Goal: Task Accomplishment & Management: Manage account settings

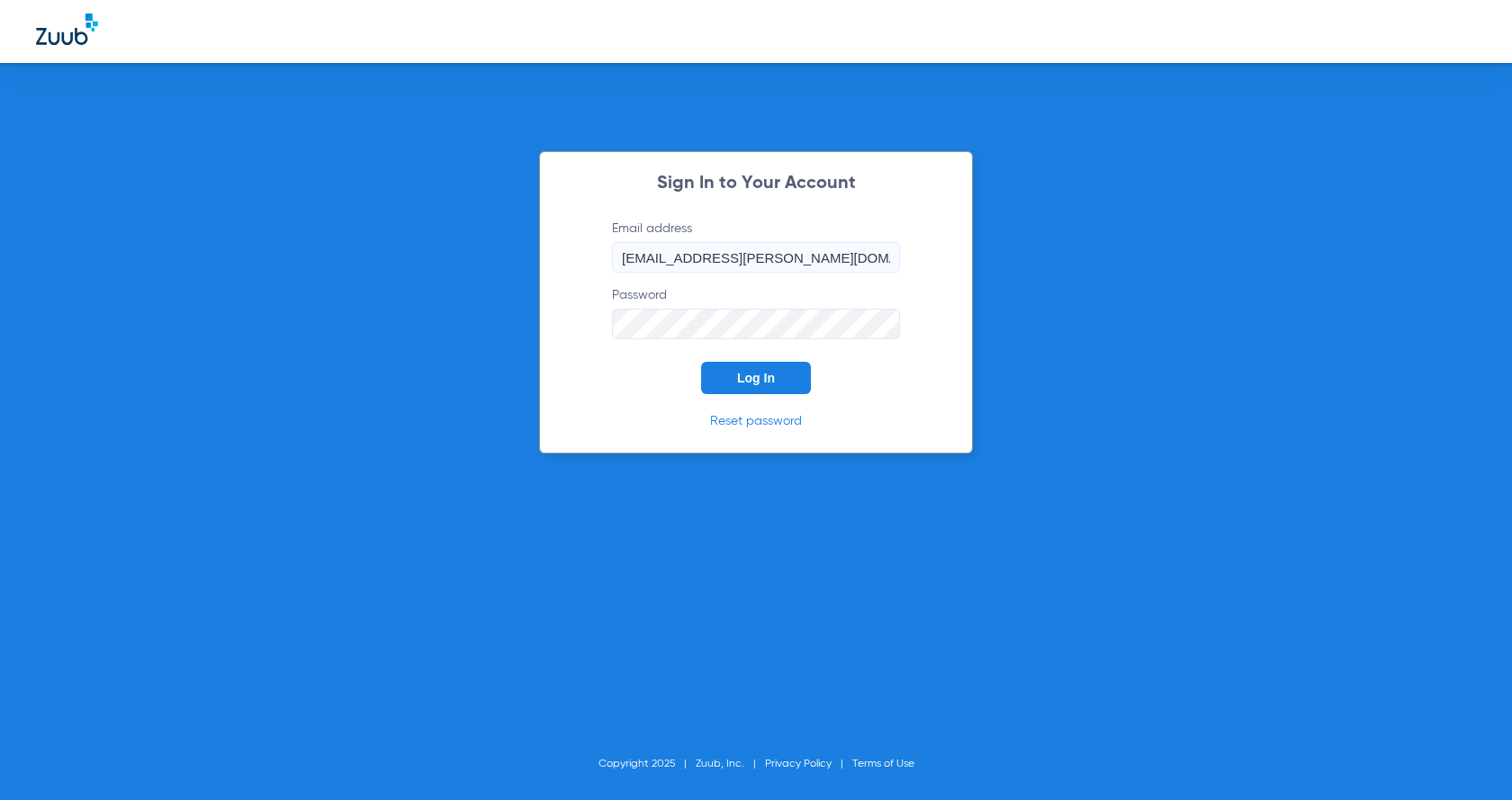
click at [788, 384] on button "Log In" at bounding box center [756, 378] width 110 height 33
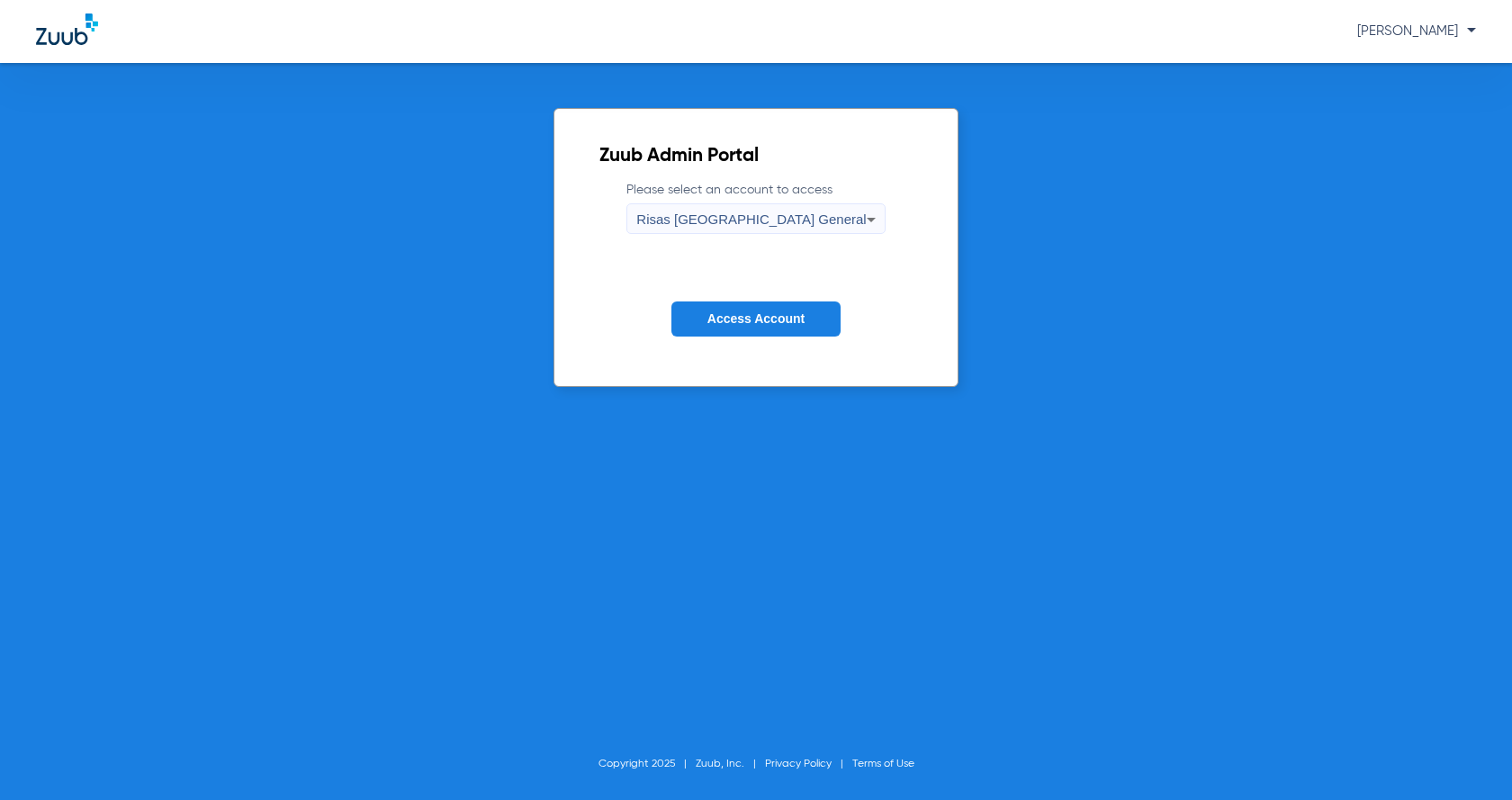
click at [781, 330] on button "Access Account" at bounding box center [755, 319] width 169 height 35
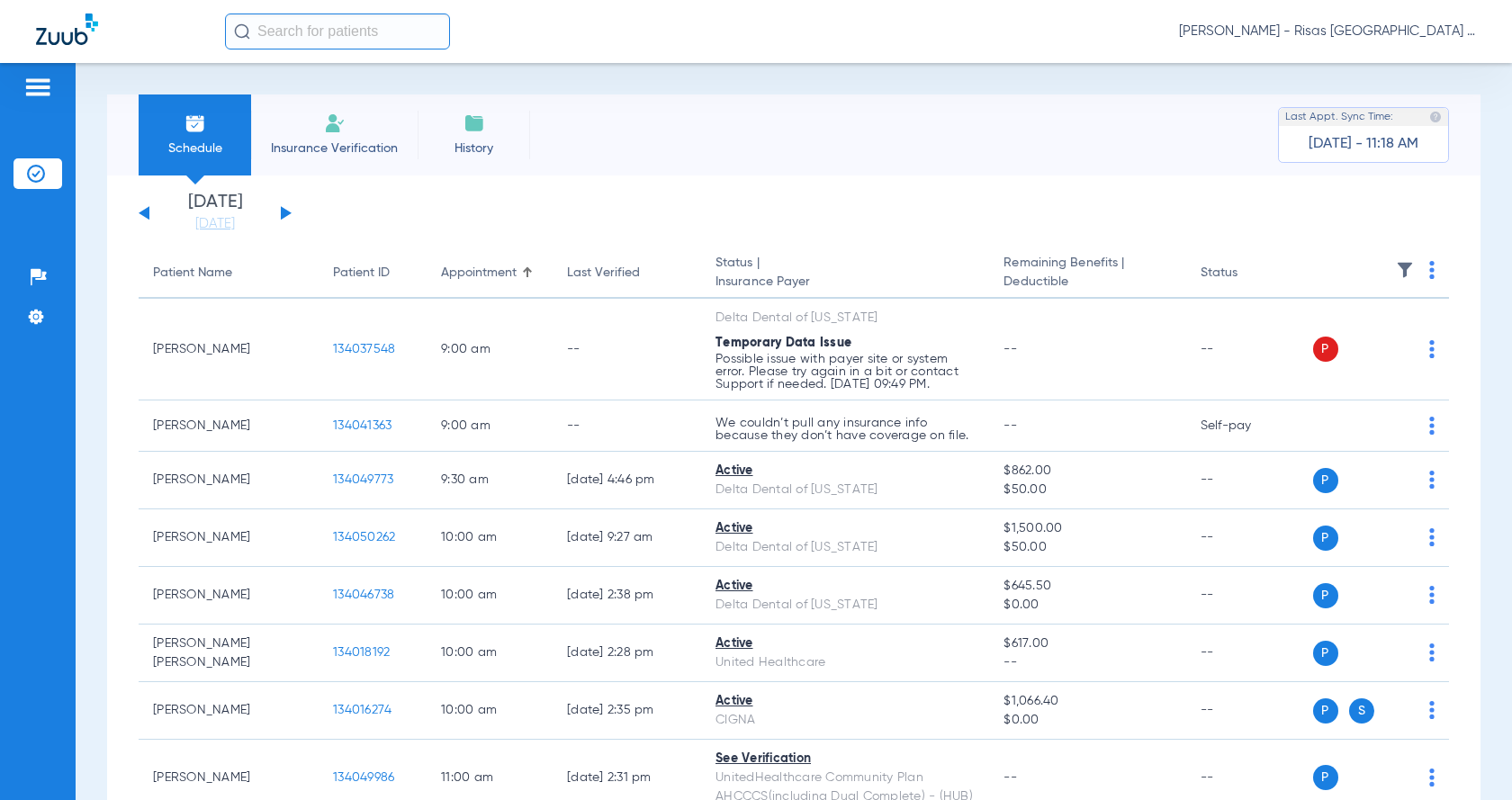
click at [321, 107] on li "Insurance Verification" at bounding box center [334, 135] width 166 height 81
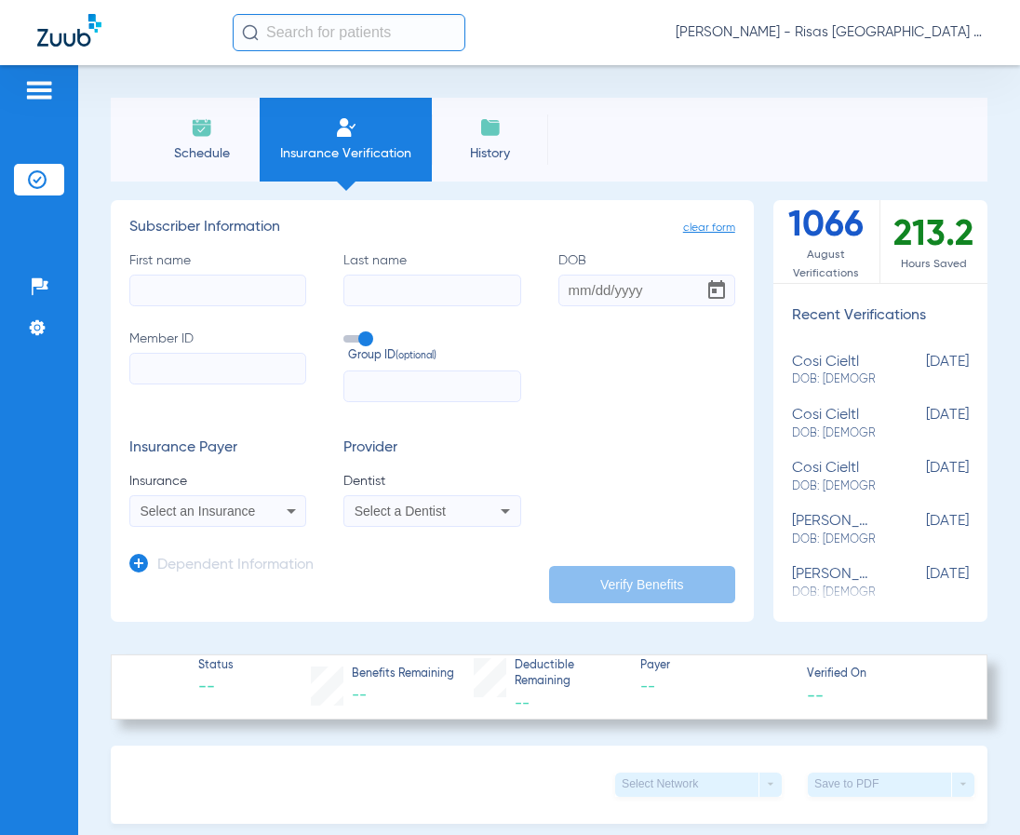
click at [155, 290] on input "First name" at bounding box center [217, 291] width 177 height 32
type input "rhonda"
type input "readence"
click at [565, 291] on input "DOB" at bounding box center [647, 291] width 177 height 32
type input "09/08/1977"
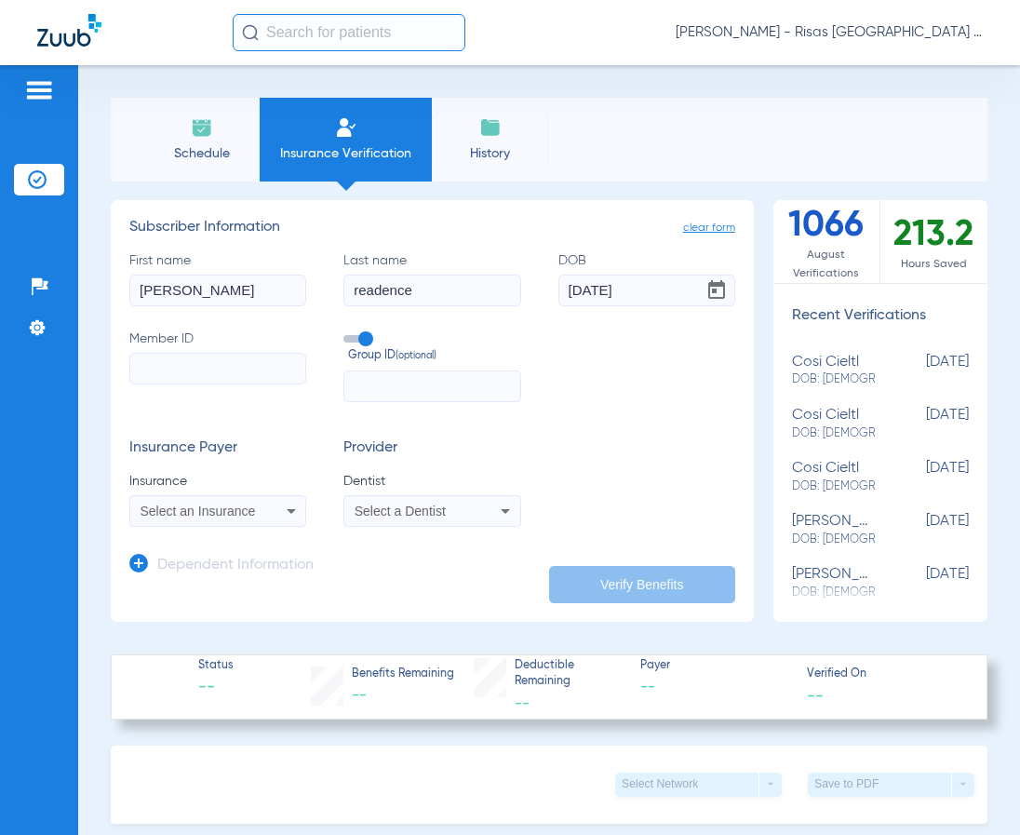
click at [248, 369] on input "Member ID" at bounding box center [217, 369] width 177 height 32
type input "95857734300"
click at [211, 506] on span "Select an Insurance" at bounding box center [198, 511] width 115 height 15
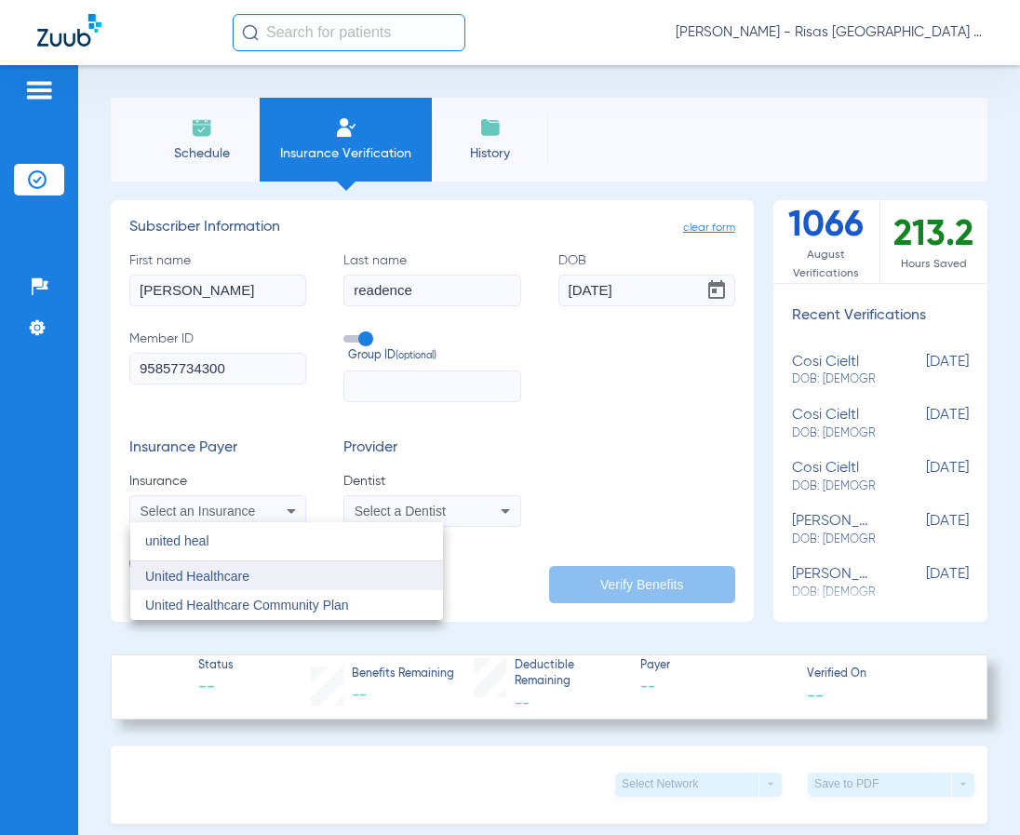
type input "united heal"
click at [216, 582] on span "United Healthcare" at bounding box center [197, 576] width 104 height 15
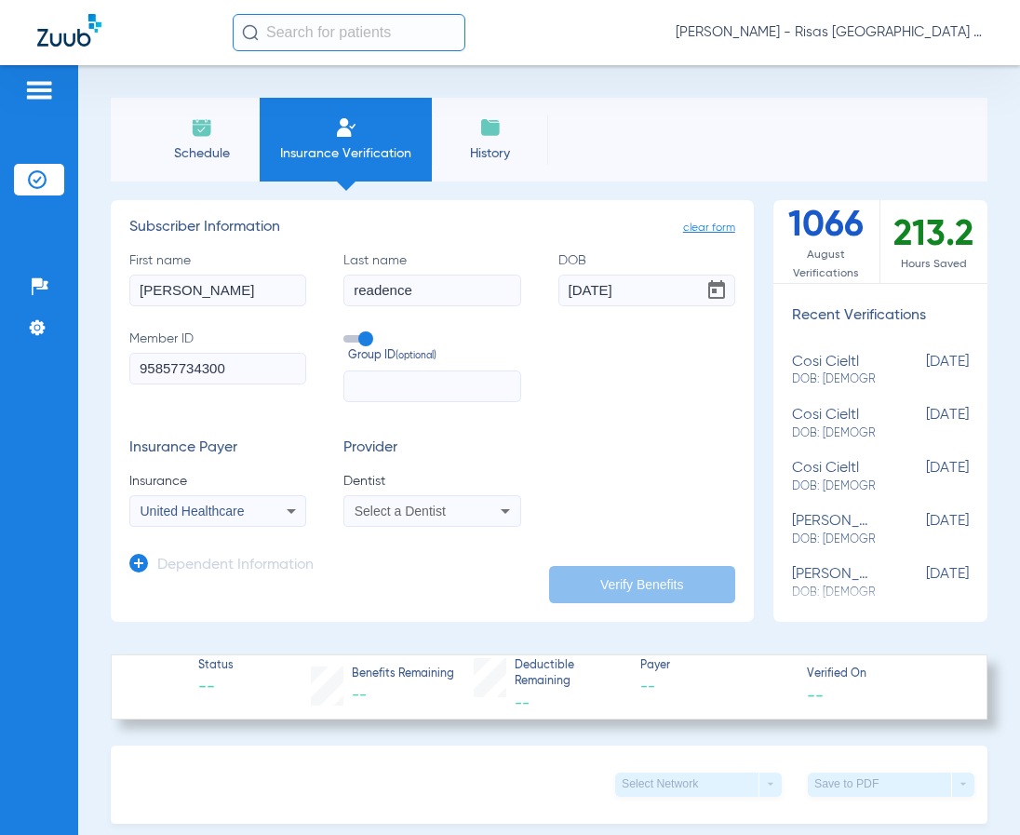
click at [449, 500] on div "Select a Dentist" at bounding box center [431, 511] width 175 height 22
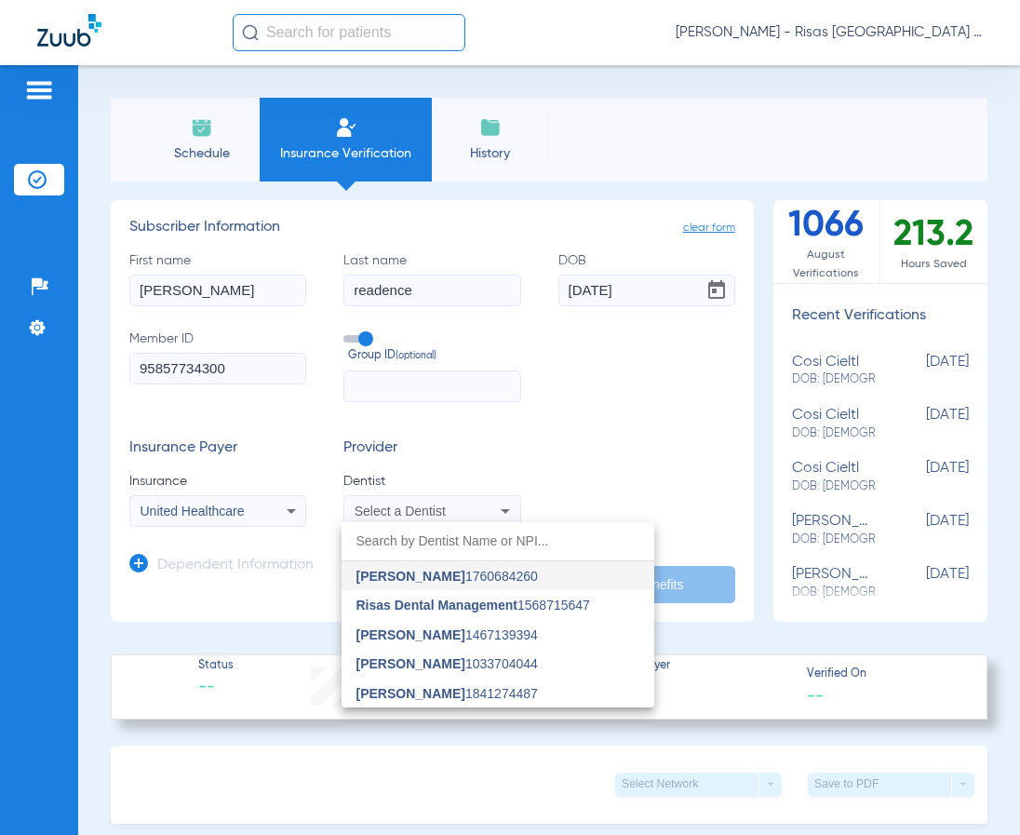
click at [453, 575] on span "Robert Sundberg" at bounding box center [411, 576] width 109 height 15
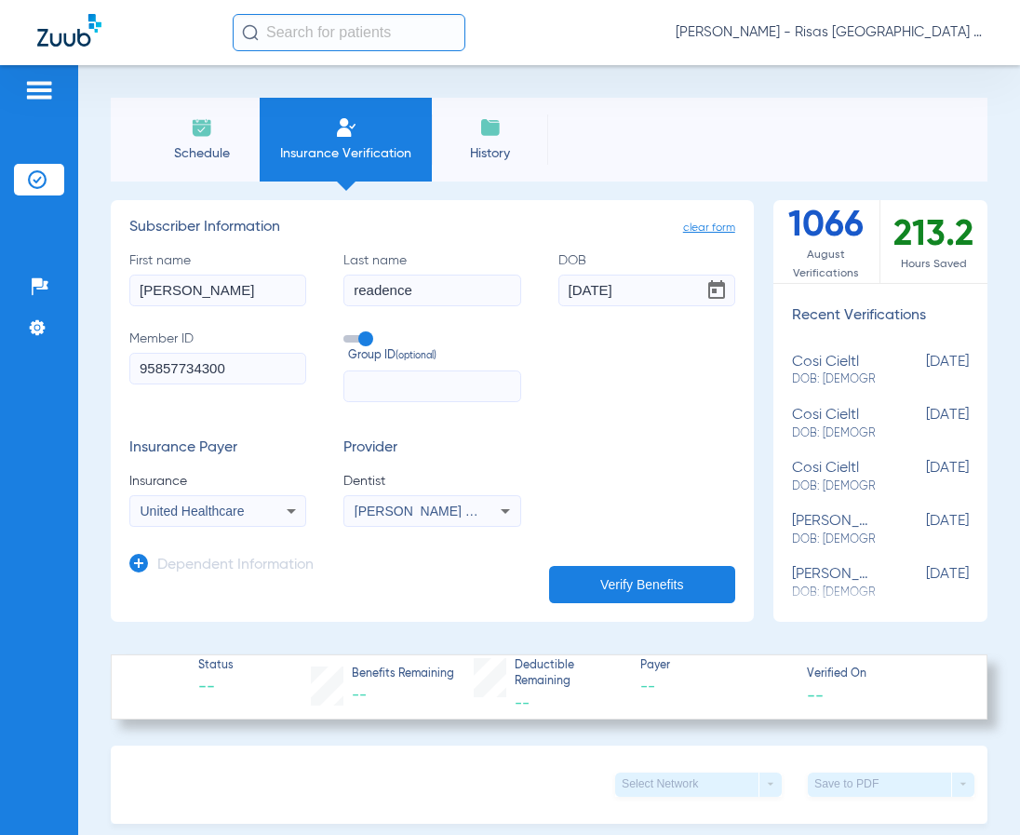
click at [684, 588] on button "Verify Benefits" at bounding box center [642, 584] width 186 height 37
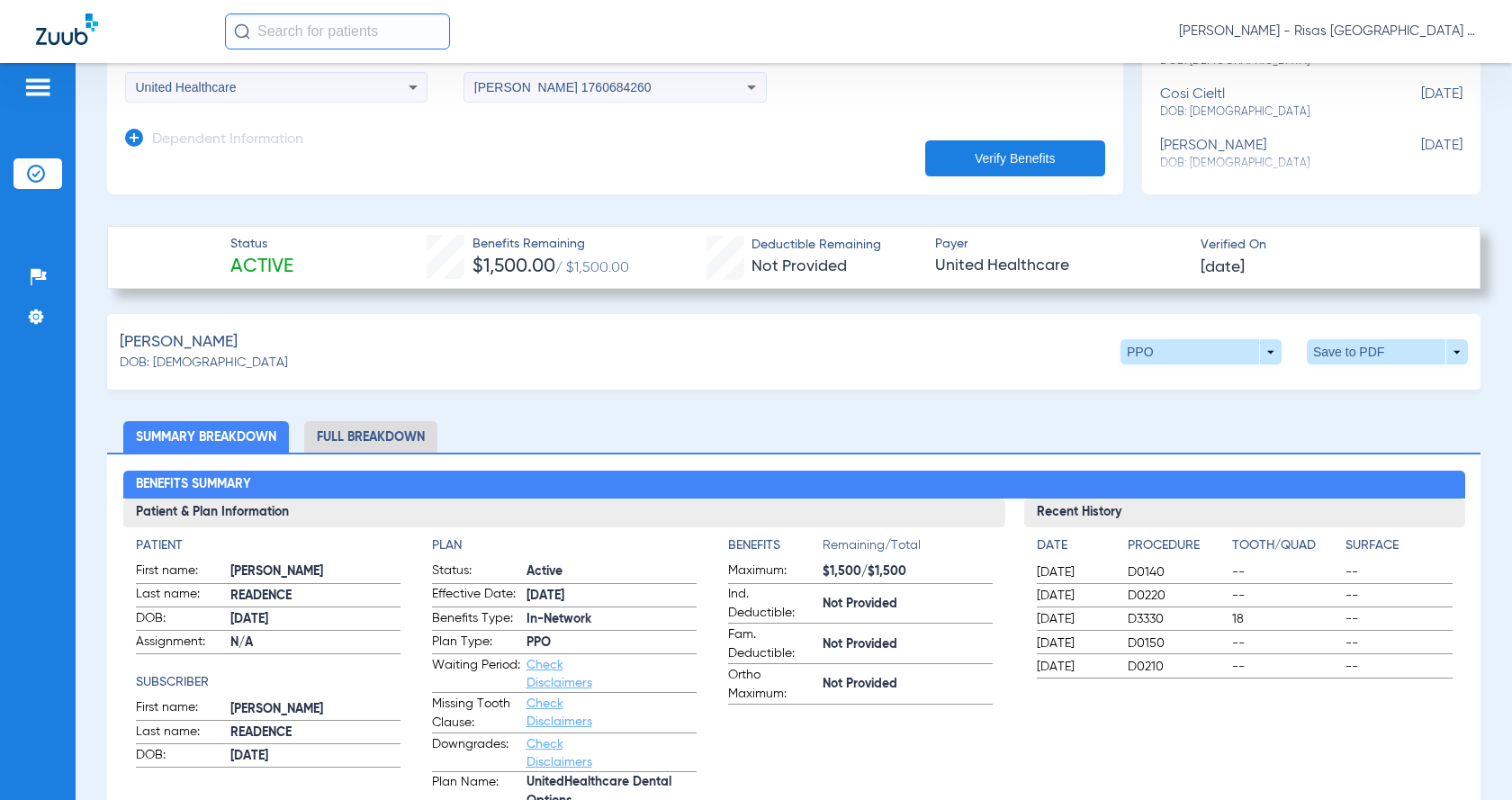
scroll to position [449, 0]
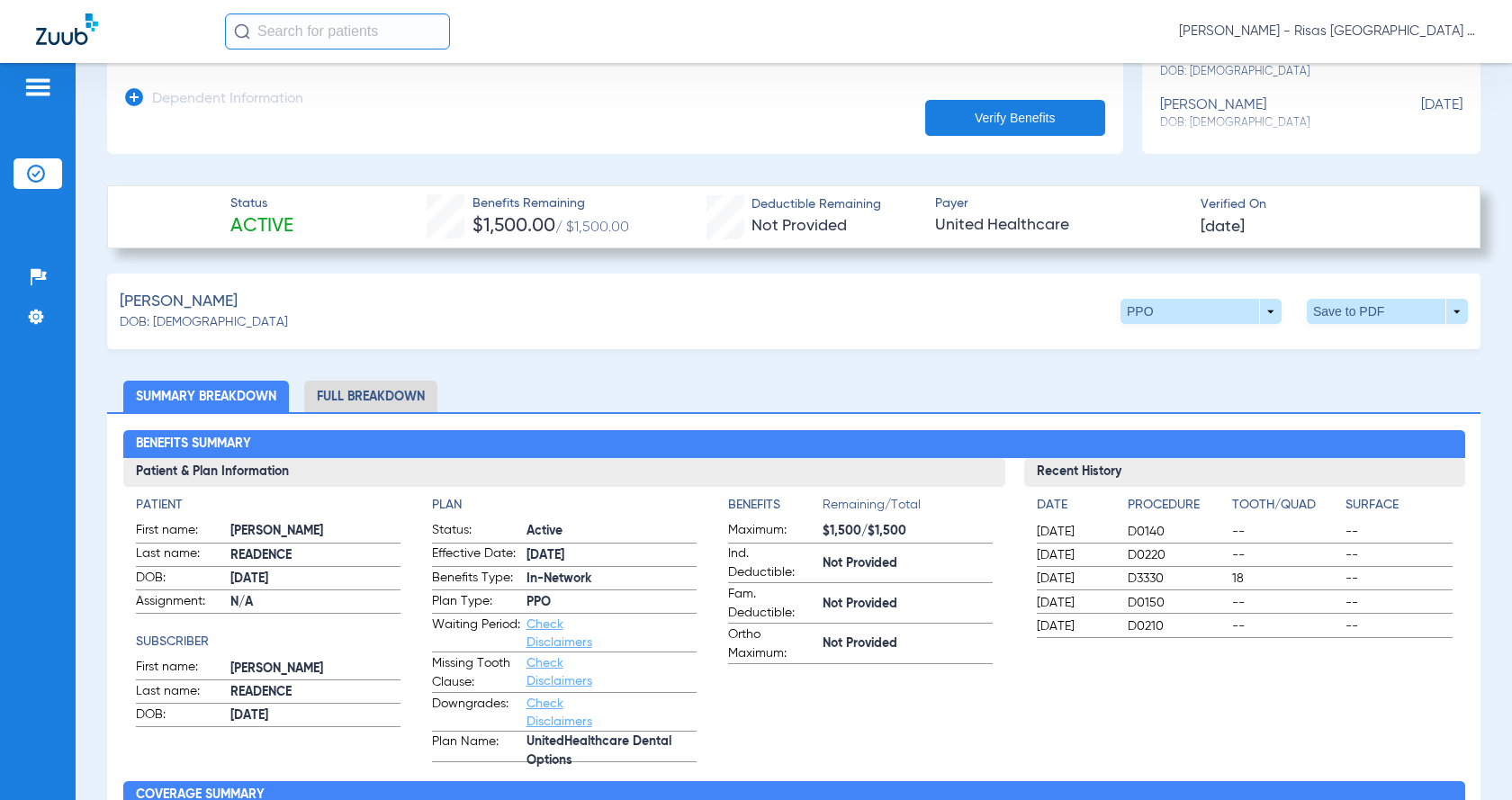
click at [381, 381] on li "Full Breakdown" at bounding box center [371, 396] width 133 height 32
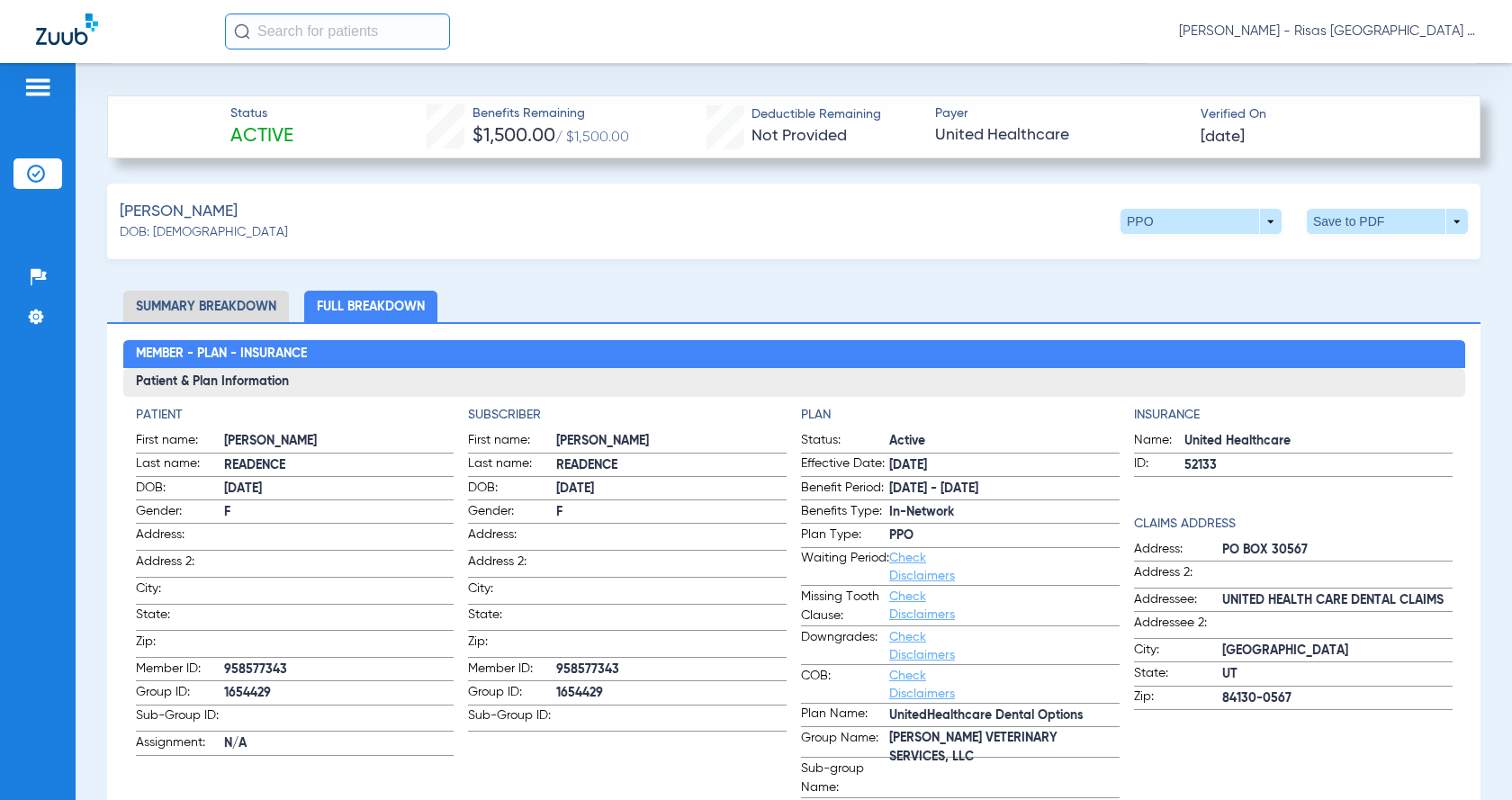
scroll to position [630, 0]
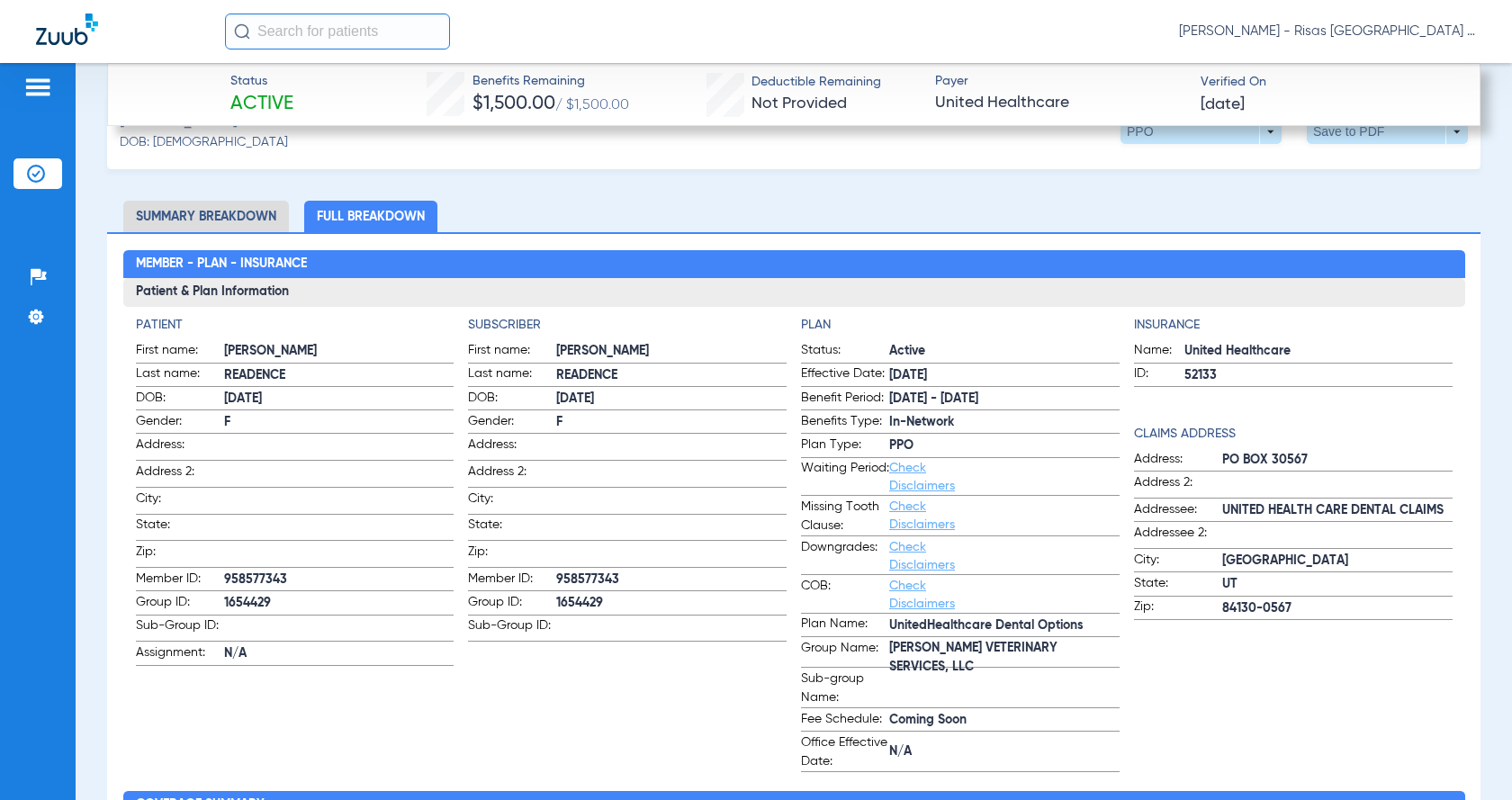
click at [241, 593] on span "1654429" at bounding box center [339, 603] width 230 height 19
copy span "1654429"
drag, startPoint x: 1076, startPoint y: 649, endPoint x: 886, endPoint y: 651, distance: 190.0
click at [889, 651] on span "REED VETERINARY SERVICES, LLC" at bounding box center [1004, 657] width 230 height 19
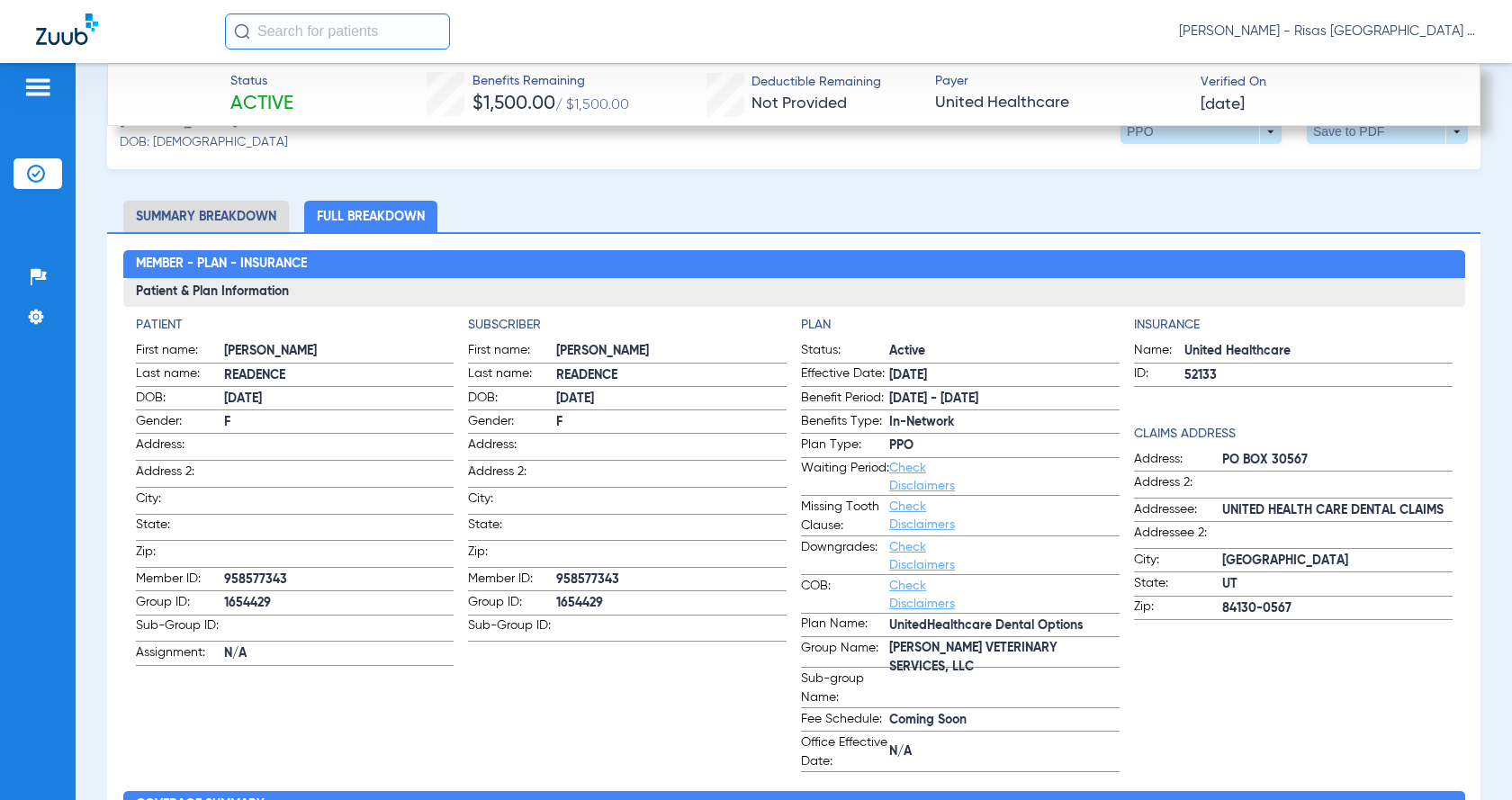
copy span "REED VETERINARY SERVICES, LLC"
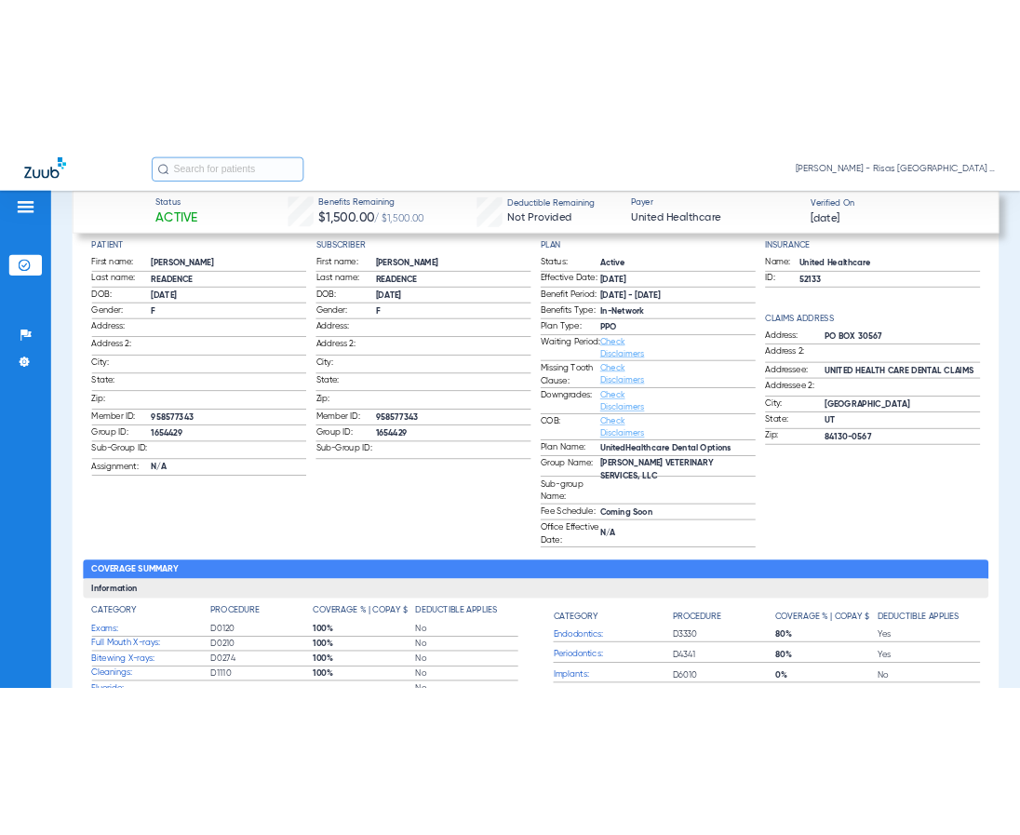
scroll to position [559, 0]
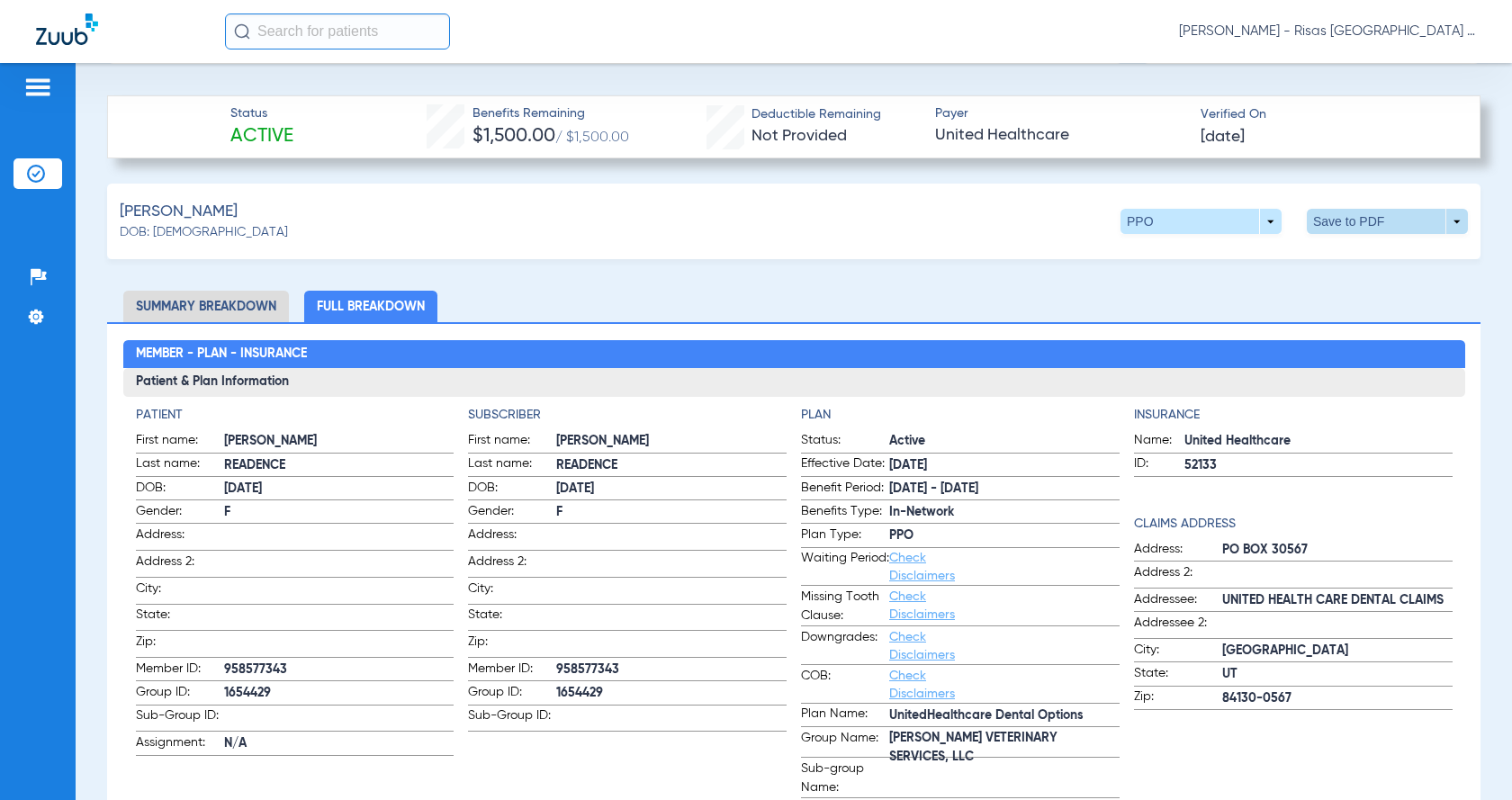
click at [1391, 228] on span at bounding box center [1387, 221] width 44 height 43
click at [1194, 248] on button "insert_drive_file Save to PDF" at bounding box center [1220, 255] width 136 height 36
click at [267, 665] on span "958577343" at bounding box center [339, 670] width 230 height 19
copy span "958577343"
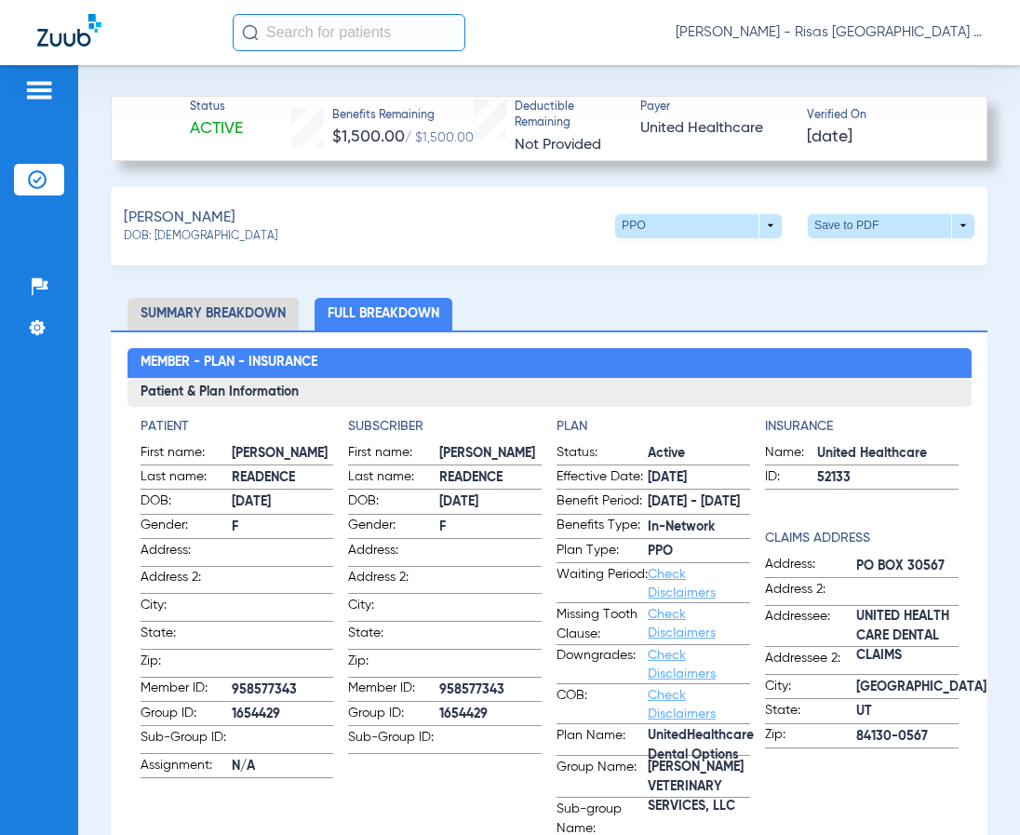
click at [926, 367] on h2 "Member - Plan - Insurance" at bounding box center [550, 363] width 844 height 30
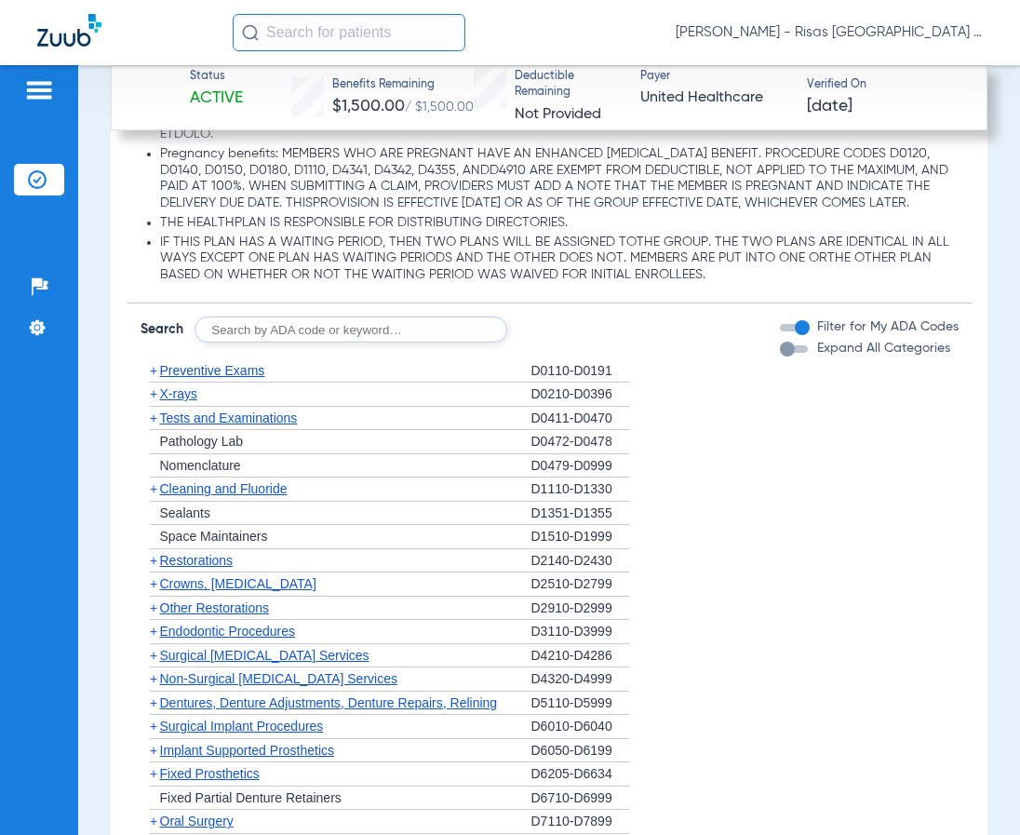
scroll to position [2608, 0]
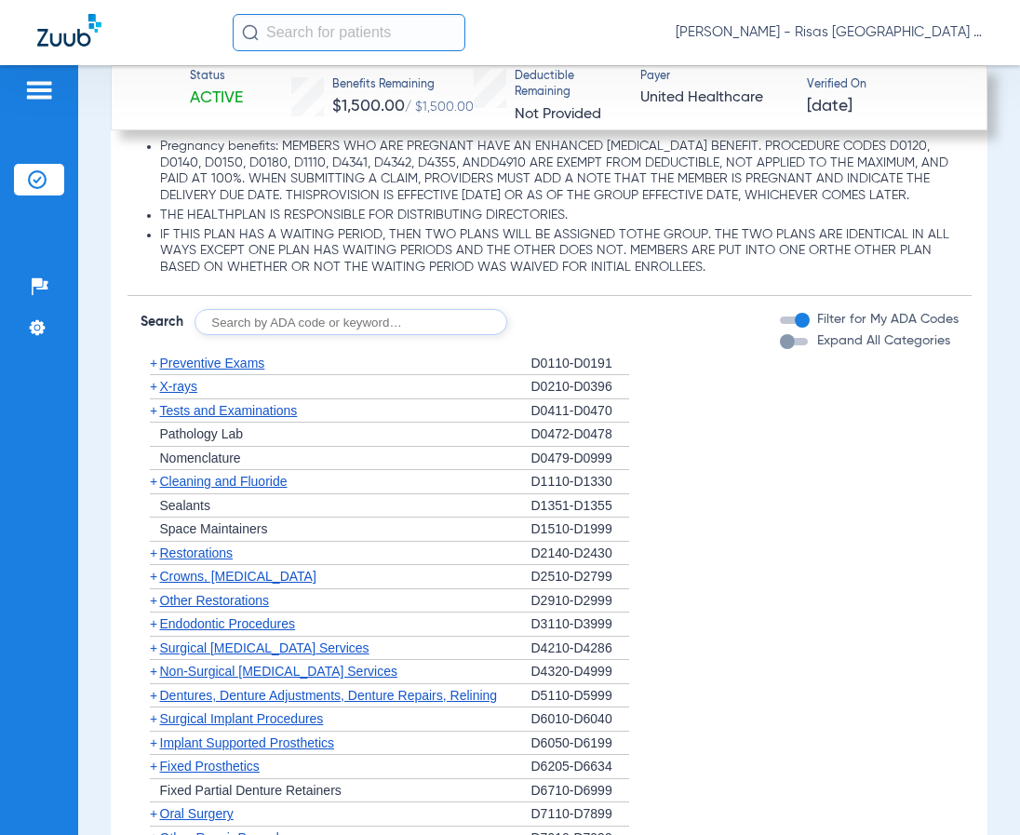
click at [236, 370] on span "Preventive Exams" at bounding box center [212, 363] width 105 height 15
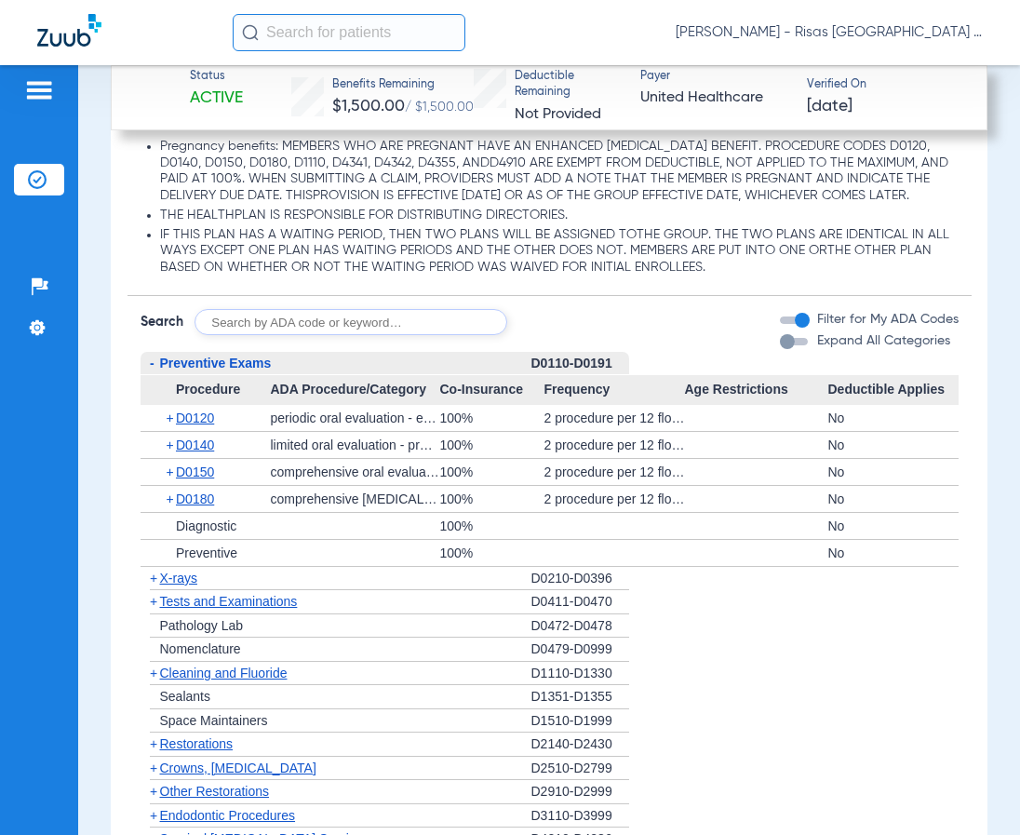
click at [190, 586] on span "X-rays" at bounding box center [178, 578] width 37 height 15
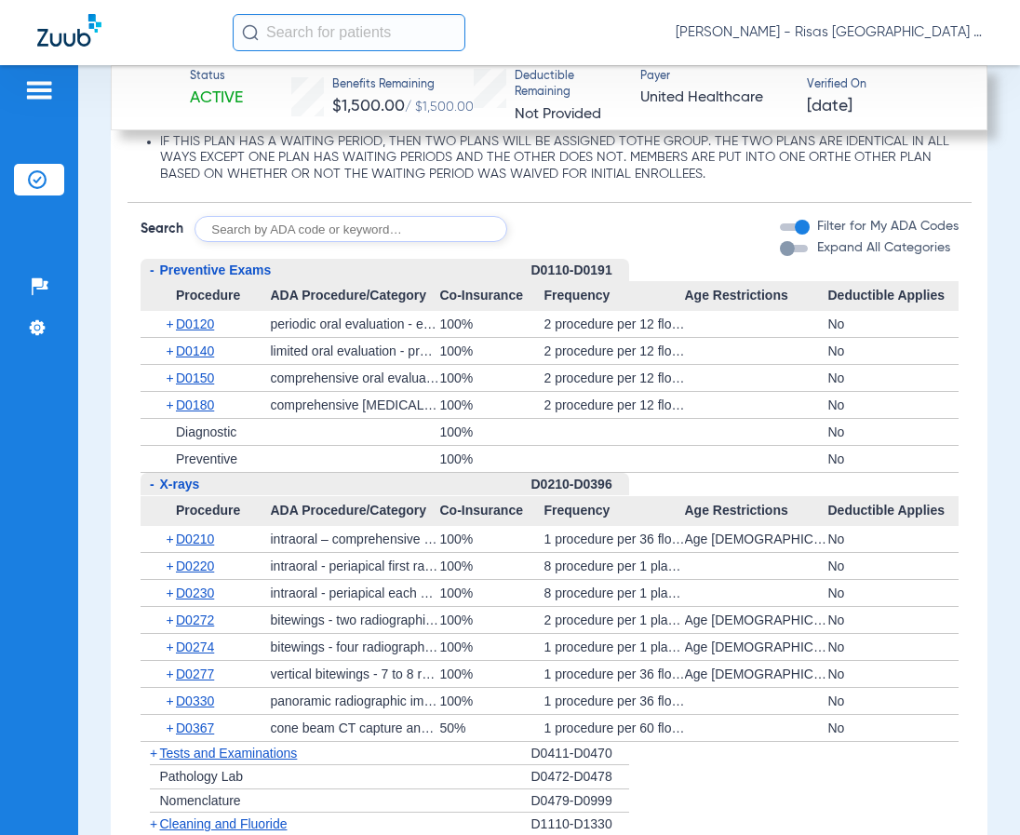
scroll to position [2795, 0]
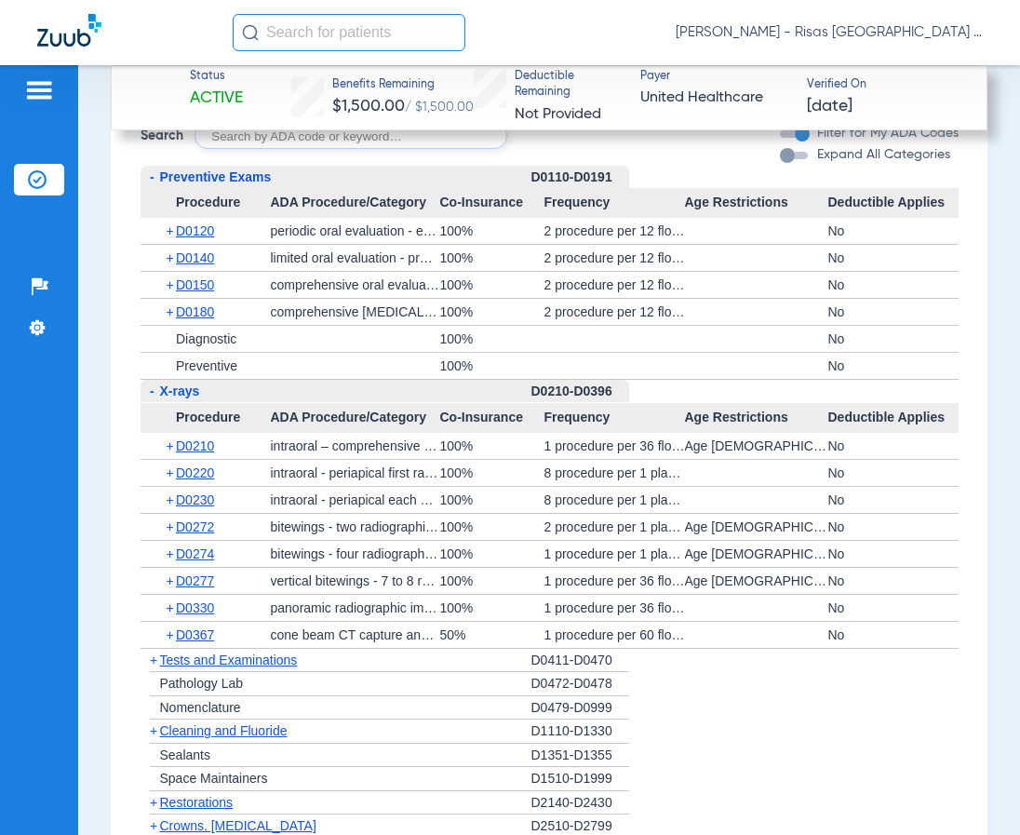
click at [942, 352] on div "No" at bounding box center [893, 339] width 130 height 26
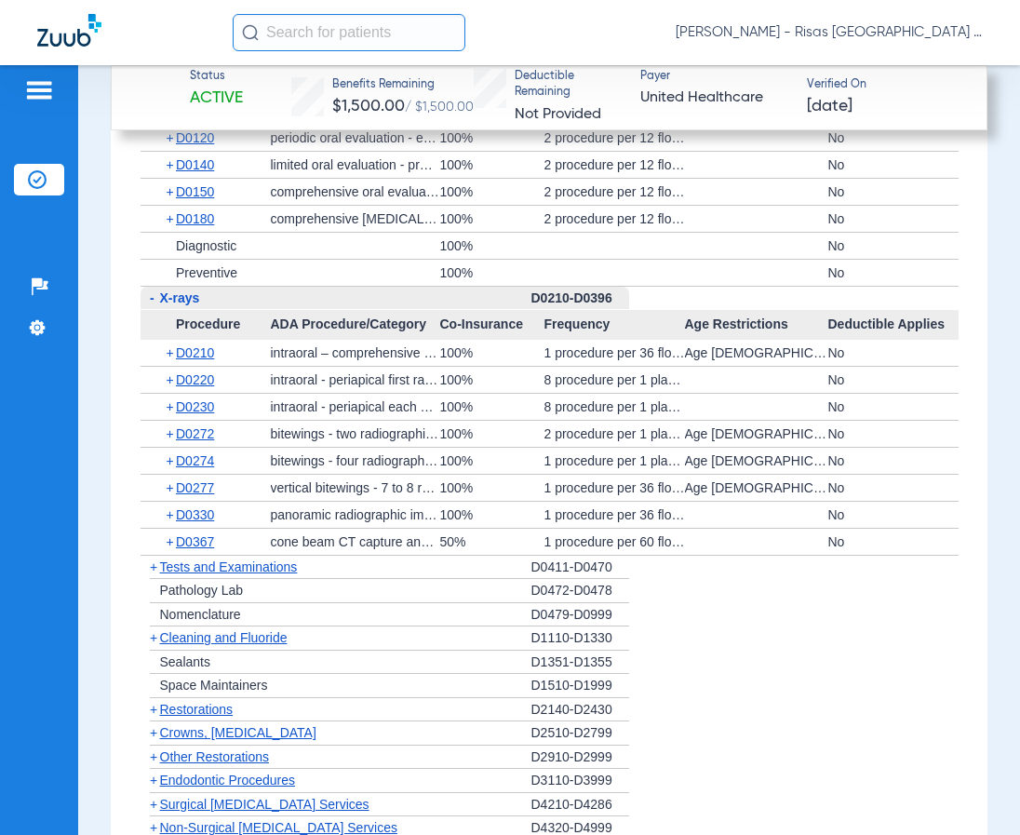
click at [279, 645] on span "Cleaning and Fluoride" at bounding box center [224, 637] width 128 height 15
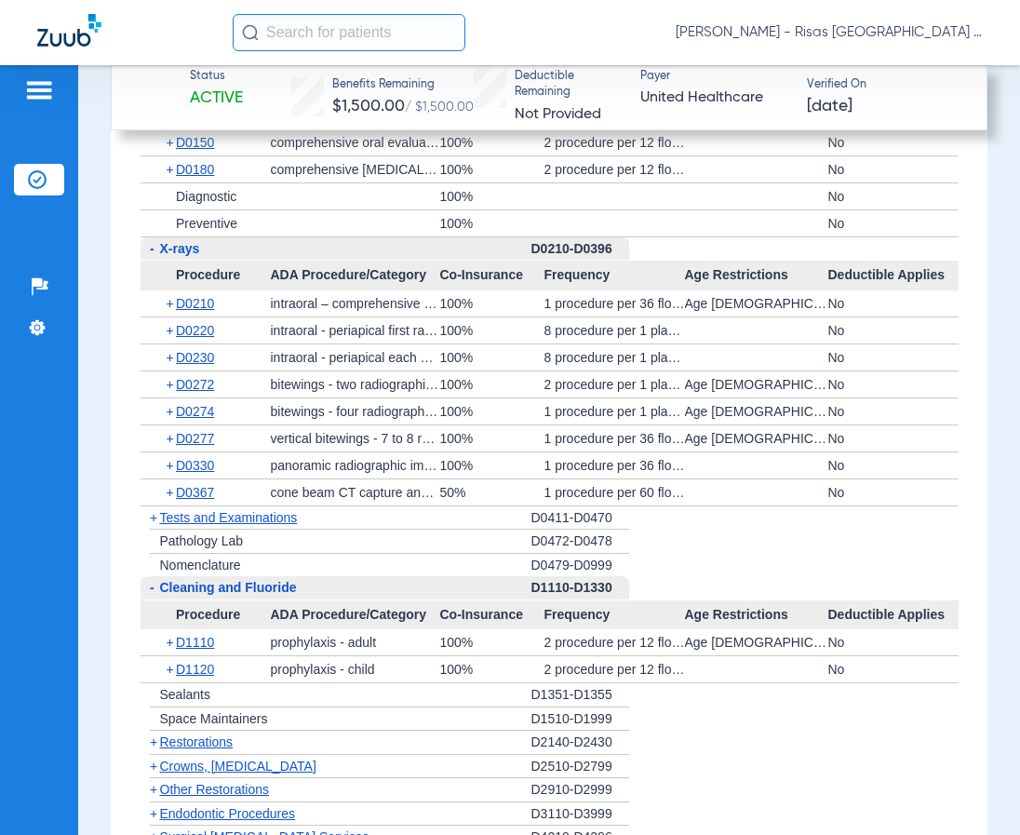
scroll to position [2981, 0]
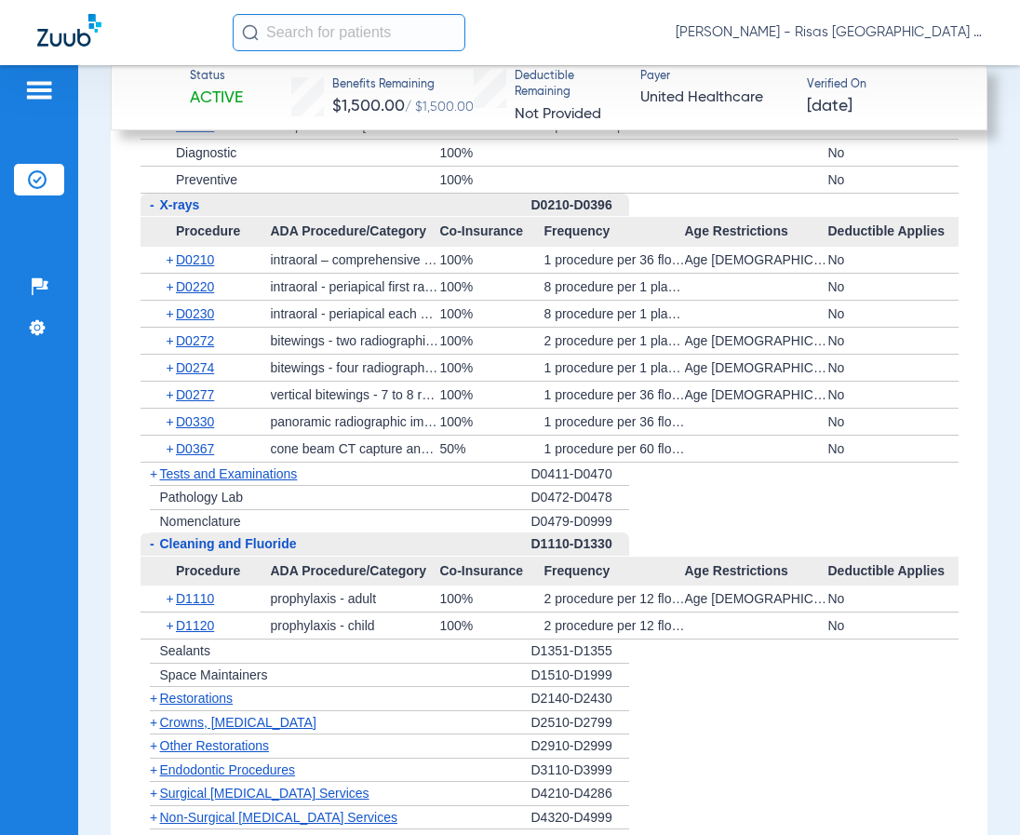
click at [838, 533] on li "+ Nomenclature D0479-D0999" at bounding box center [550, 521] width 818 height 23
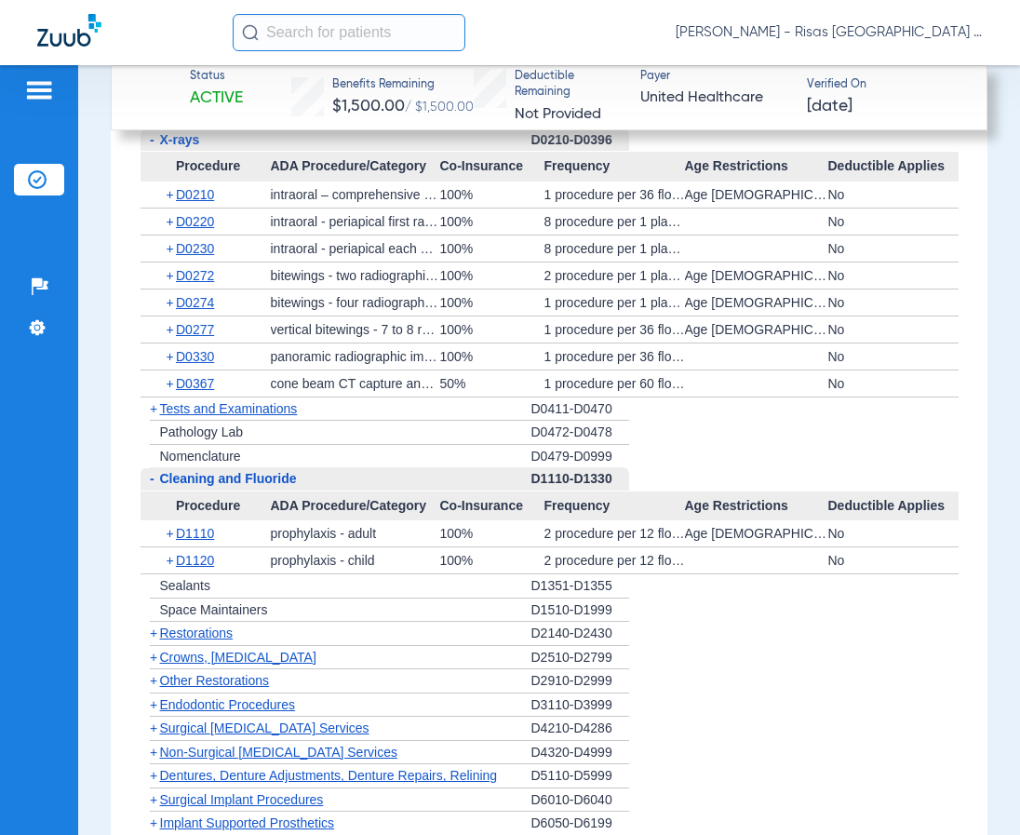
scroll to position [3074, 0]
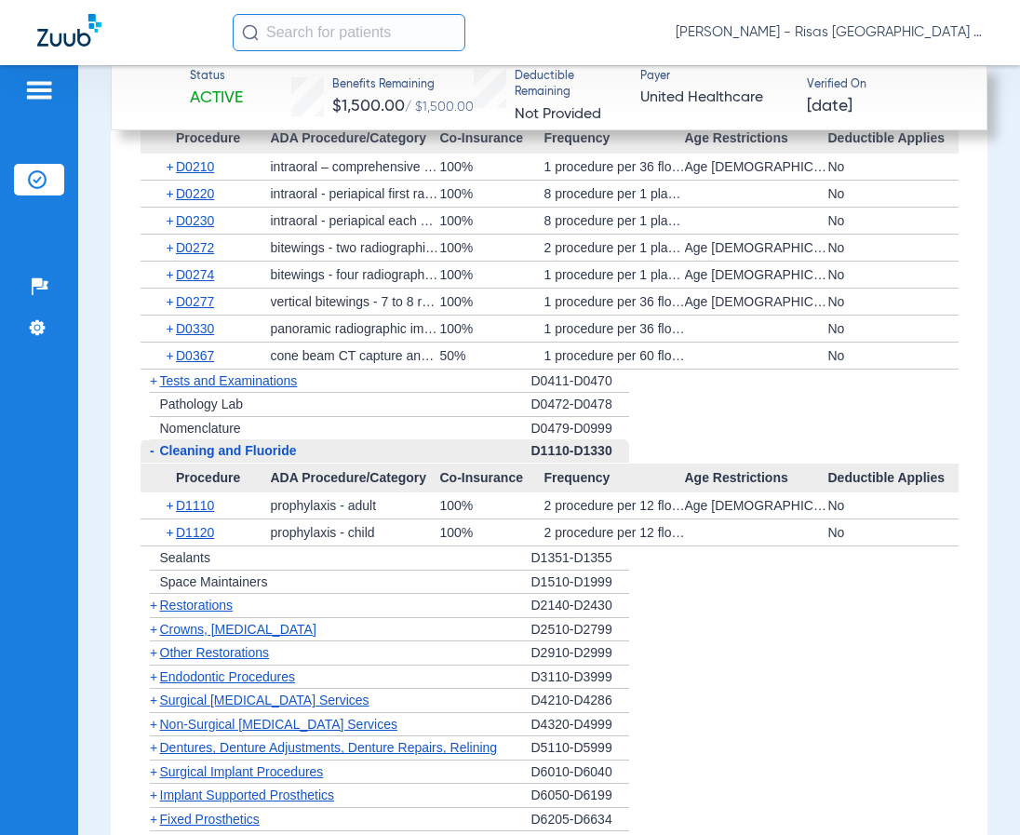
click at [299, 637] on span "Crowns, Inlays and Onlays" at bounding box center [238, 629] width 156 height 15
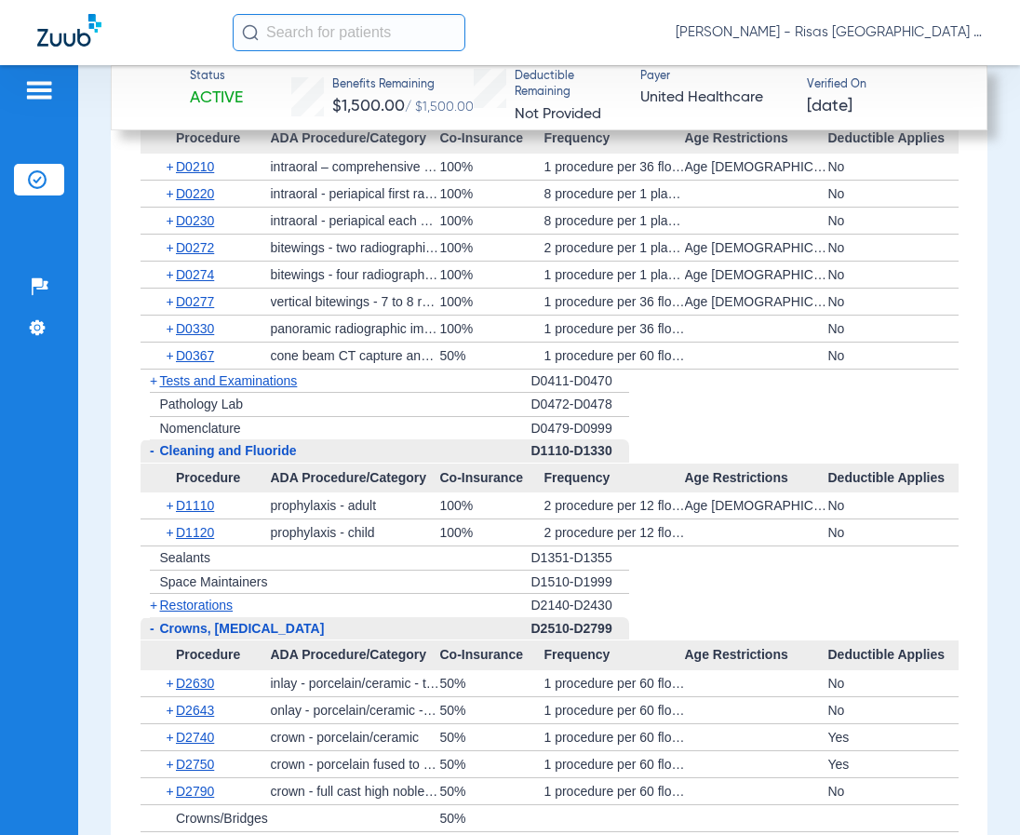
scroll to position [3167, 0]
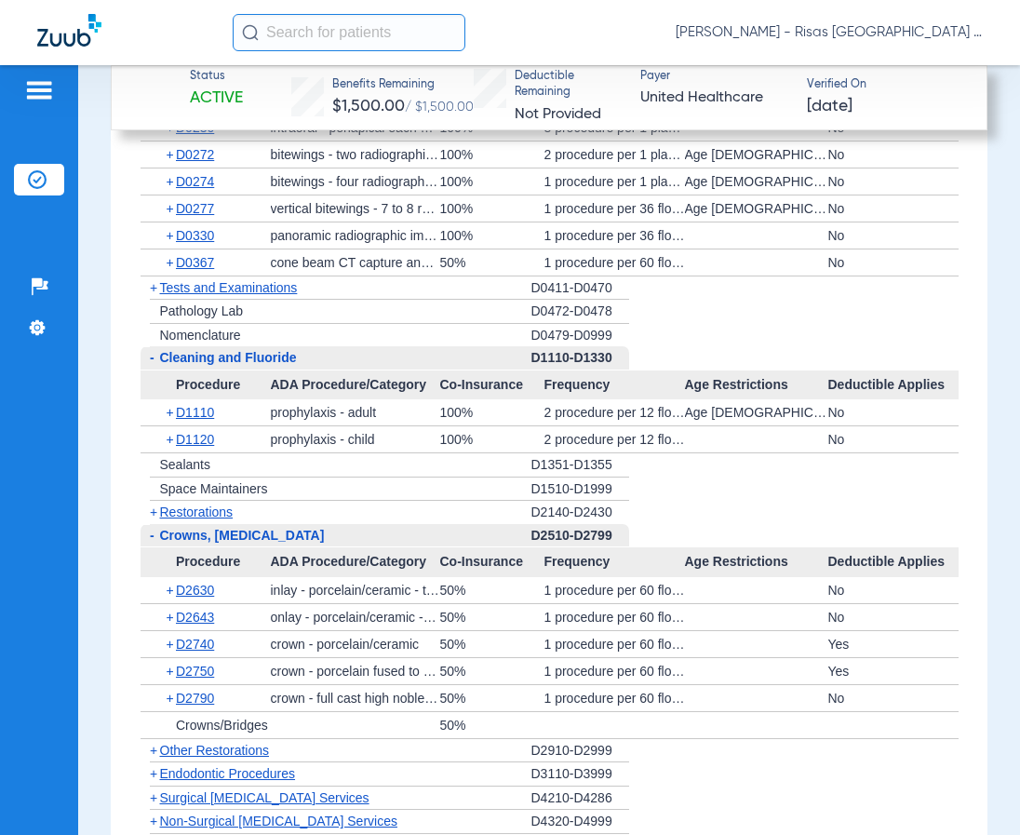
click at [843, 347] on li "+ Nomenclature D0479-D0999" at bounding box center [550, 335] width 818 height 23
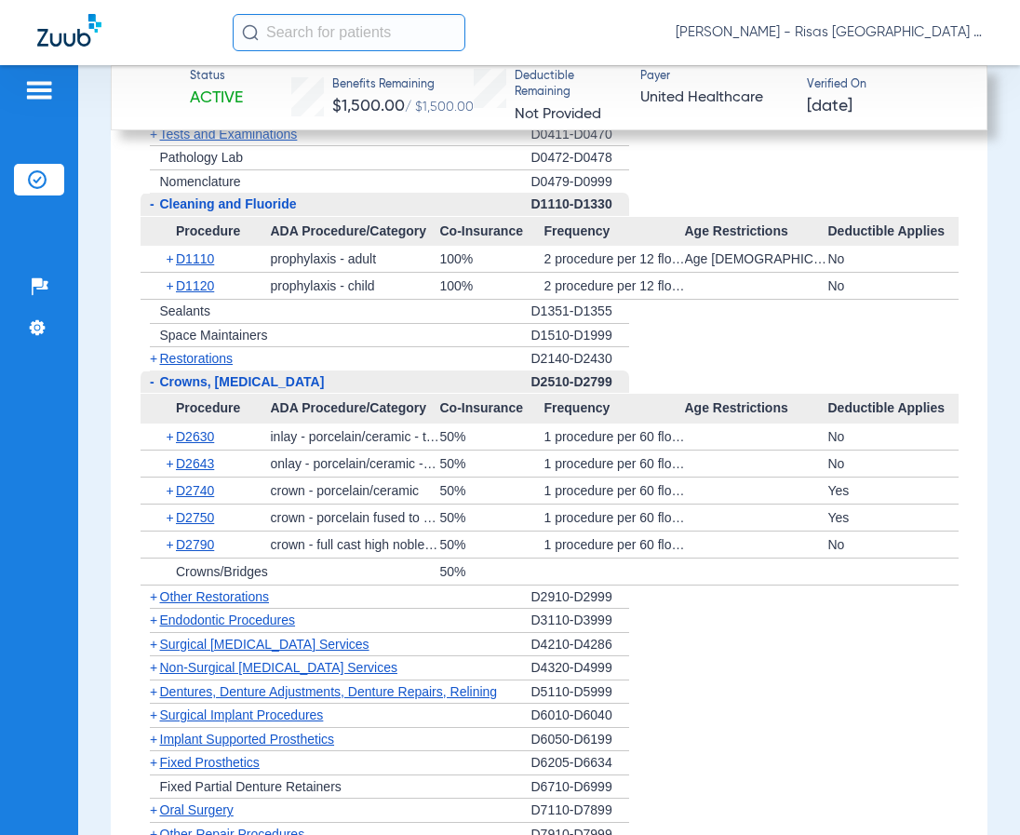
scroll to position [3353, 0]
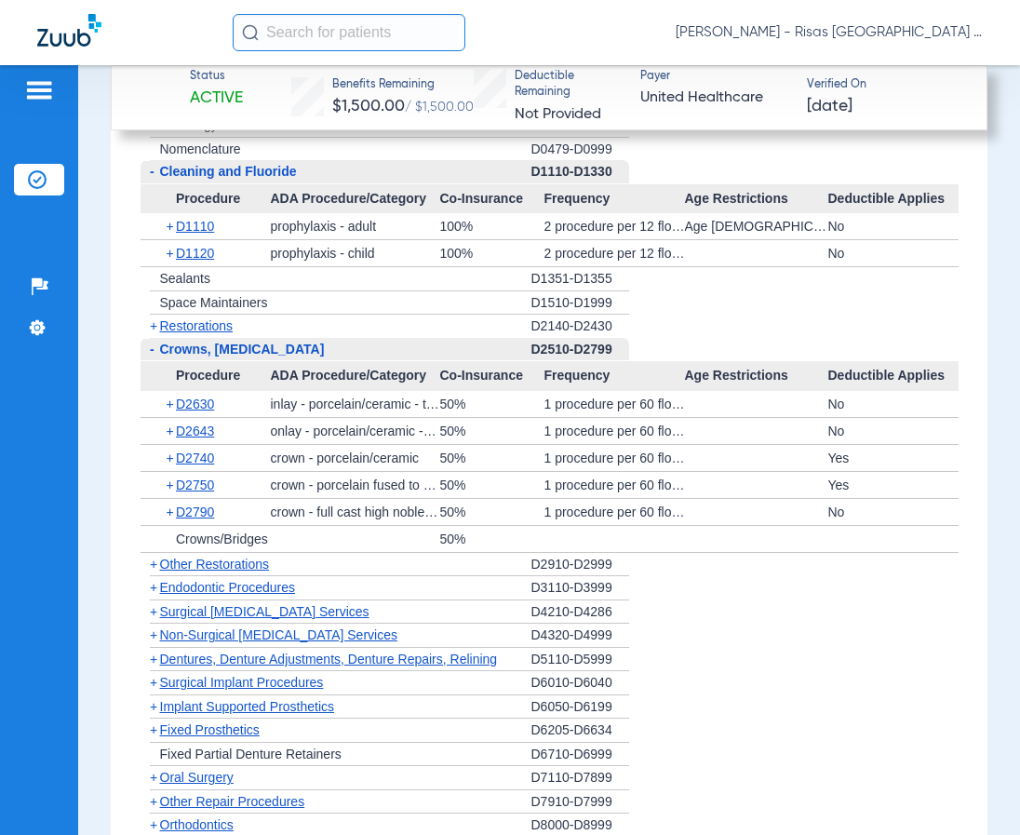
click at [232, 595] on span "Endodontic Procedures" at bounding box center [228, 587] width 136 height 15
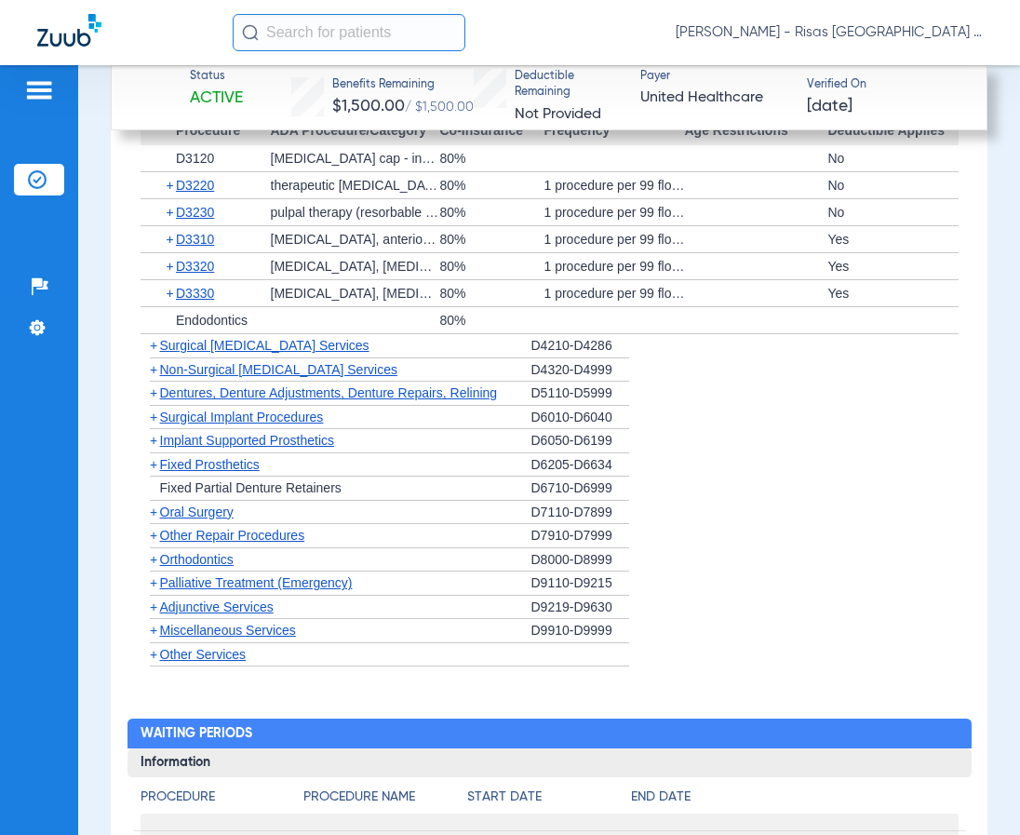
scroll to position [3912, 0]
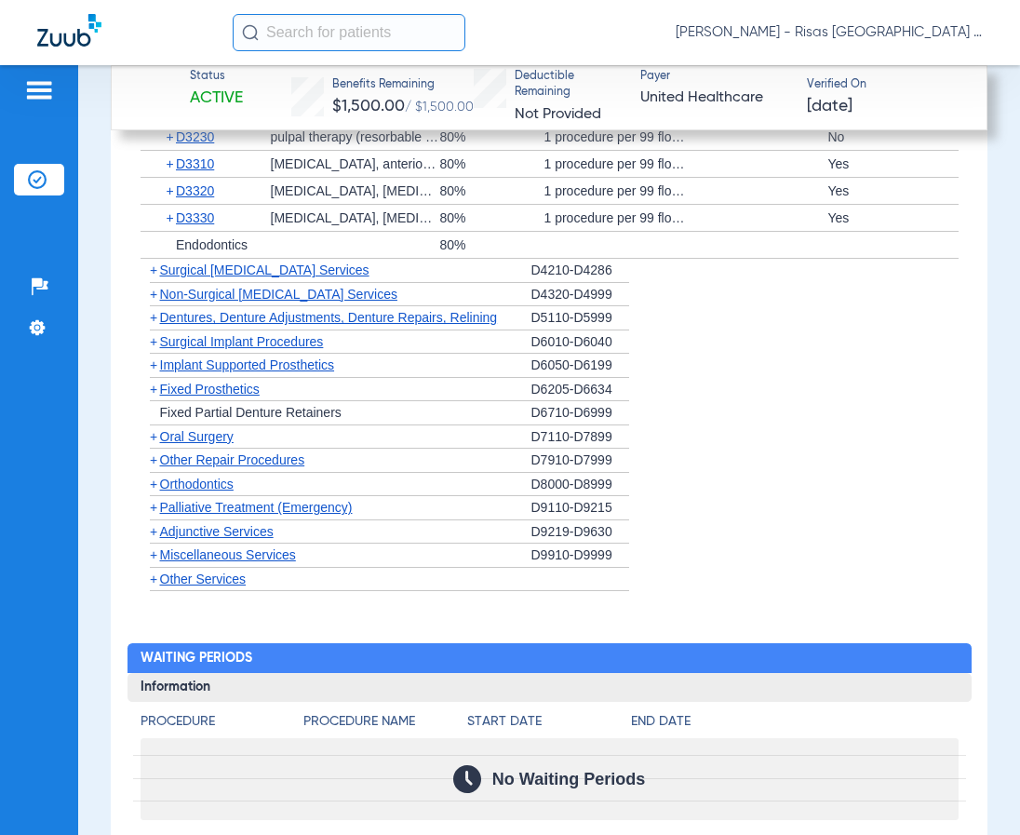
click at [217, 492] on span "Orthodontics" at bounding box center [197, 484] width 74 height 15
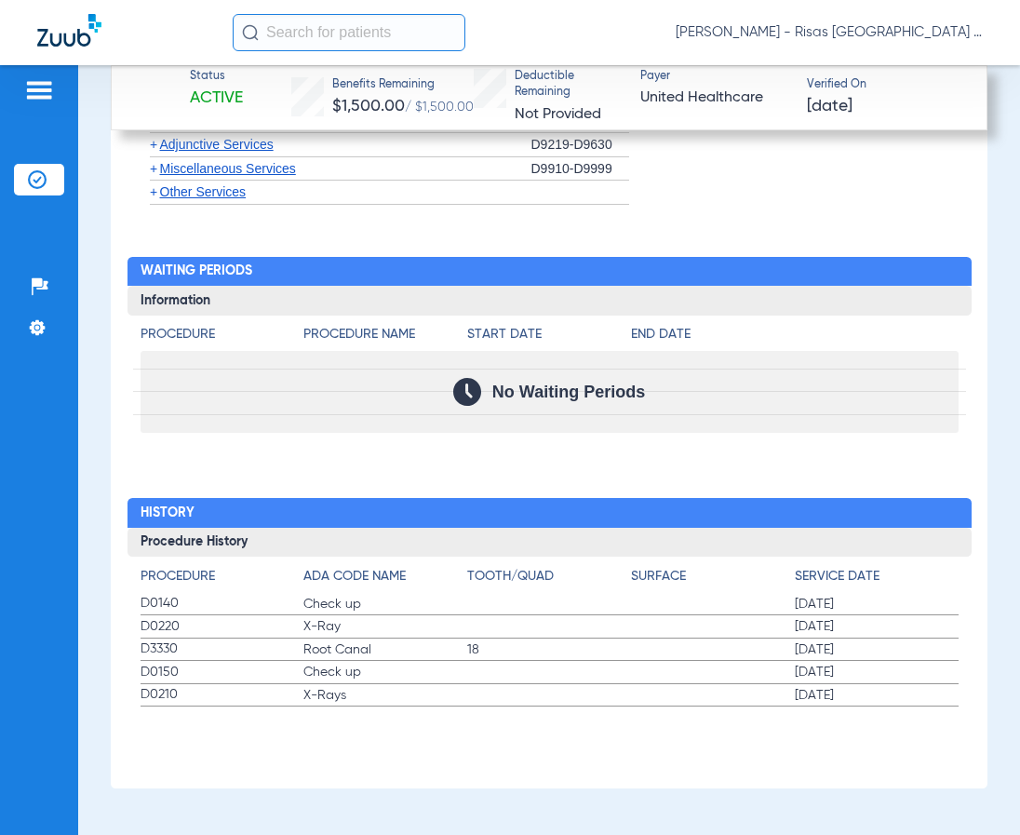
scroll to position [4454, 0]
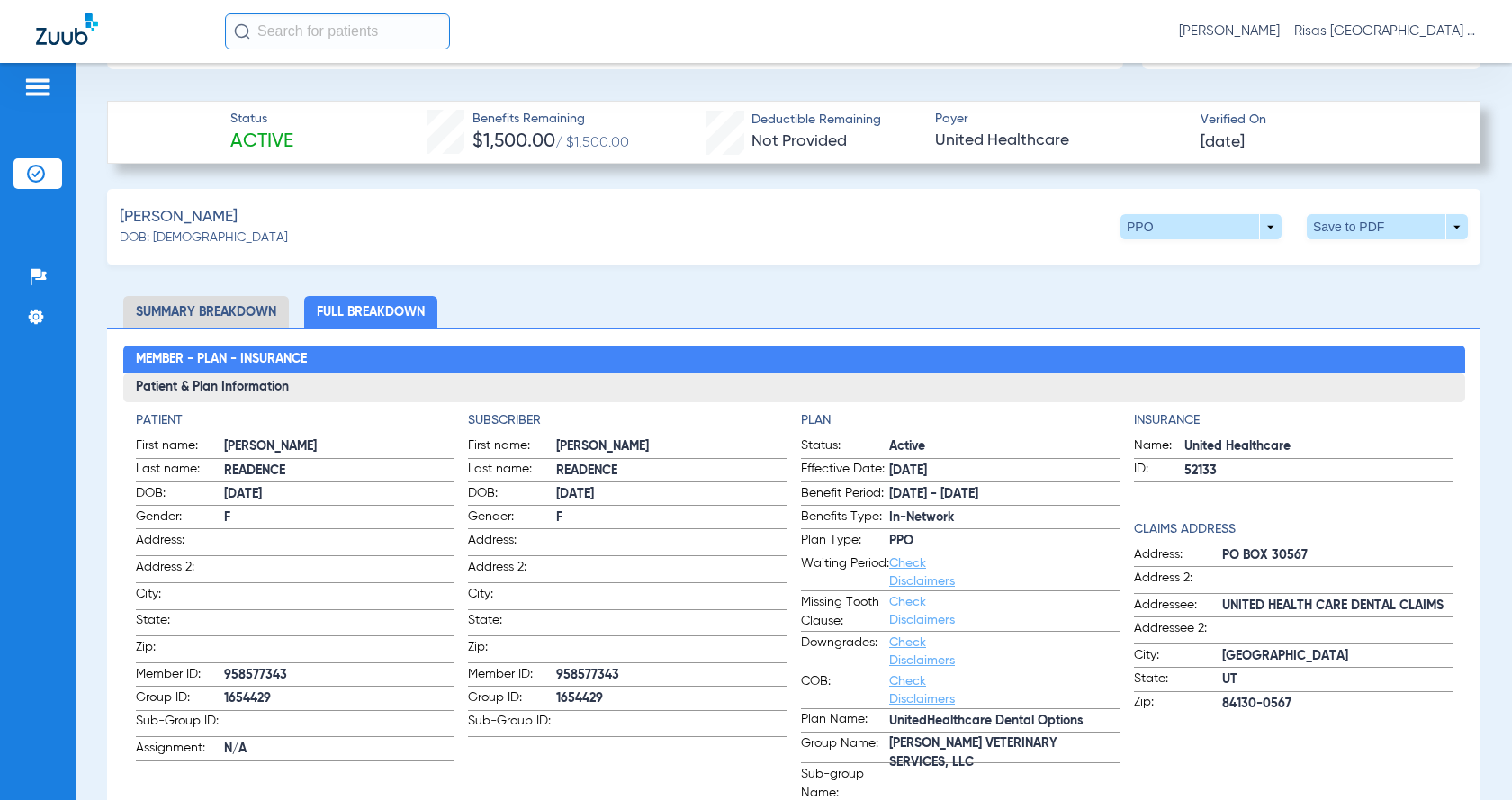
scroll to position [369, 0]
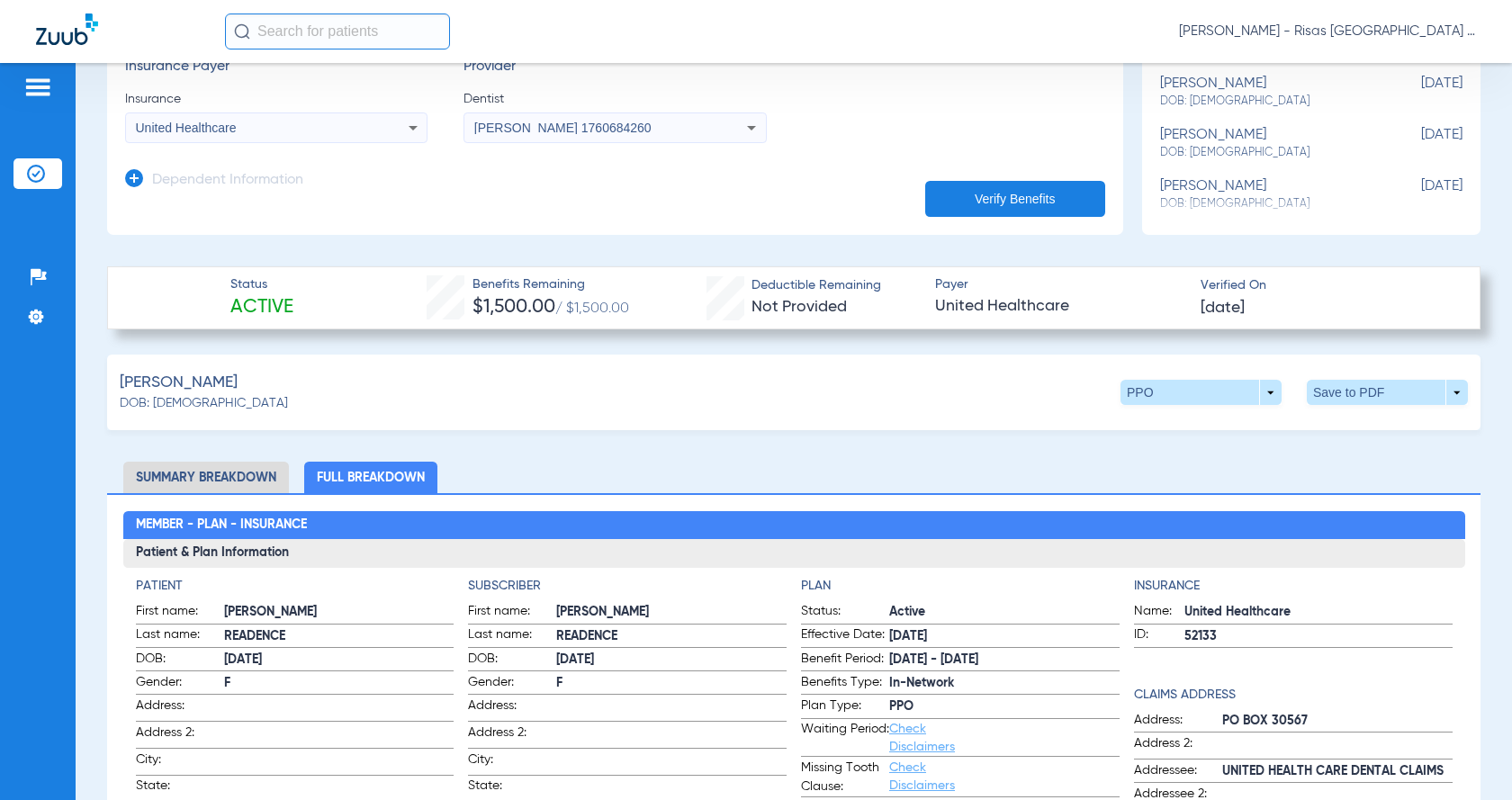
click at [241, 484] on li "Summary Breakdown" at bounding box center [206, 477] width 165 height 32
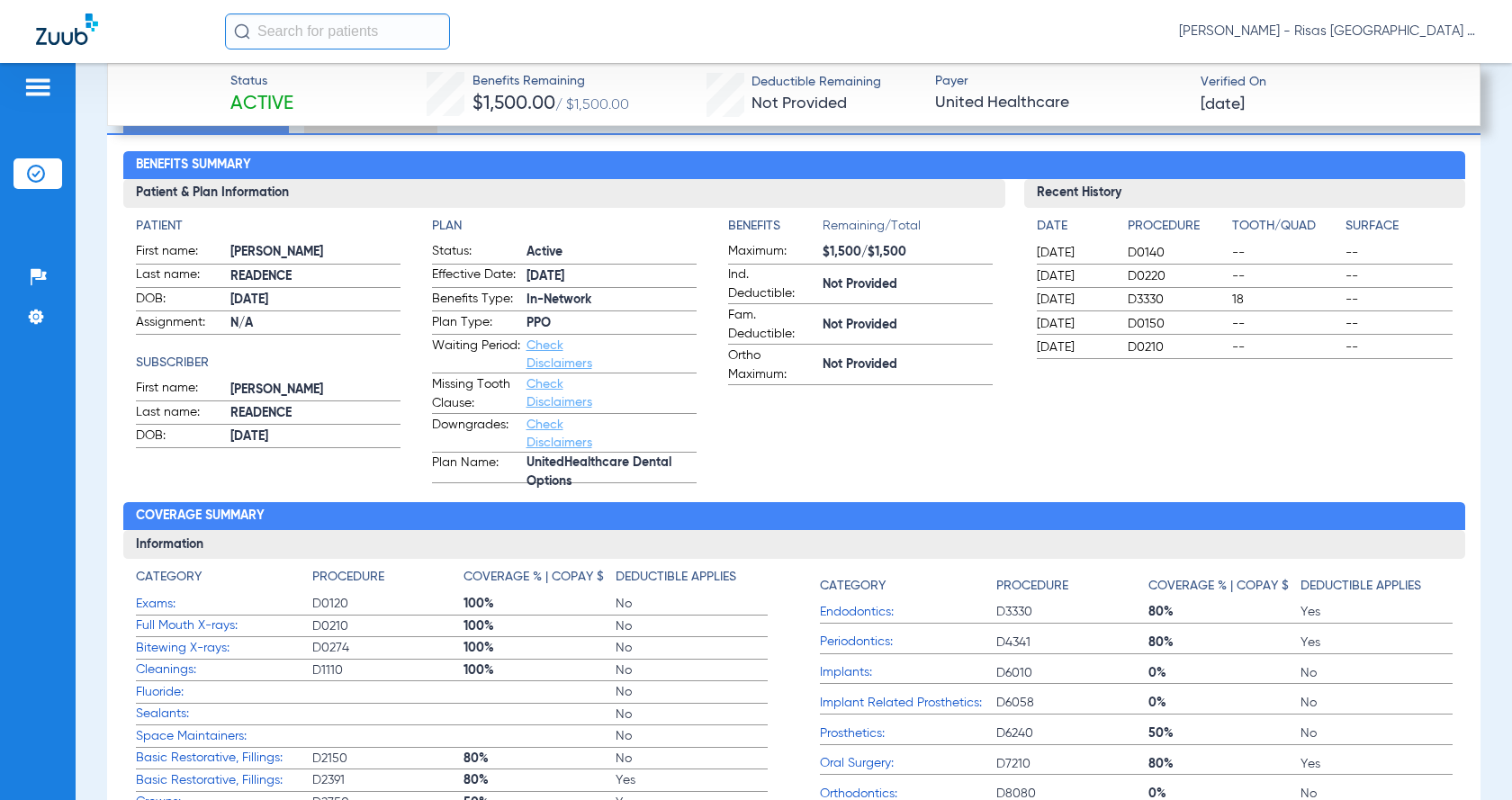
scroll to position [639, 0]
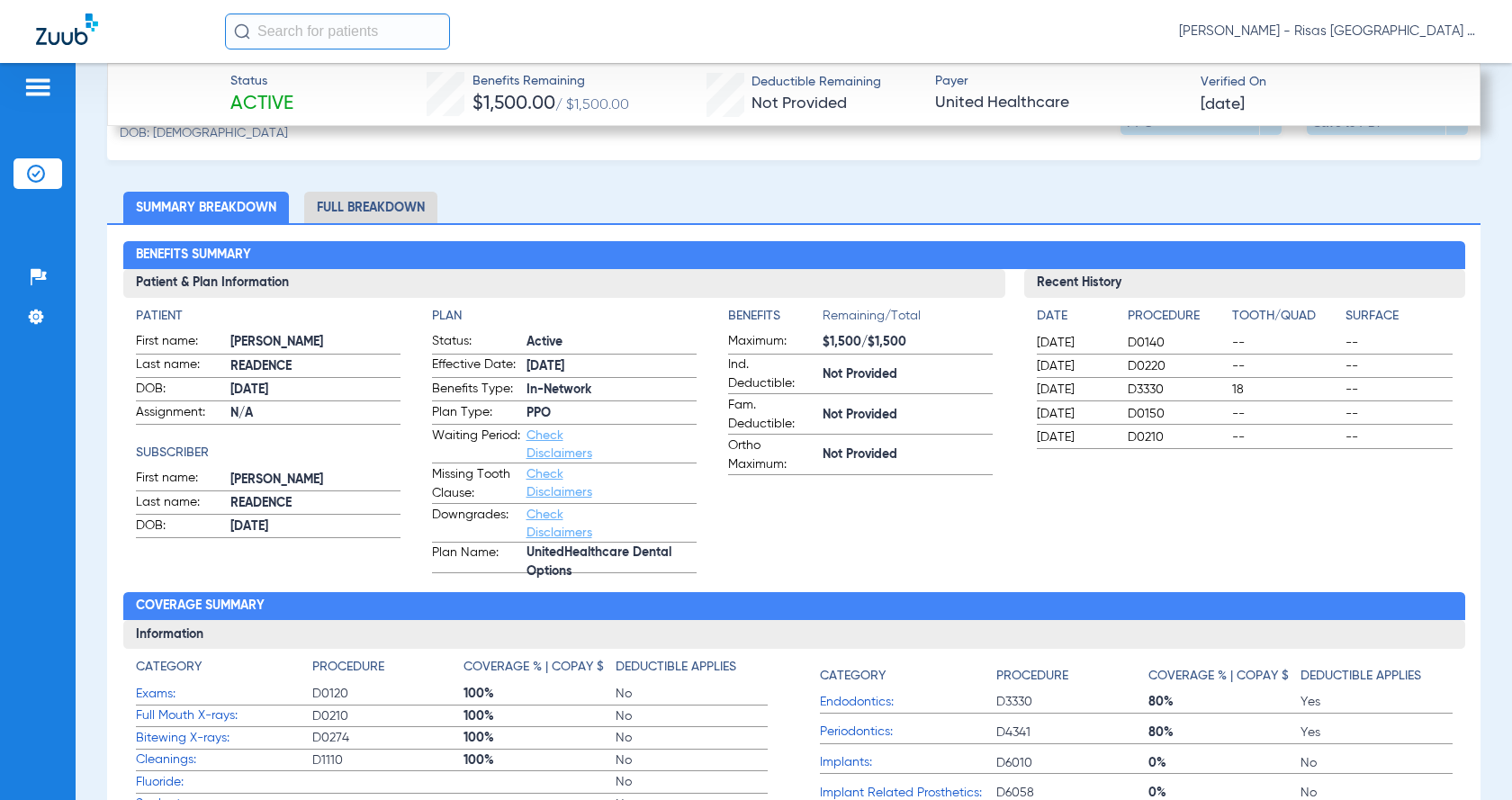
click at [551, 517] on link "Check Disclaimers" at bounding box center [560, 524] width 66 height 31
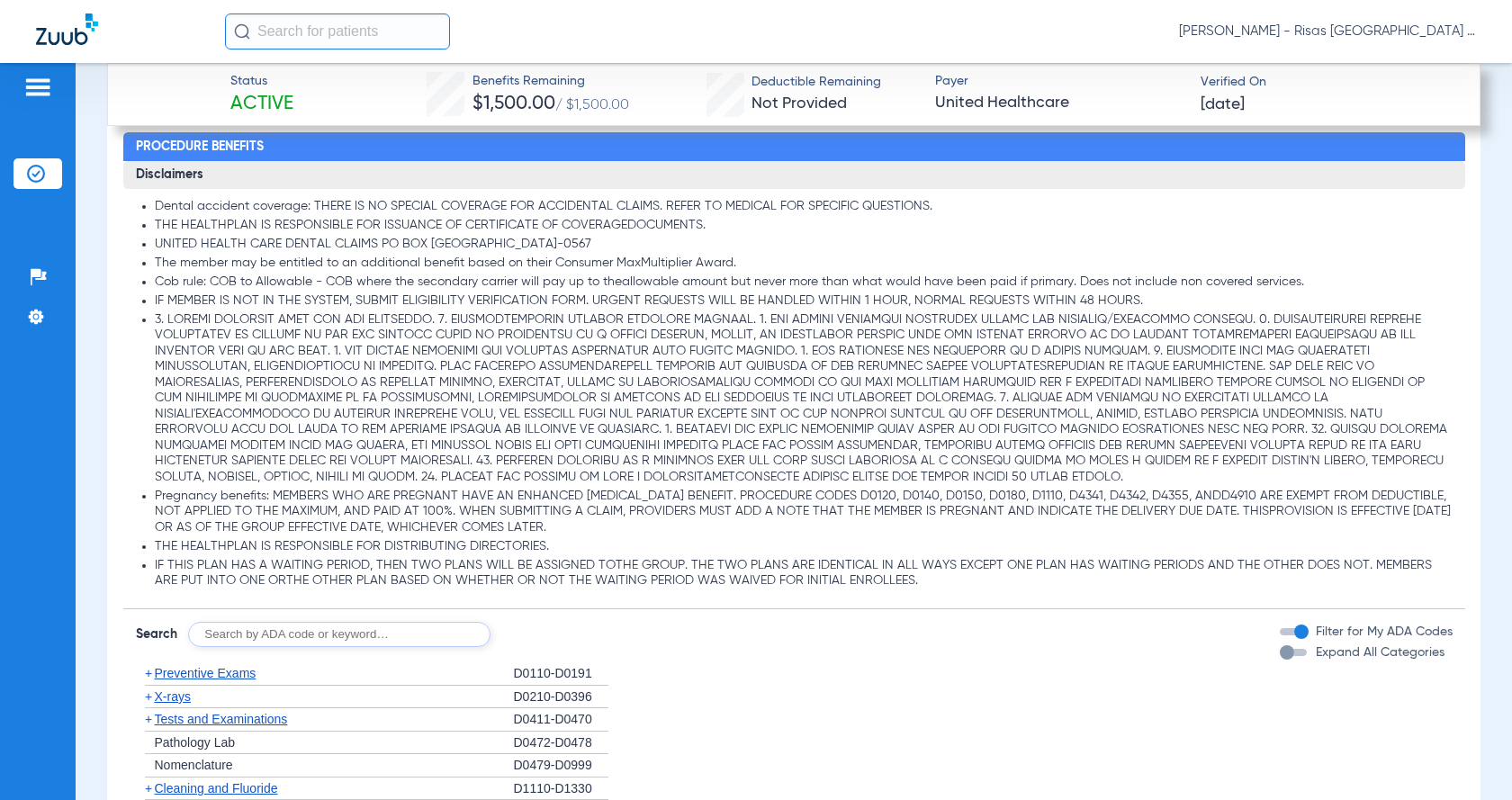
scroll to position [1018, 0]
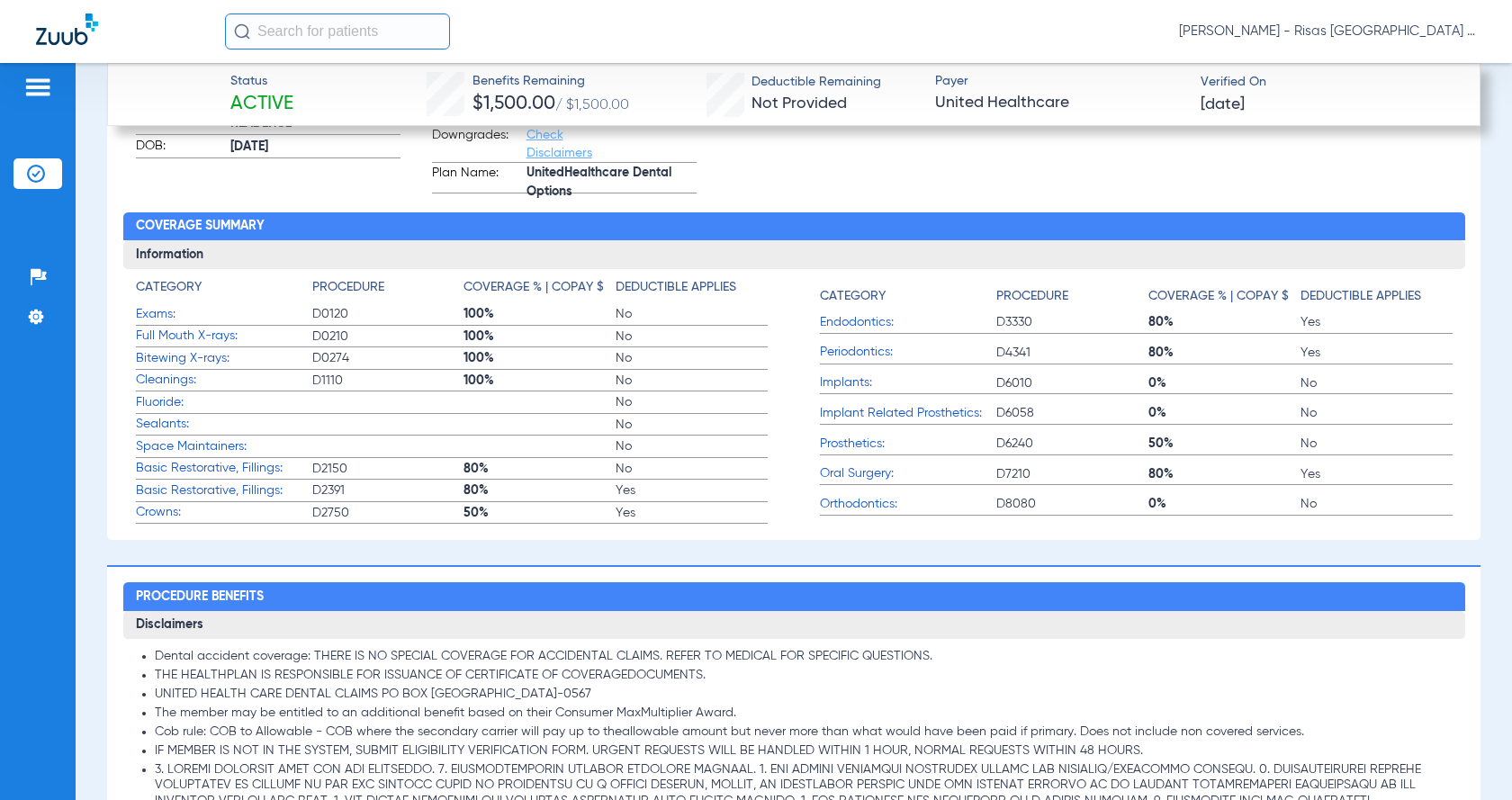
click at [160, 522] on span "Crowns:" at bounding box center [224, 512] width 176 height 19
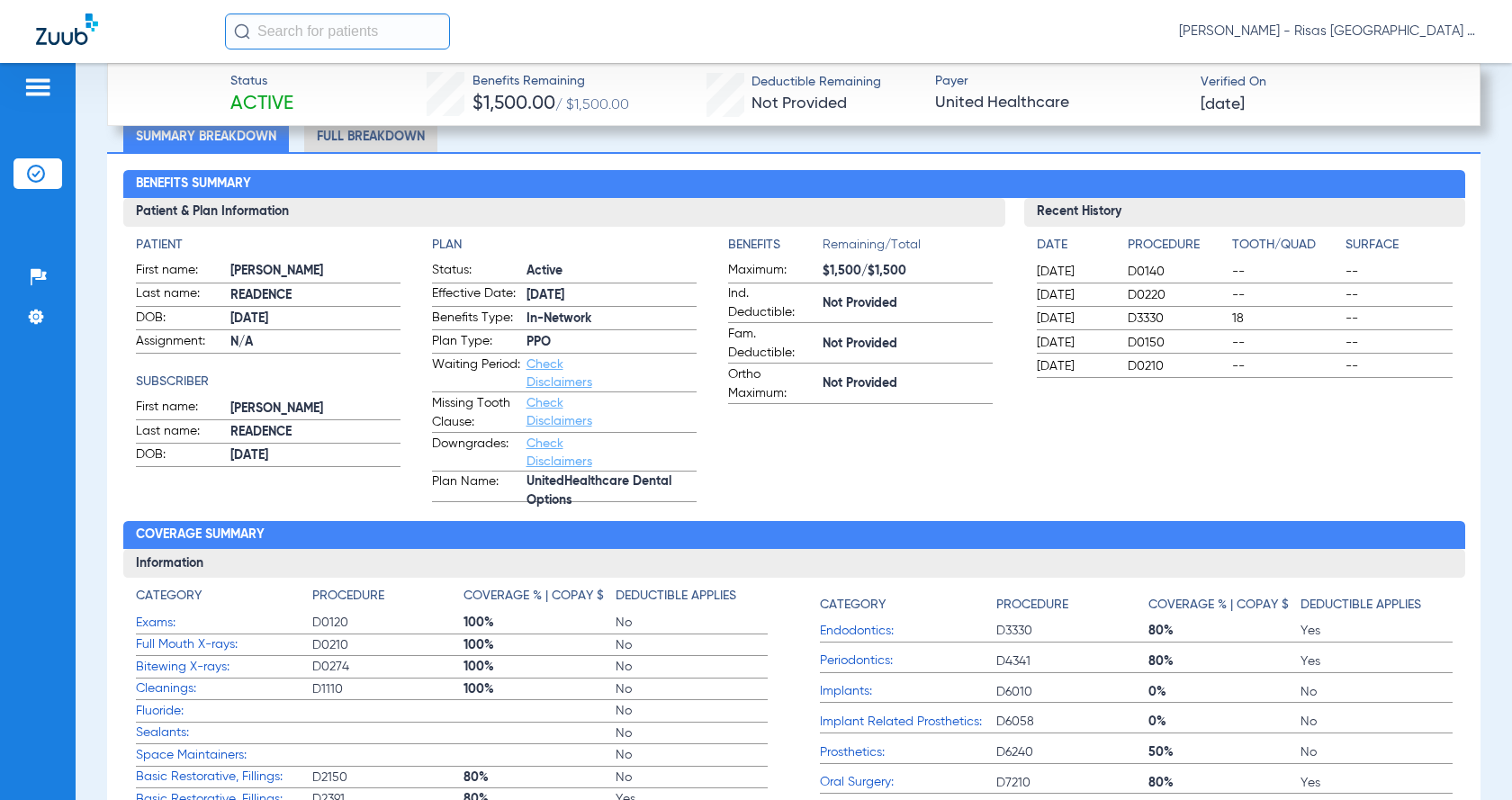
scroll to position [478, 0]
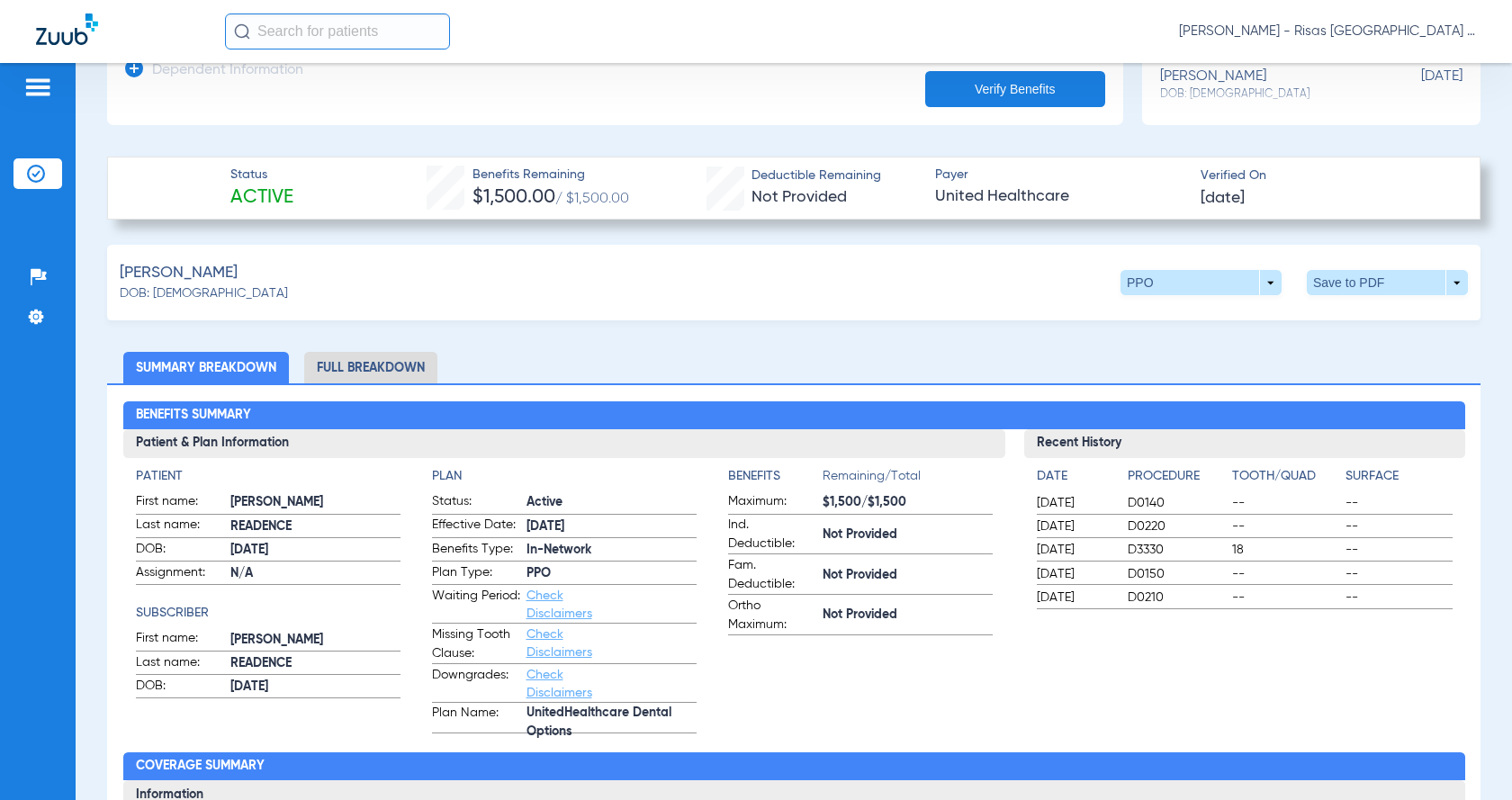
click at [373, 368] on li "Full Breakdown" at bounding box center [371, 367] width 133 height 32
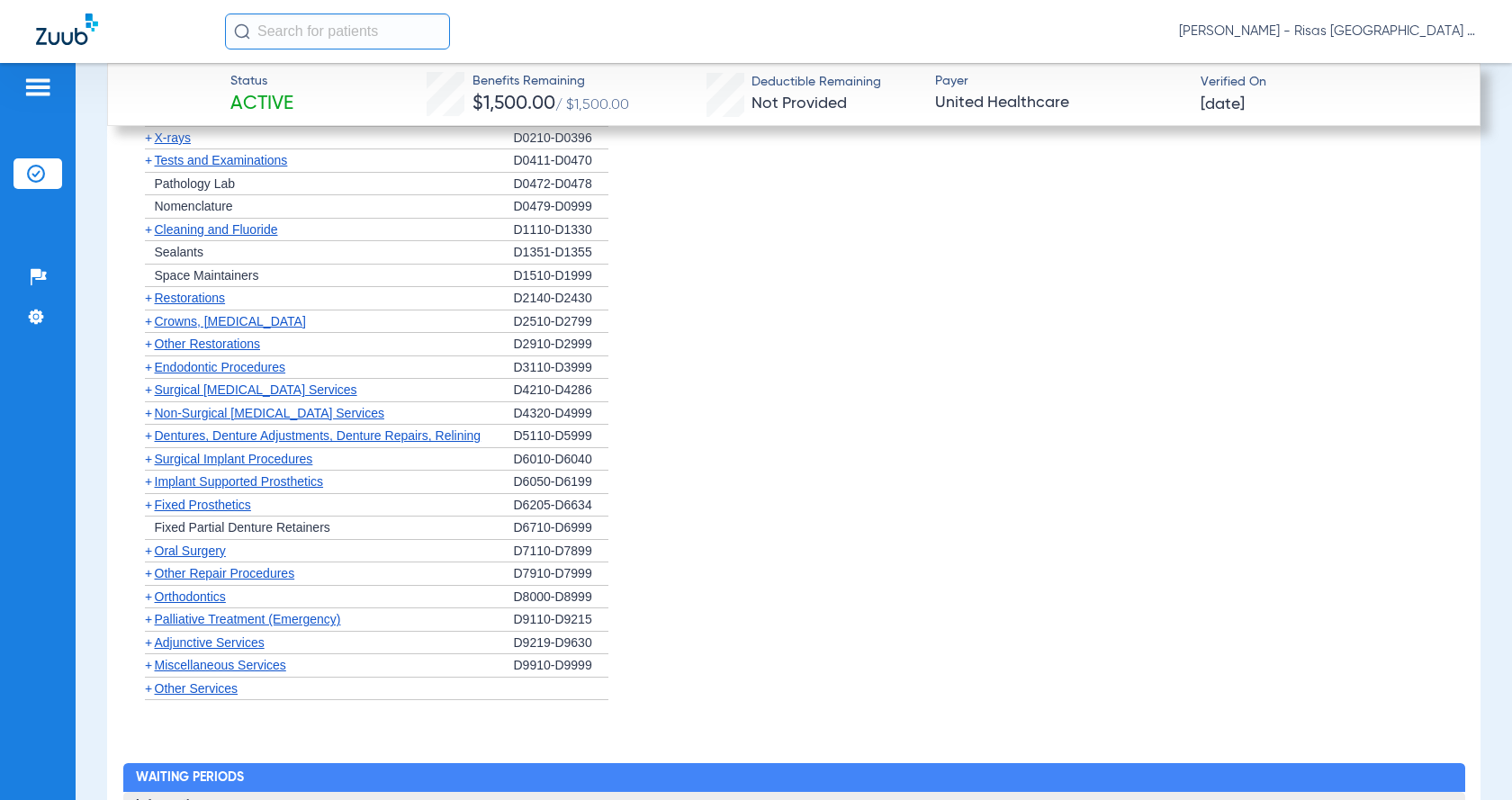
scroll to position [2453, 0]
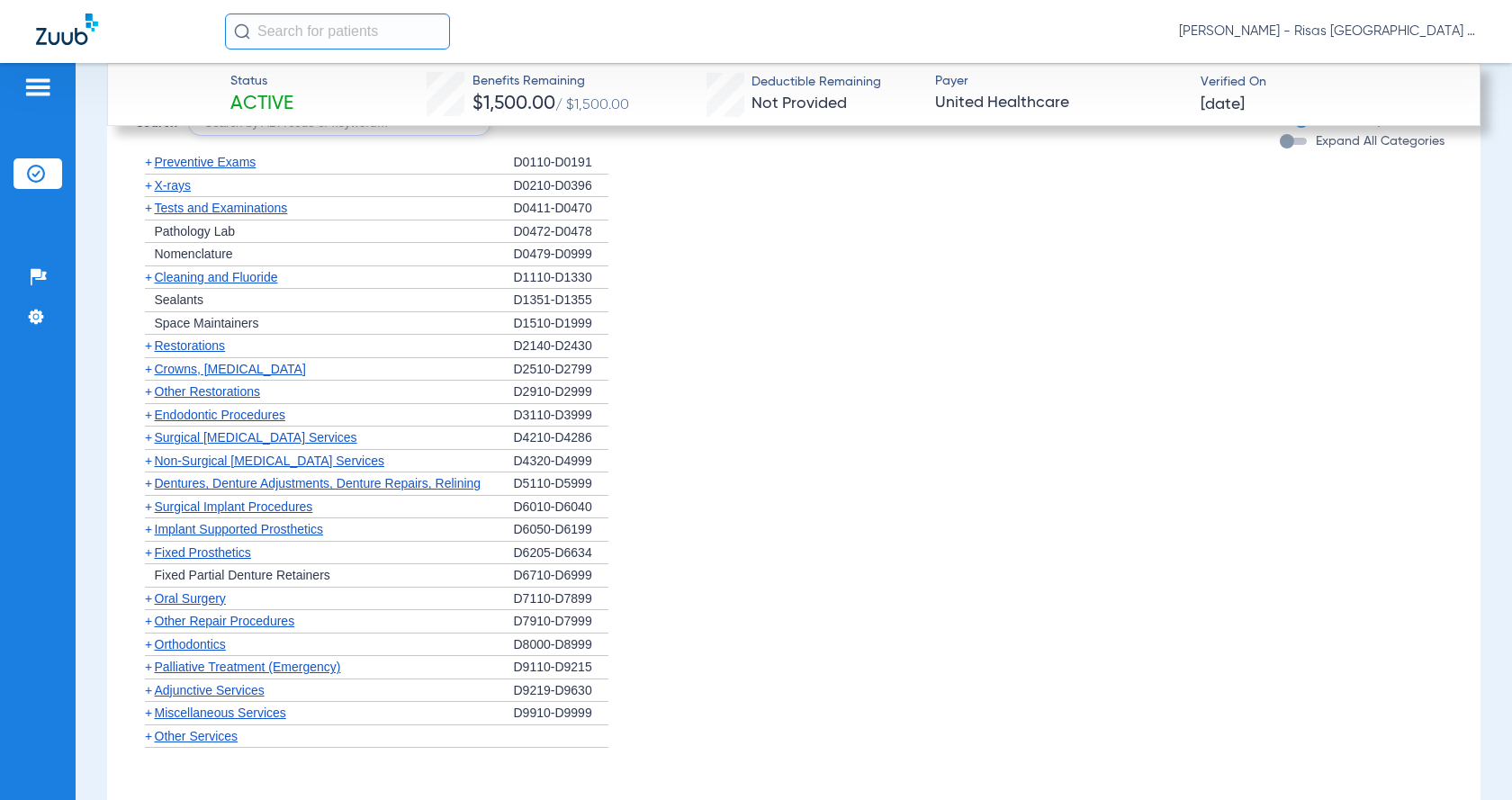
click at [275, 376] on span "Crowns, Inlays and Onlays" at bounding box center [230, 368] width 151 height 14
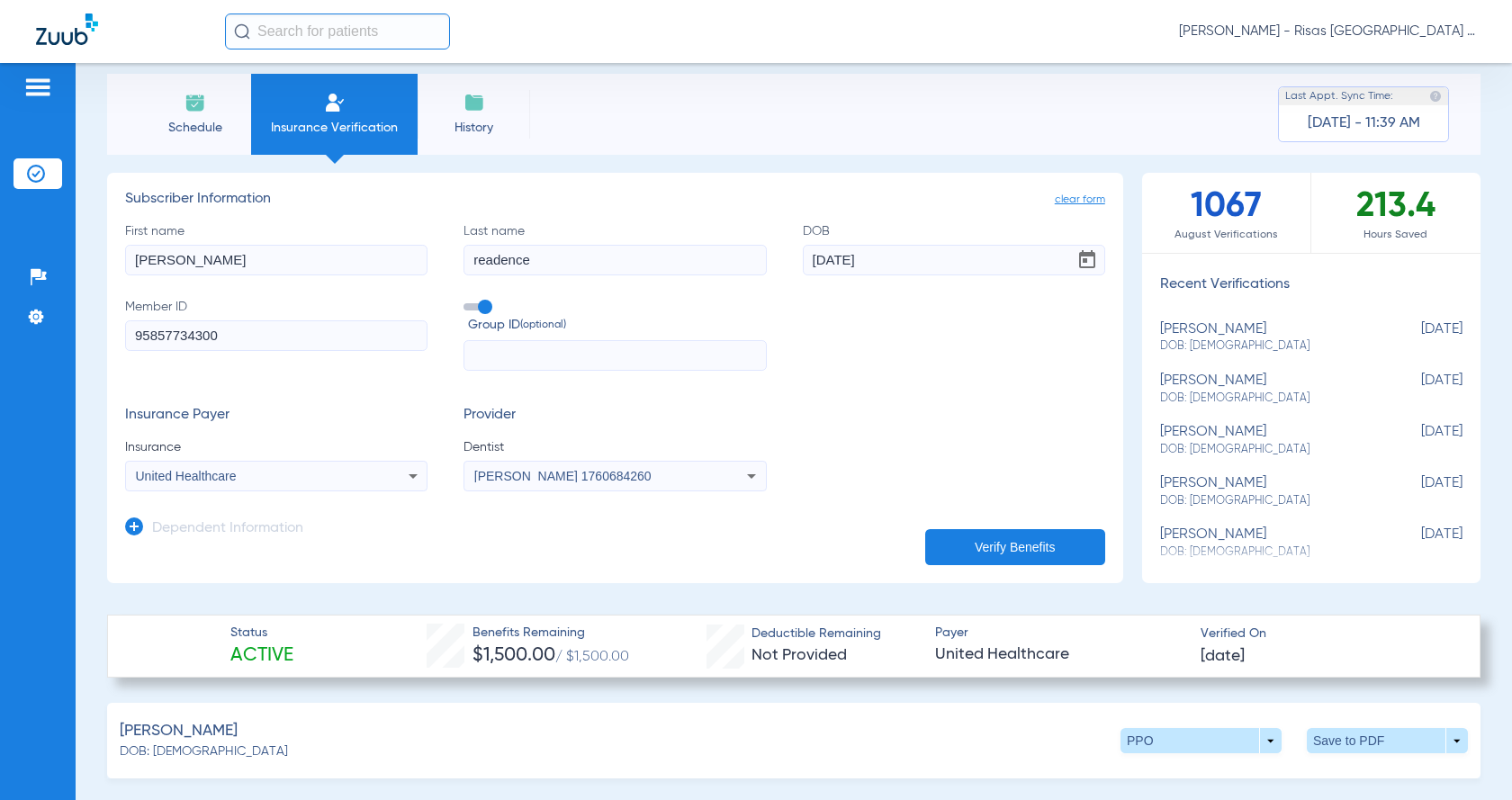
scroll to position [0, 0]
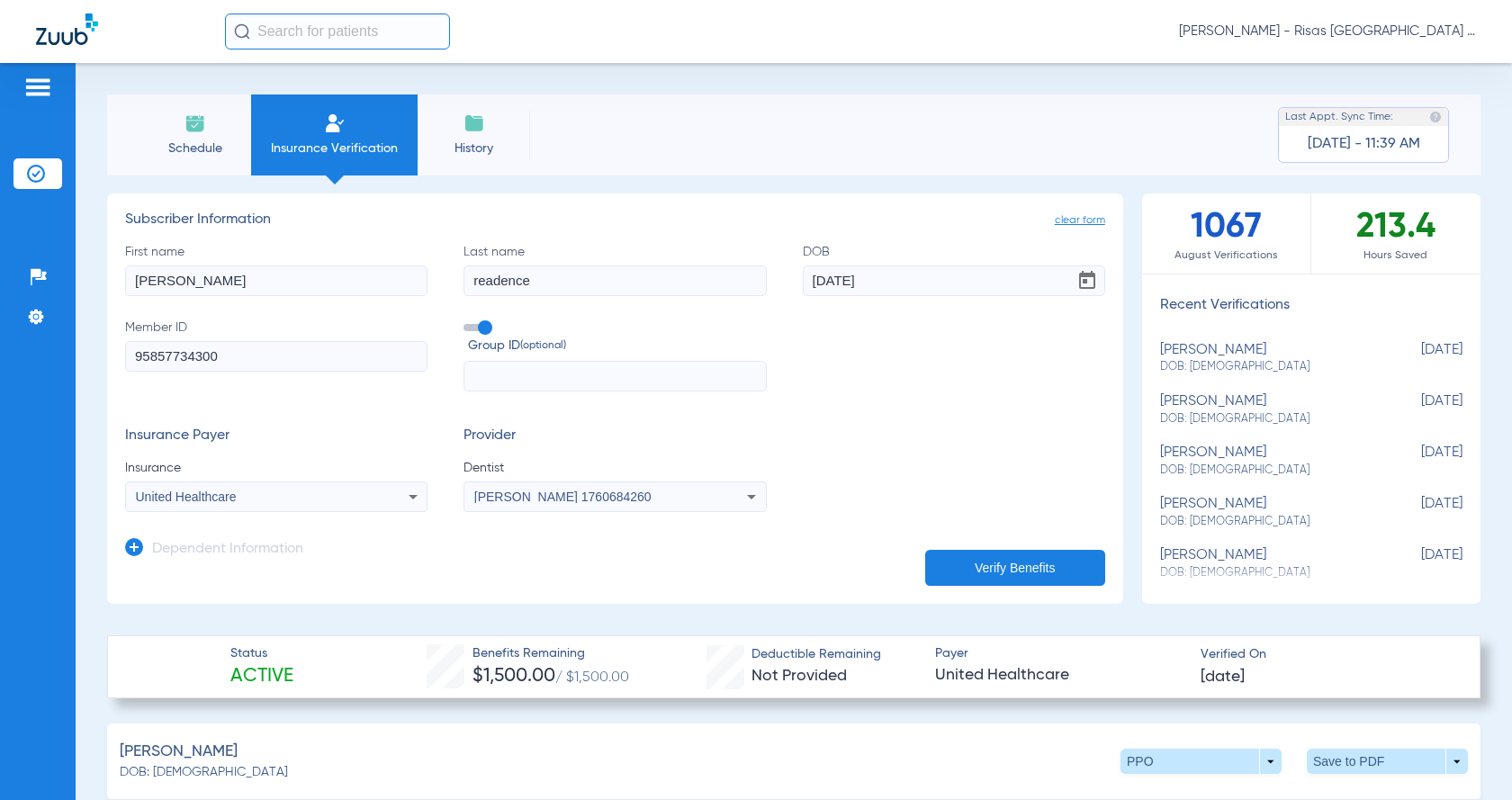
click at [187, 144] on span "Schedule" at bounding box center [194, 148] width 85 height 18
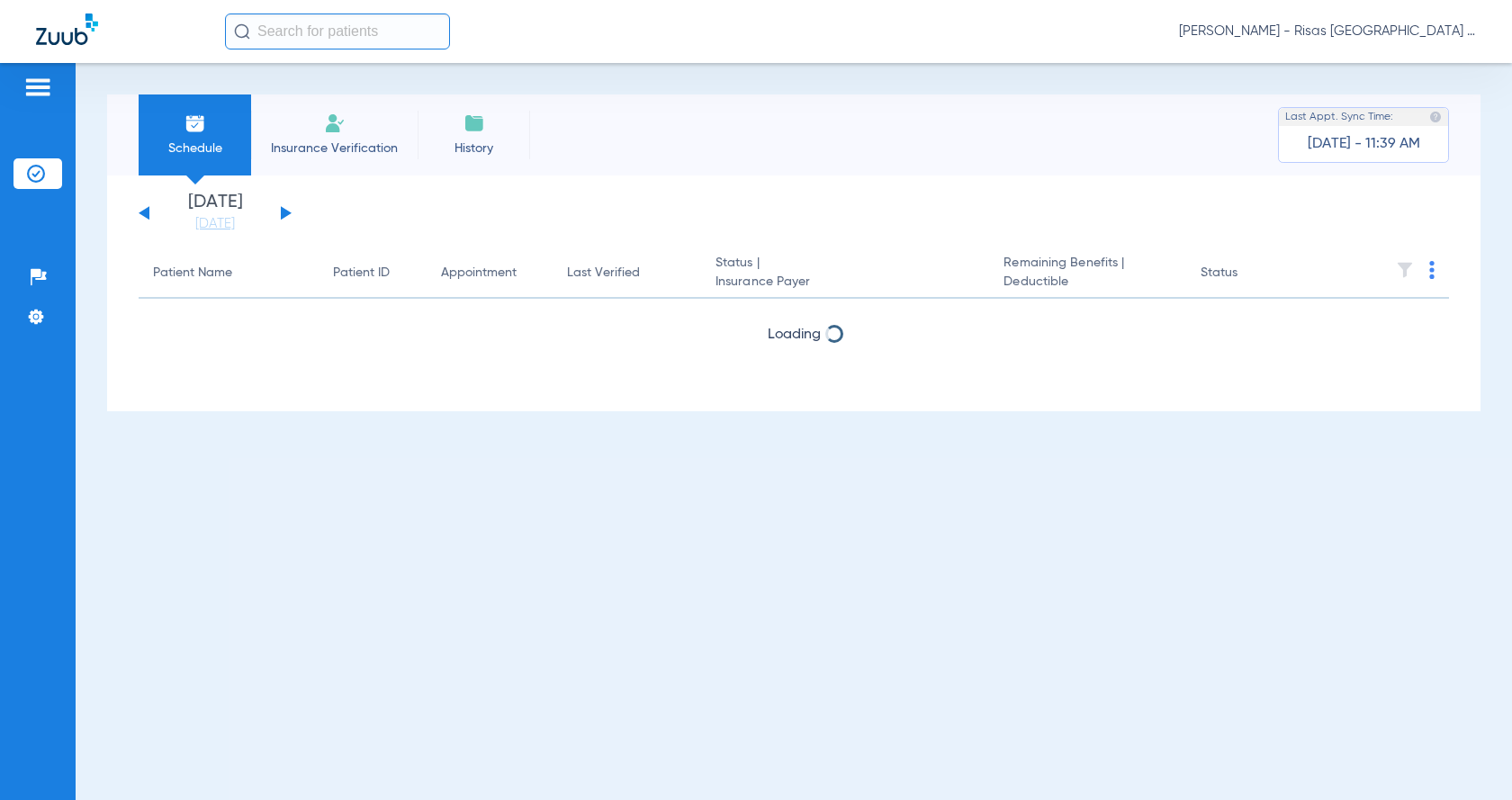
click at [290, 209] on div "Tuesday 06-17-2025 Wednesday 06-18-2025 Thursday 06-19-2025 Friday 06-20-2025 S…" at bounding box center [215, 213] width 153 height 40
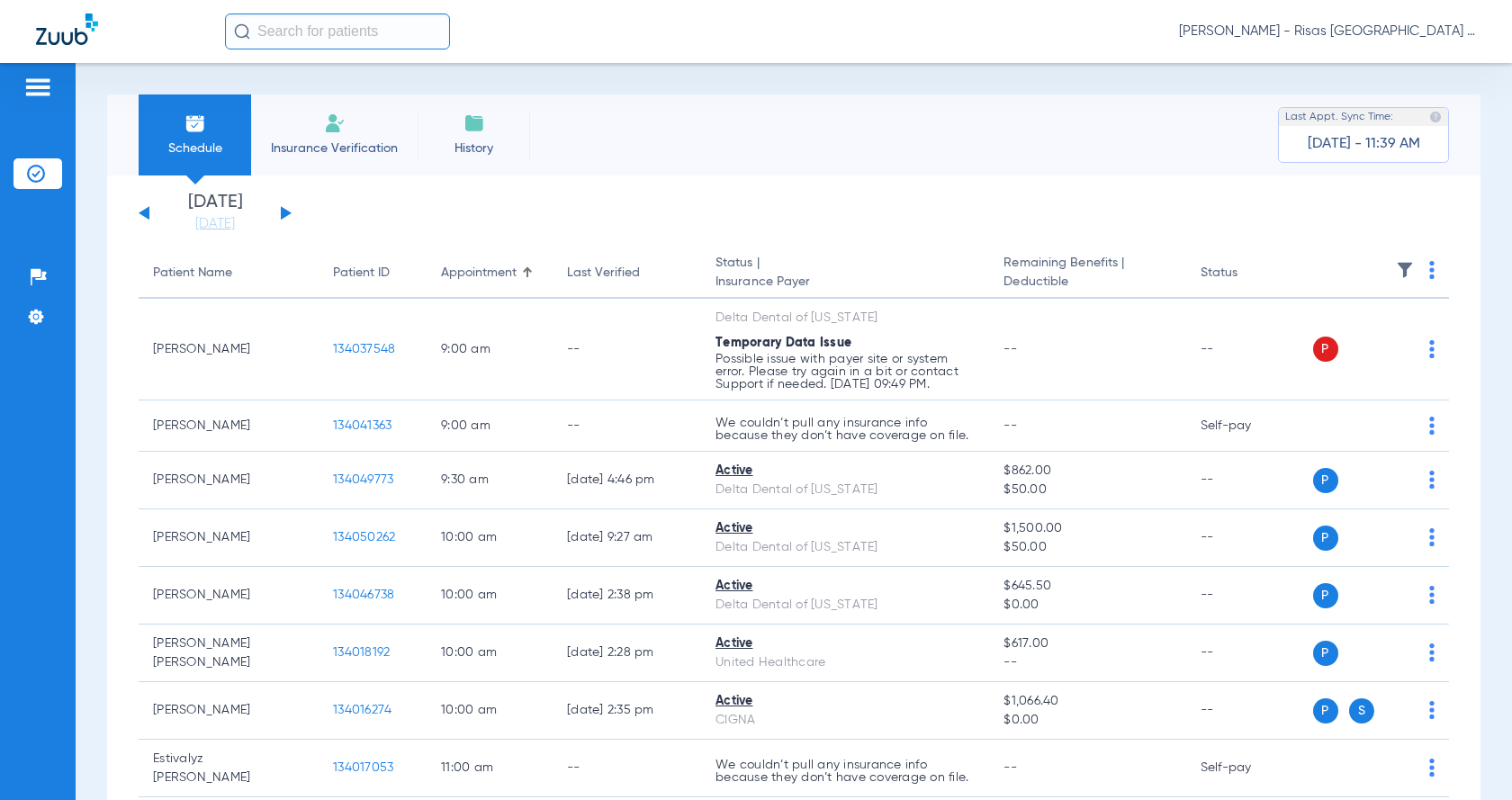
click at [285, 212] on button at bounding box center [285, 213] width 11 height 14
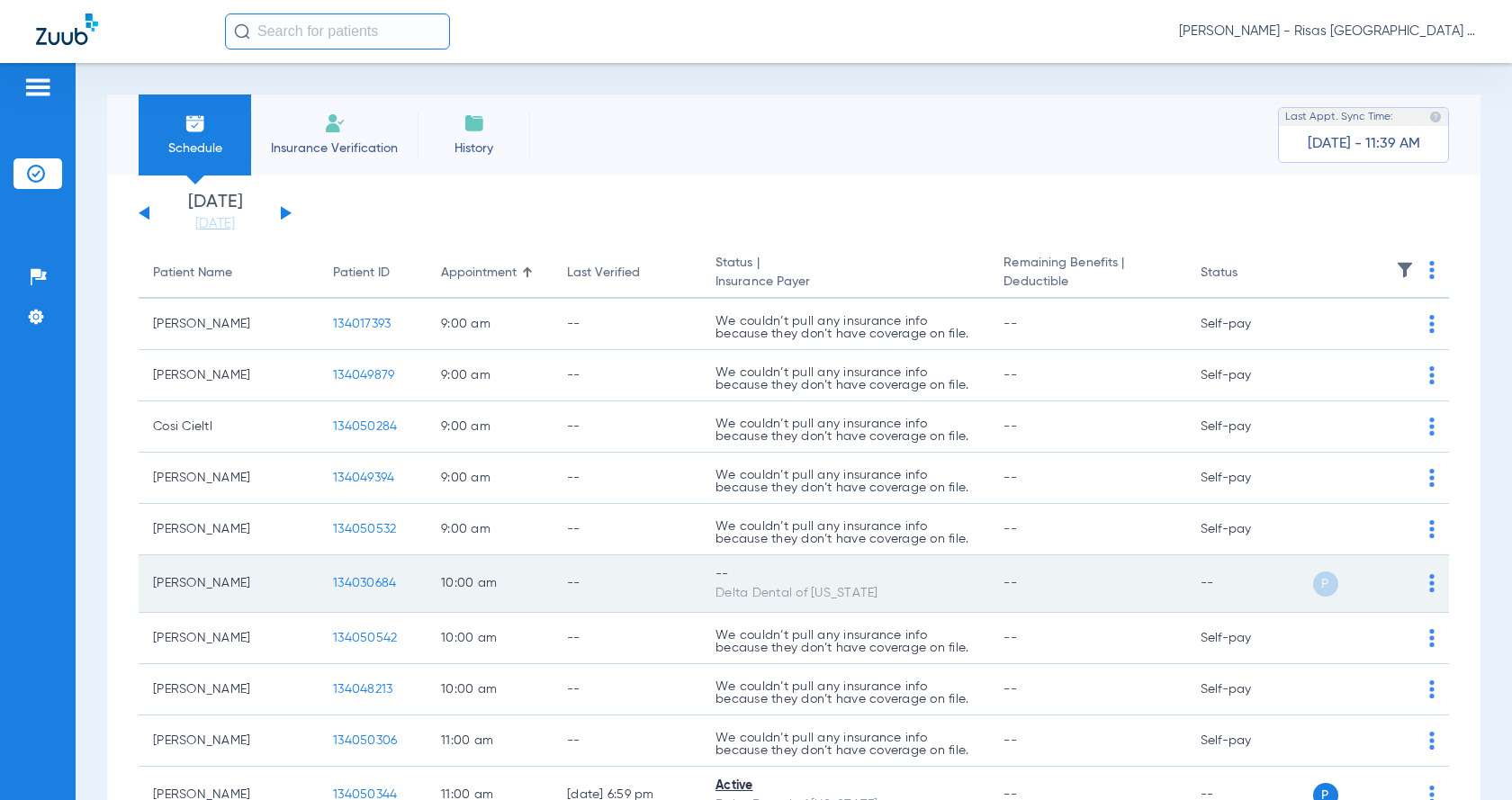
click at [1428, 583] on td "P S" at bounding box center [1379, 584] width 141 height 58
click at [1420, 581] on td "P S" at bounding box center [1379, 584] width 141 height 58
click at [1429, 581] on img at bounding box center [1432, 583] width 6 height 18
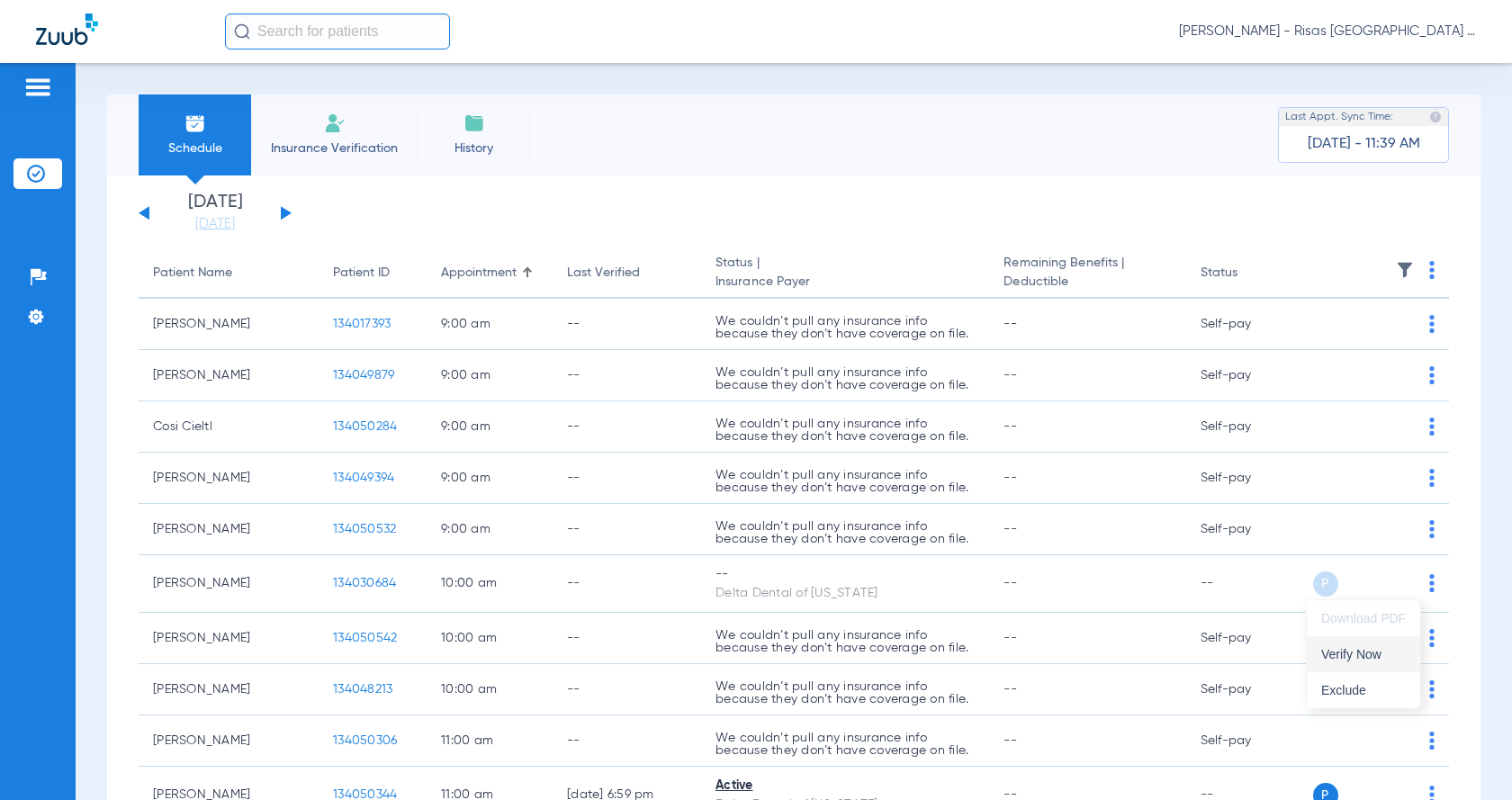
click at [1373, 659] on span "Verify Now" at bounding box center [1364, 653] width 85 height 13
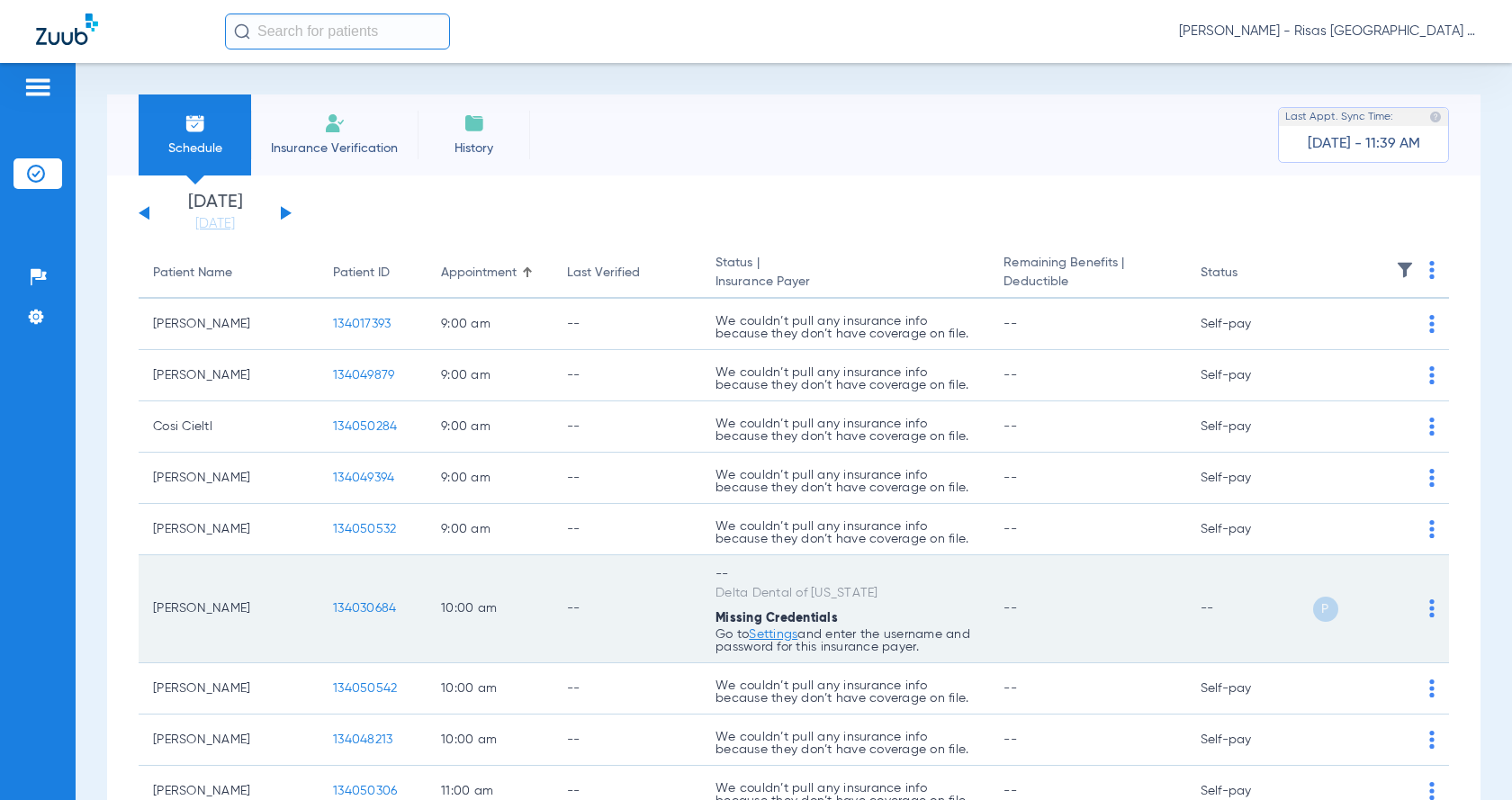
click at [785, 631] on link "Settings" at bounding box center [773, 634] width 48 height 13
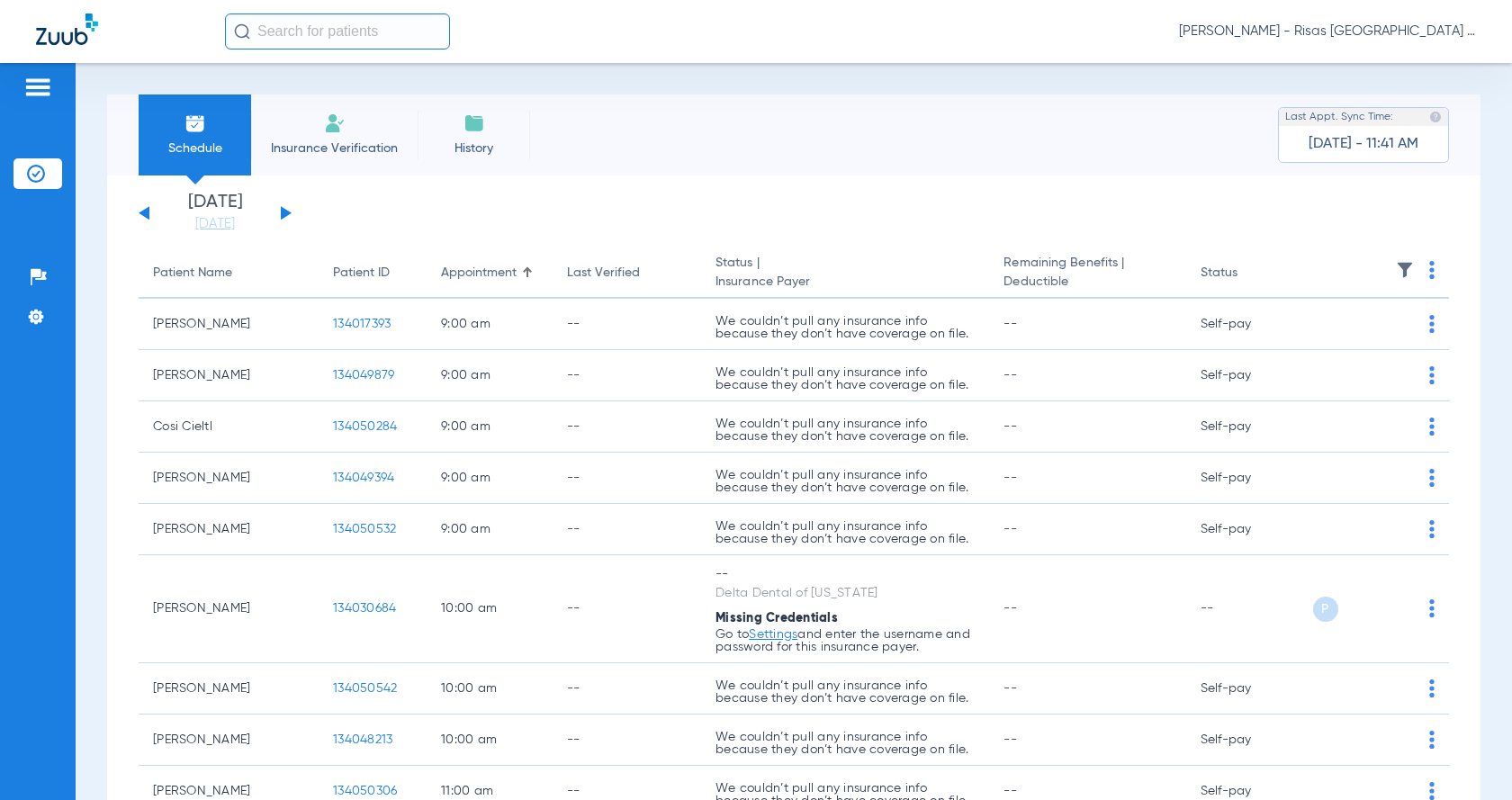
click at [304, 150] on span "Insurance Verification" at bounding box center [334, 148] width 139 height 18
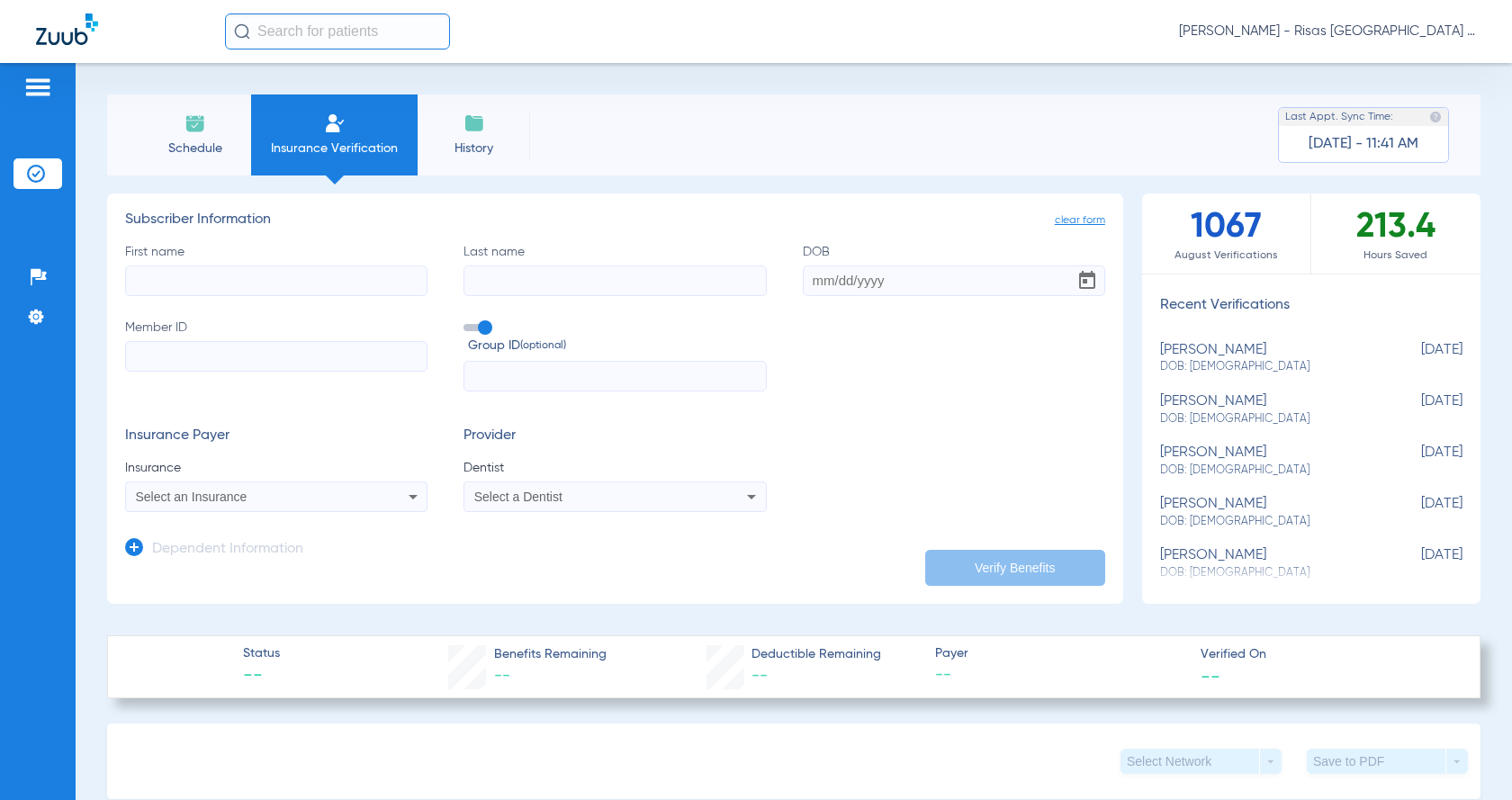
click at [260, 282] on input "First name" at bounding box center [276, 281] width 303 height 31
type input "sam"
type input "nissan"
click at [814, 283] on input "DOB" at bounding box center [953, 281] width 303 height 31
type input "10/03/1983"
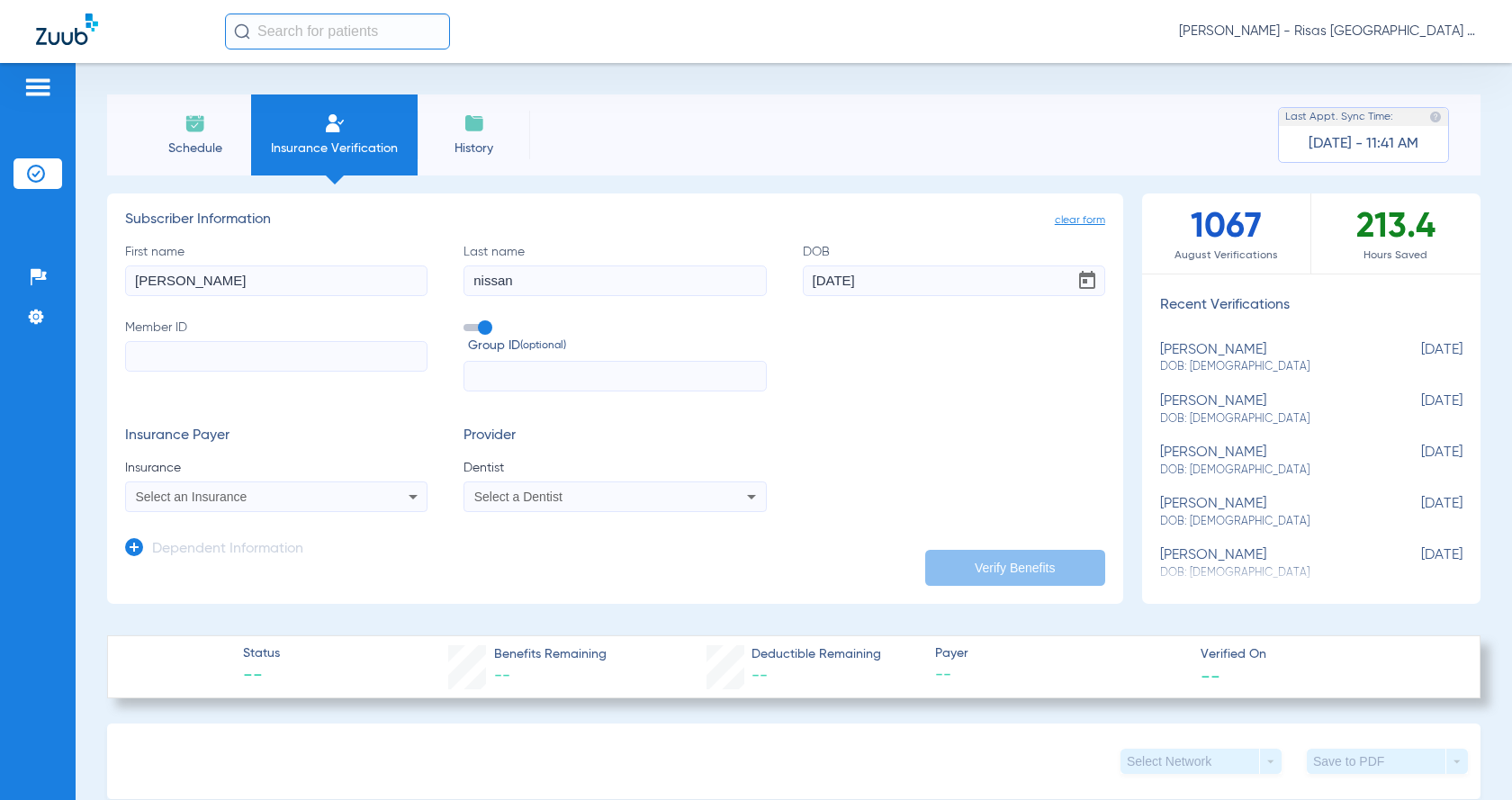
click at [300, 352] on input "Member ID" at bounding box center [276, 357] width 303 height 31
paste input "911450362"
type input "911450362"
click at [274, 496] on div "Select an Insurance" at bounding box center [249, 496] width 226 height 13
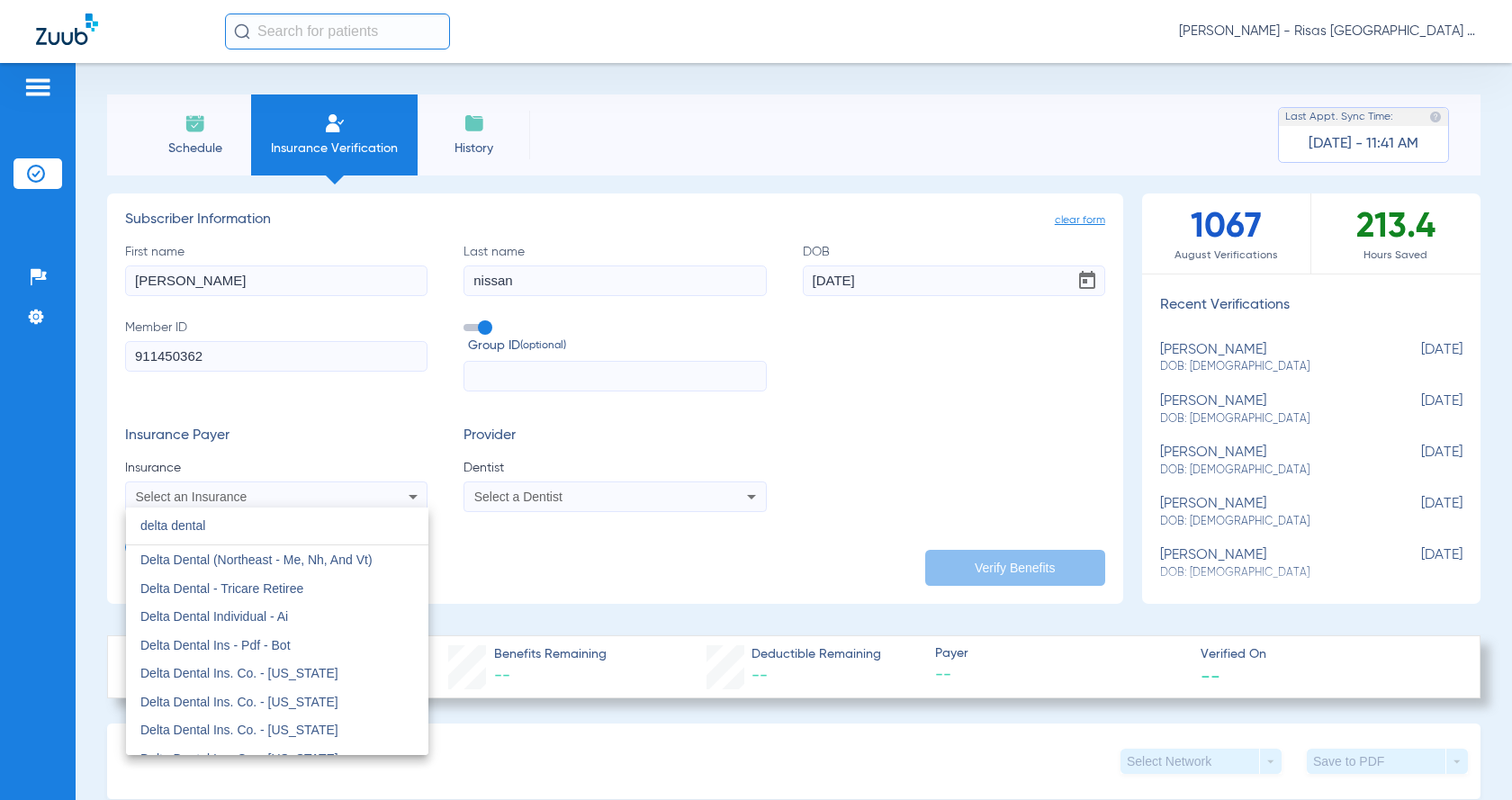
type input "delta dental"
click at [505, 511] on div at bounding box center [756, 400] width 1512 height 800
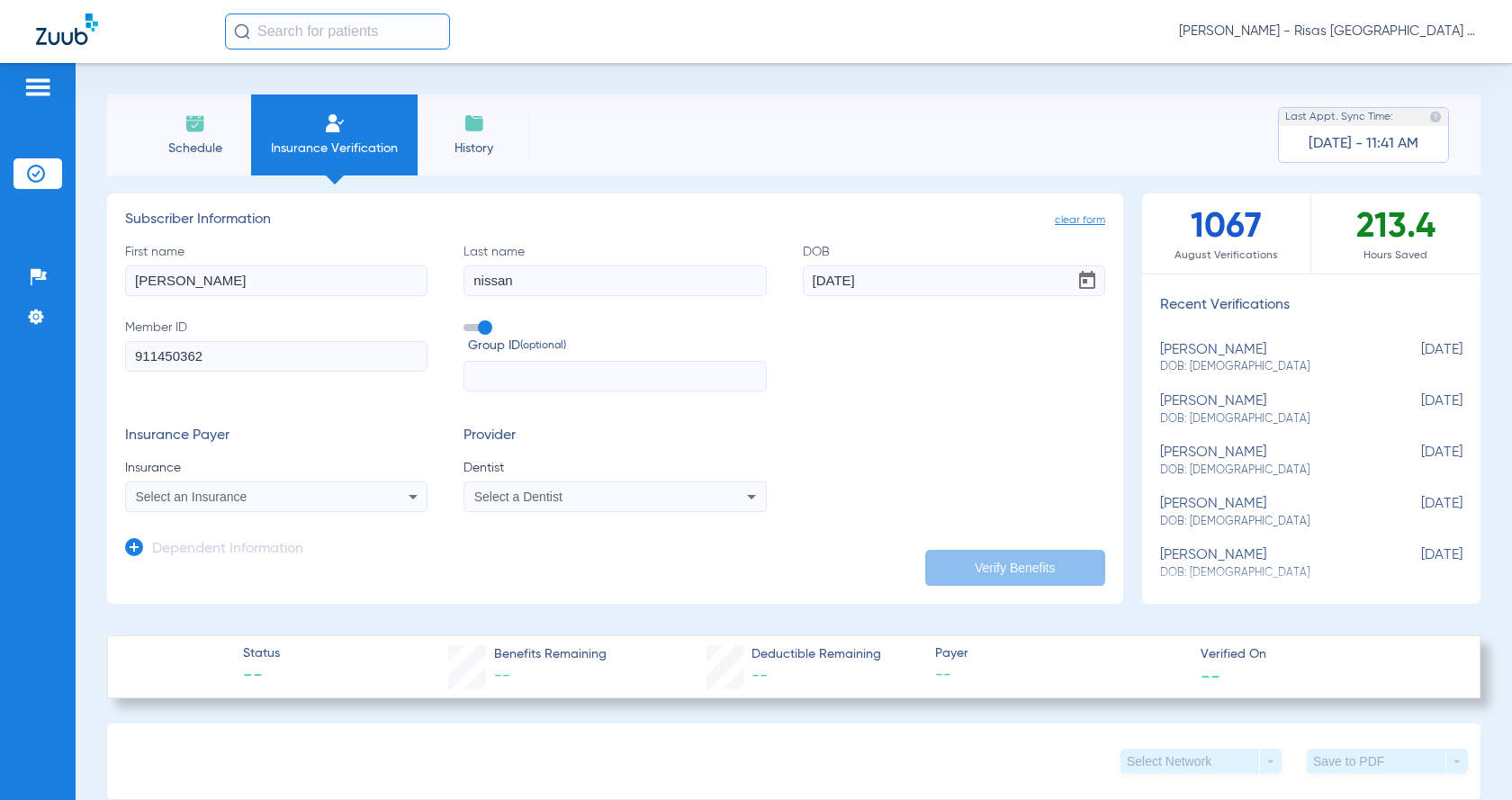
click at [509, 506] on div "Select a Dentist" at bounding box center [614, 497] width 301 height 21
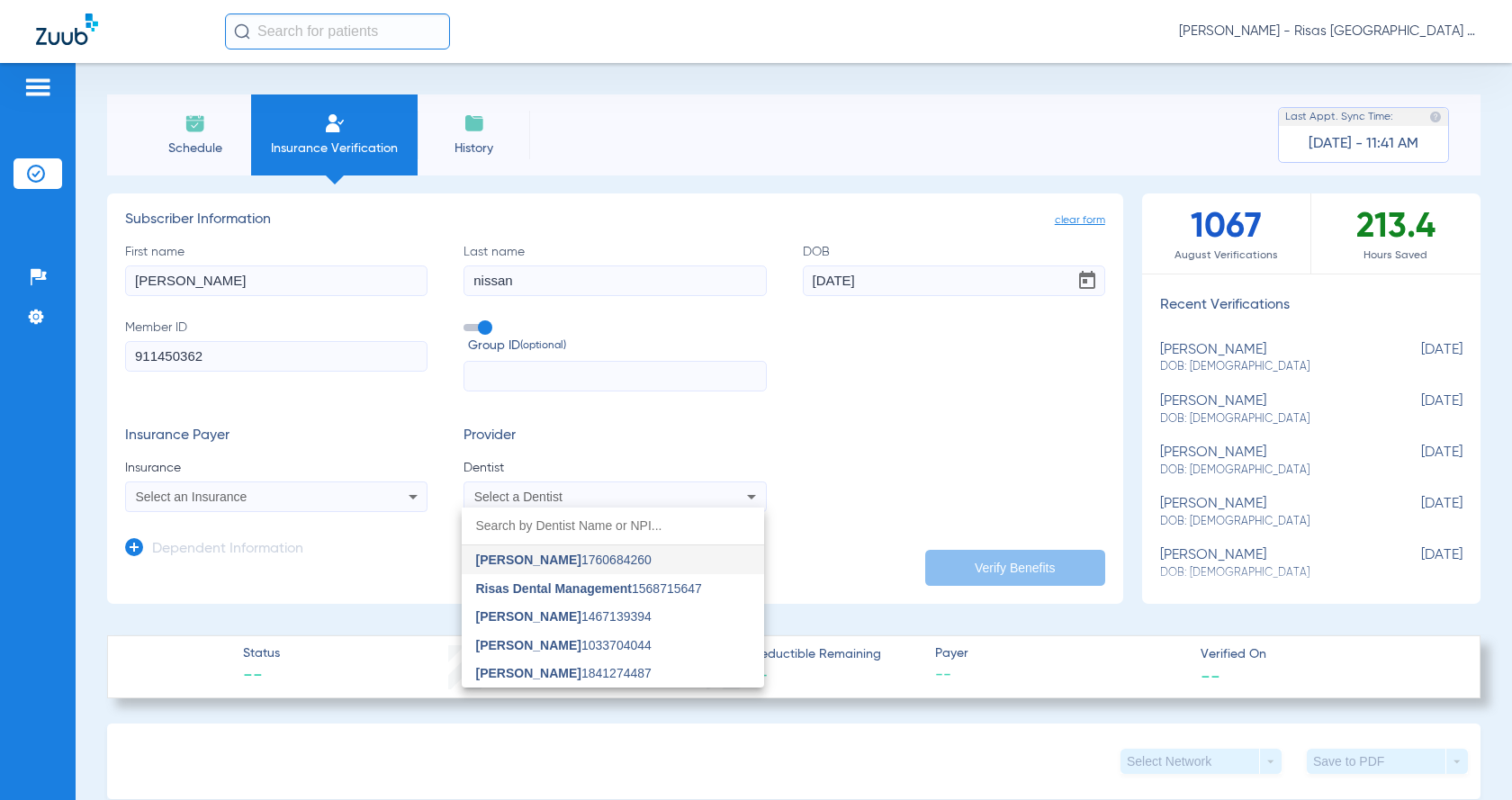
click at [631, 563] on span "Robert Sundberg 1760684260" at bounding box center [564, 558] width 176 height 13
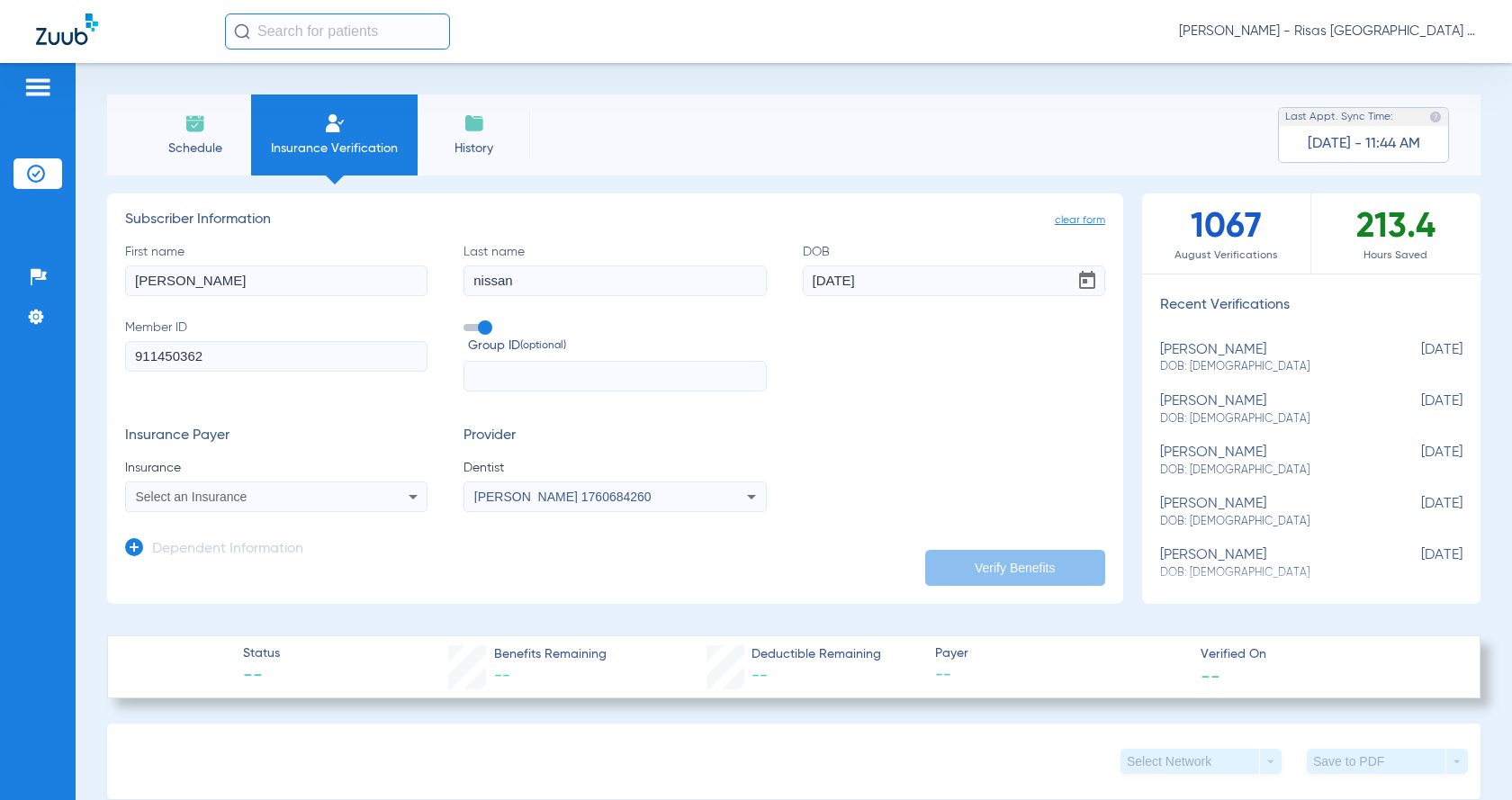
click at [588, 364] on input "text" at bounding box center [614, 376] width 303 height 31
click at [318, 488] on div "Select an Insurance" at bounding box center [276, 497] width 301 height 21
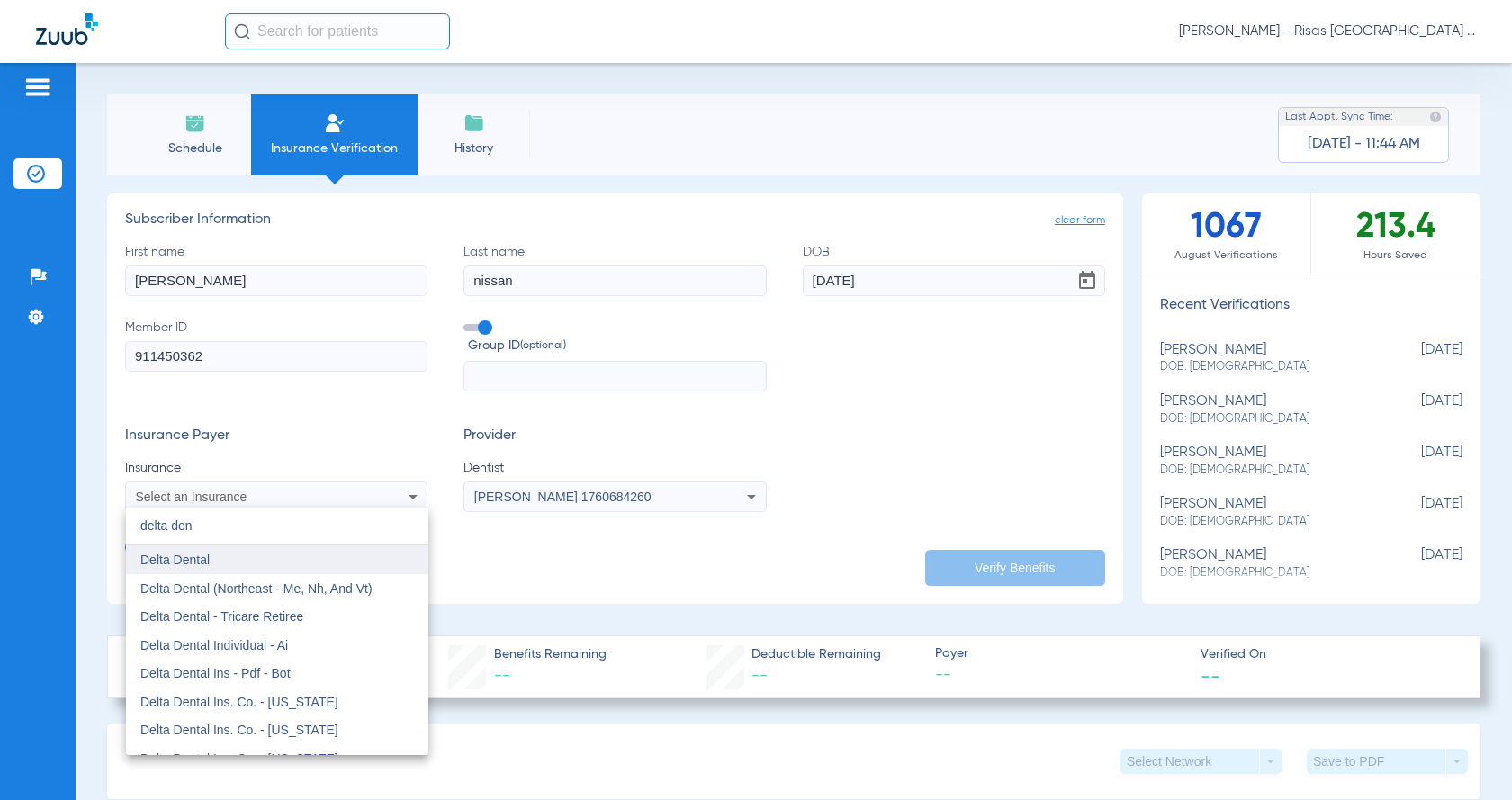
type input "delta den"
click at [259, 550] on mat-option "Delta Dental" at bounding box center [276, 559] width 303 height 29
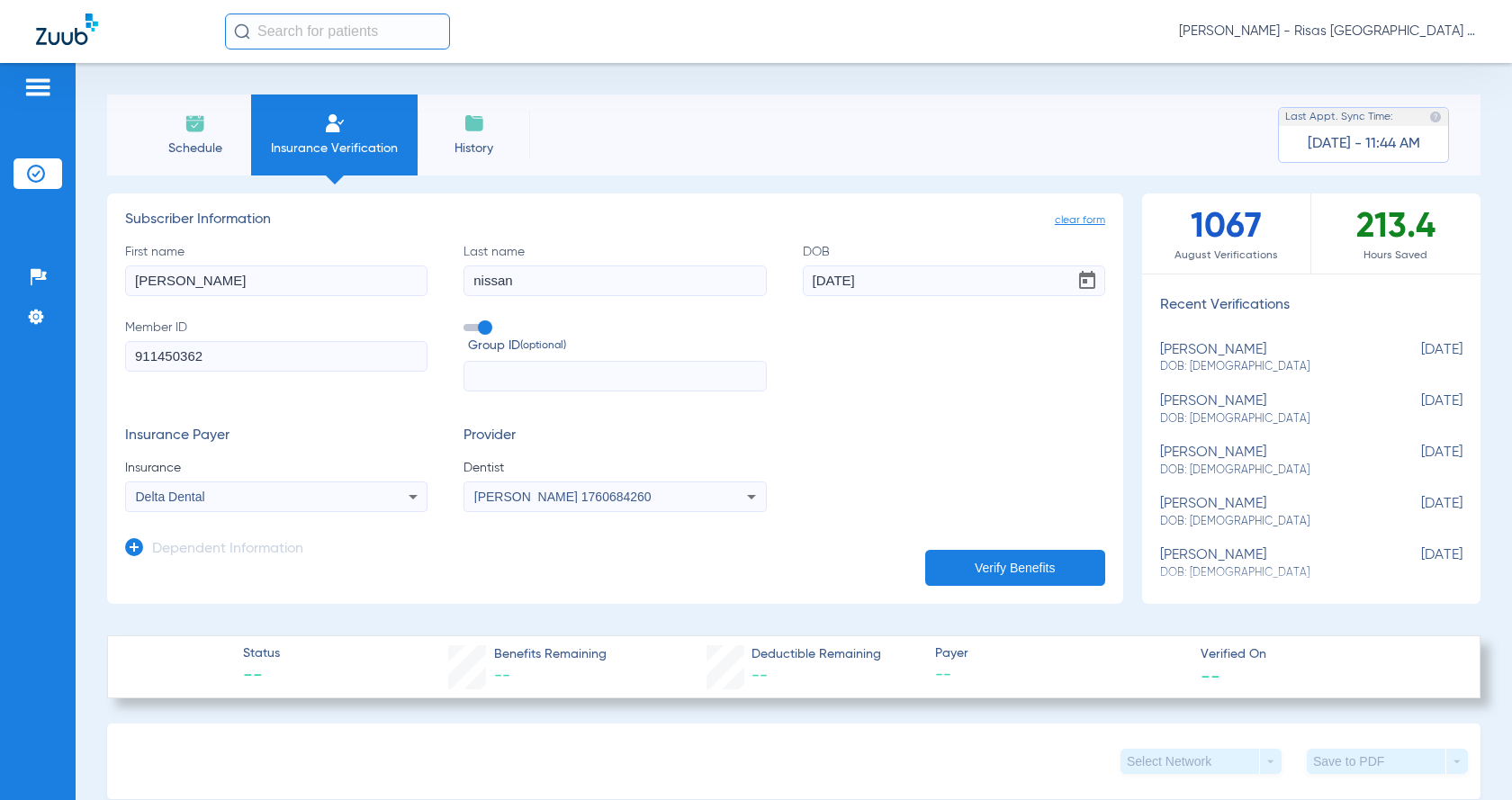
click at [976, 571] on button "Verify Benefits" at bounding box center [1015, 567] width 180 height 36
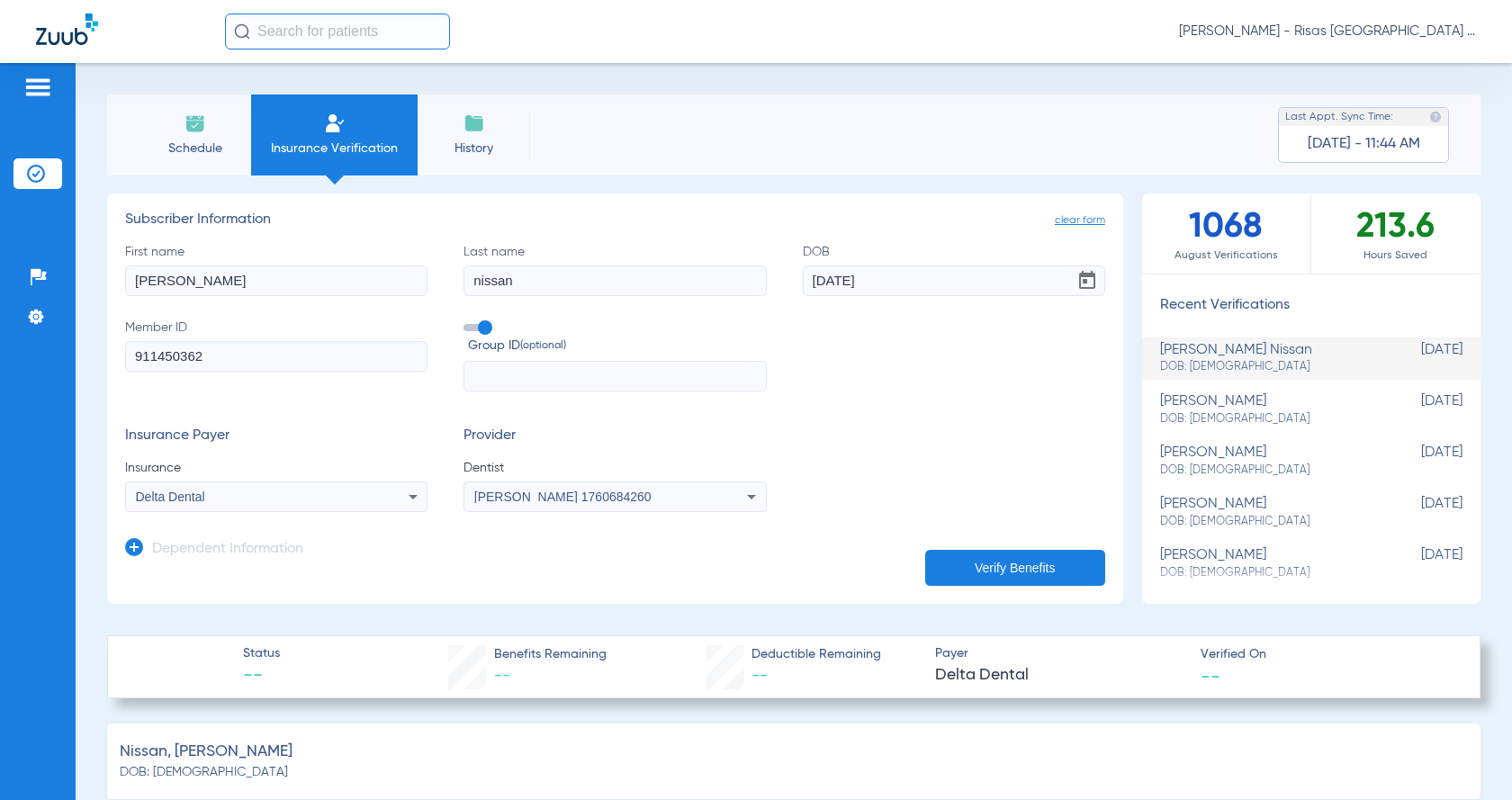
type input "0"
select select "page-width"
type input "1"
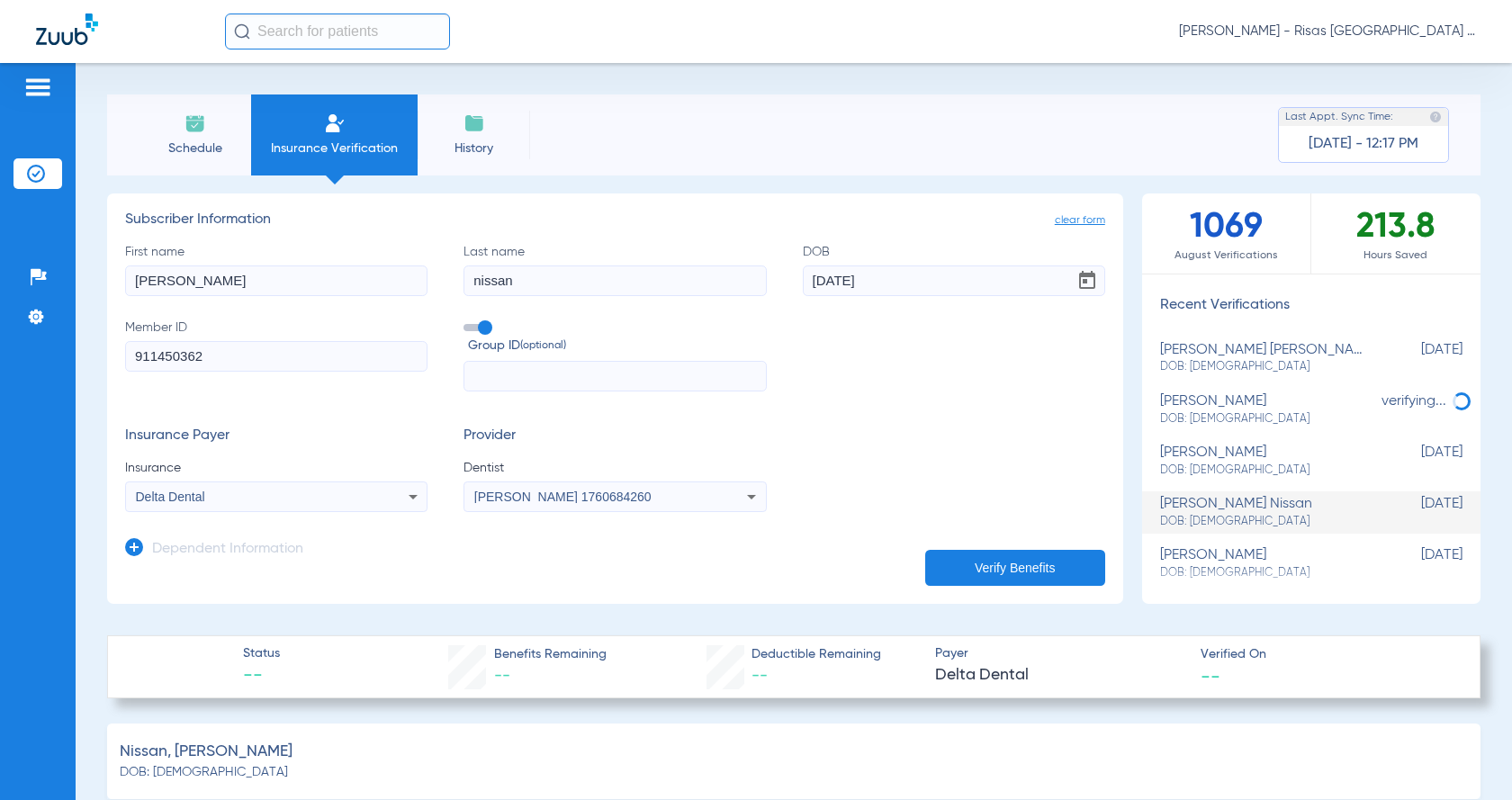
click at [277, 499] on div "Delta Dental" at bounding box center [249, 496] width 226 height 13
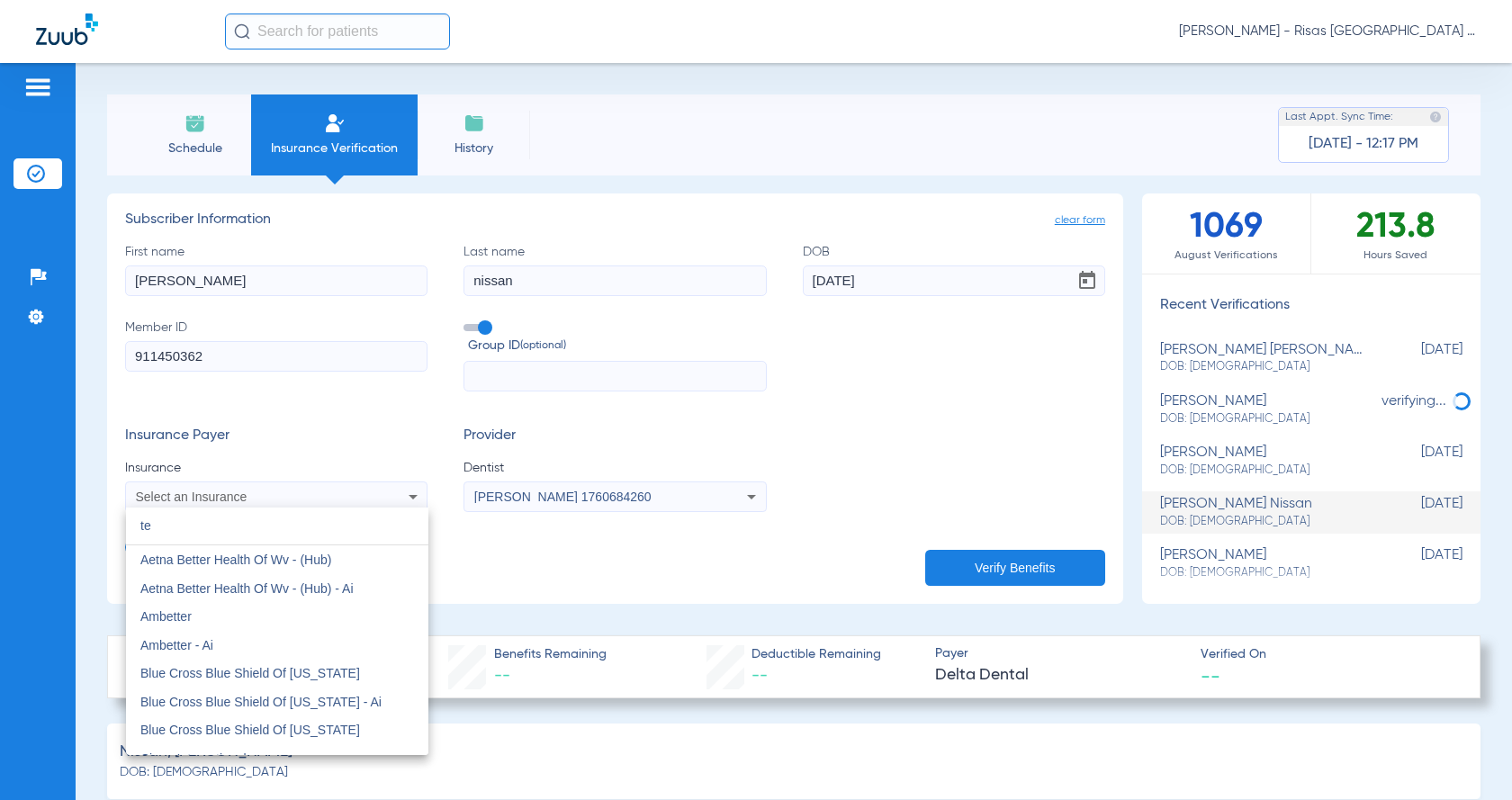
type input "t"
type input "s"
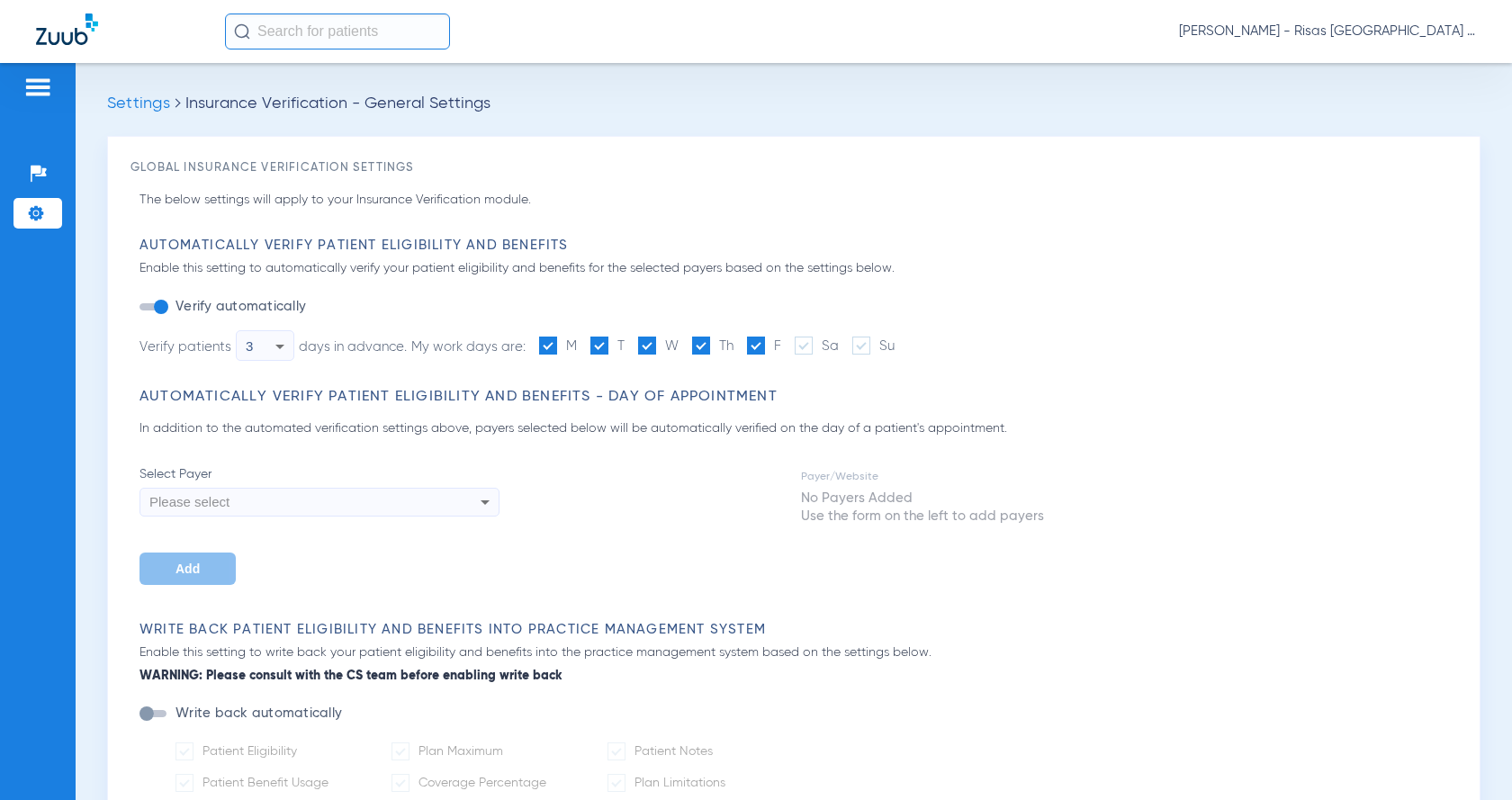
type input "1"
click at [805, 342] on span at bounding box center [803, 345] width 18 height 18
click at [842, 339] on input "Sa" at bounding box center [842, 339] width 0 height 0
click at [239, 508] on div "Please select" at bounding box center [285, 502] width 272 height 31
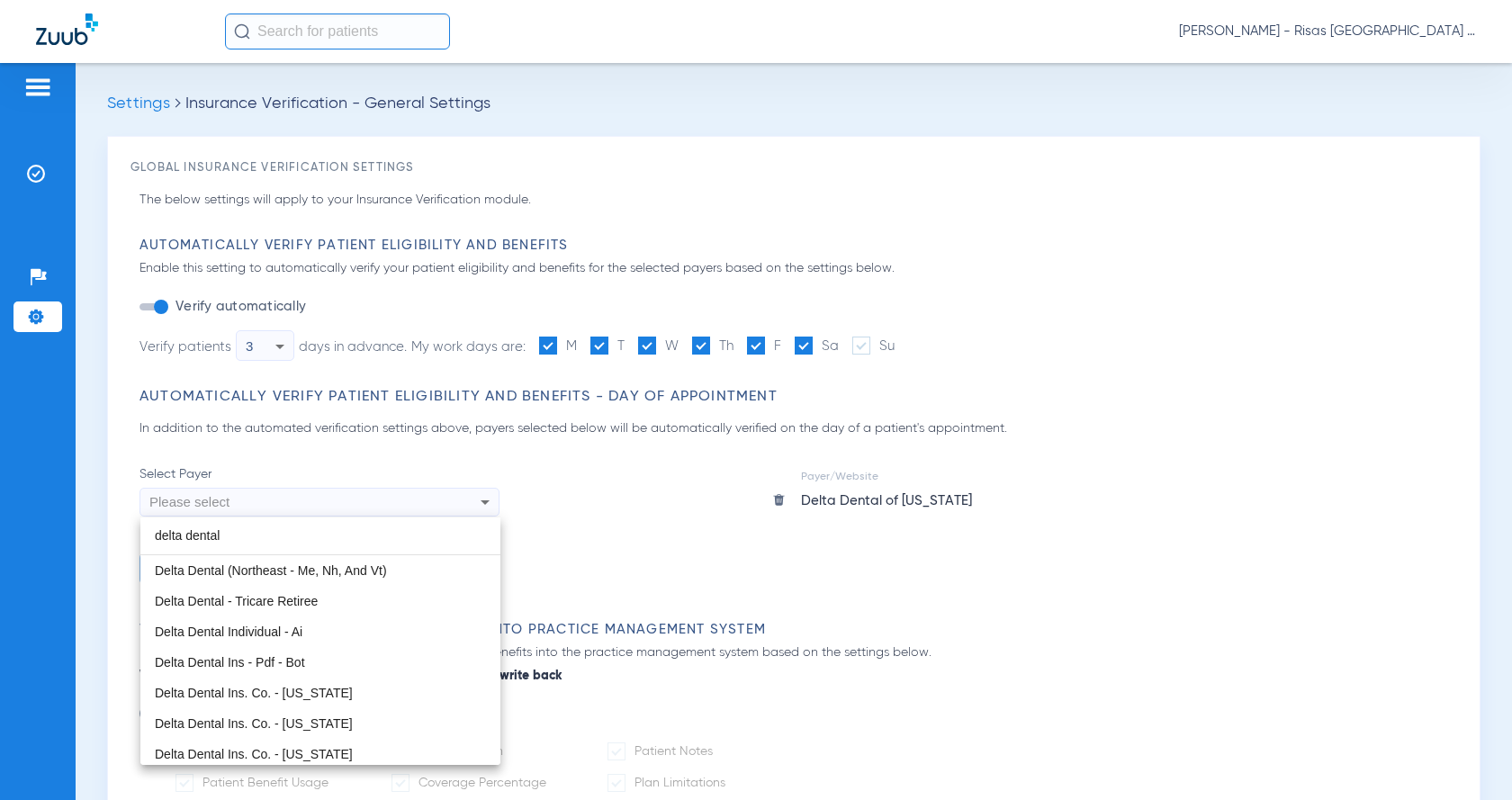
type input "delta dental"
click at [827, 537] on div at bounding box center [756, 400] width 1512 height 800
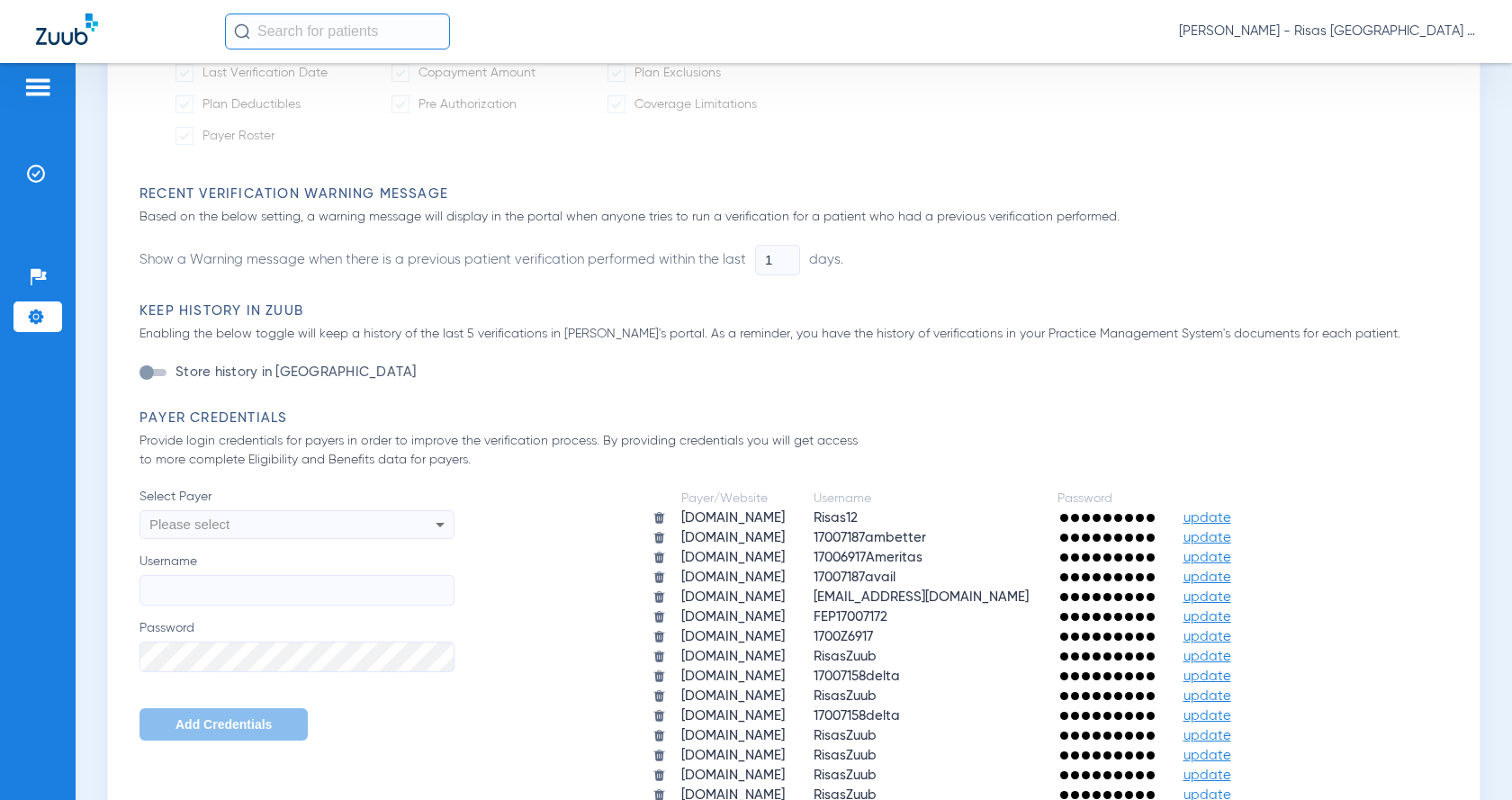
scroll to position [720, 0]
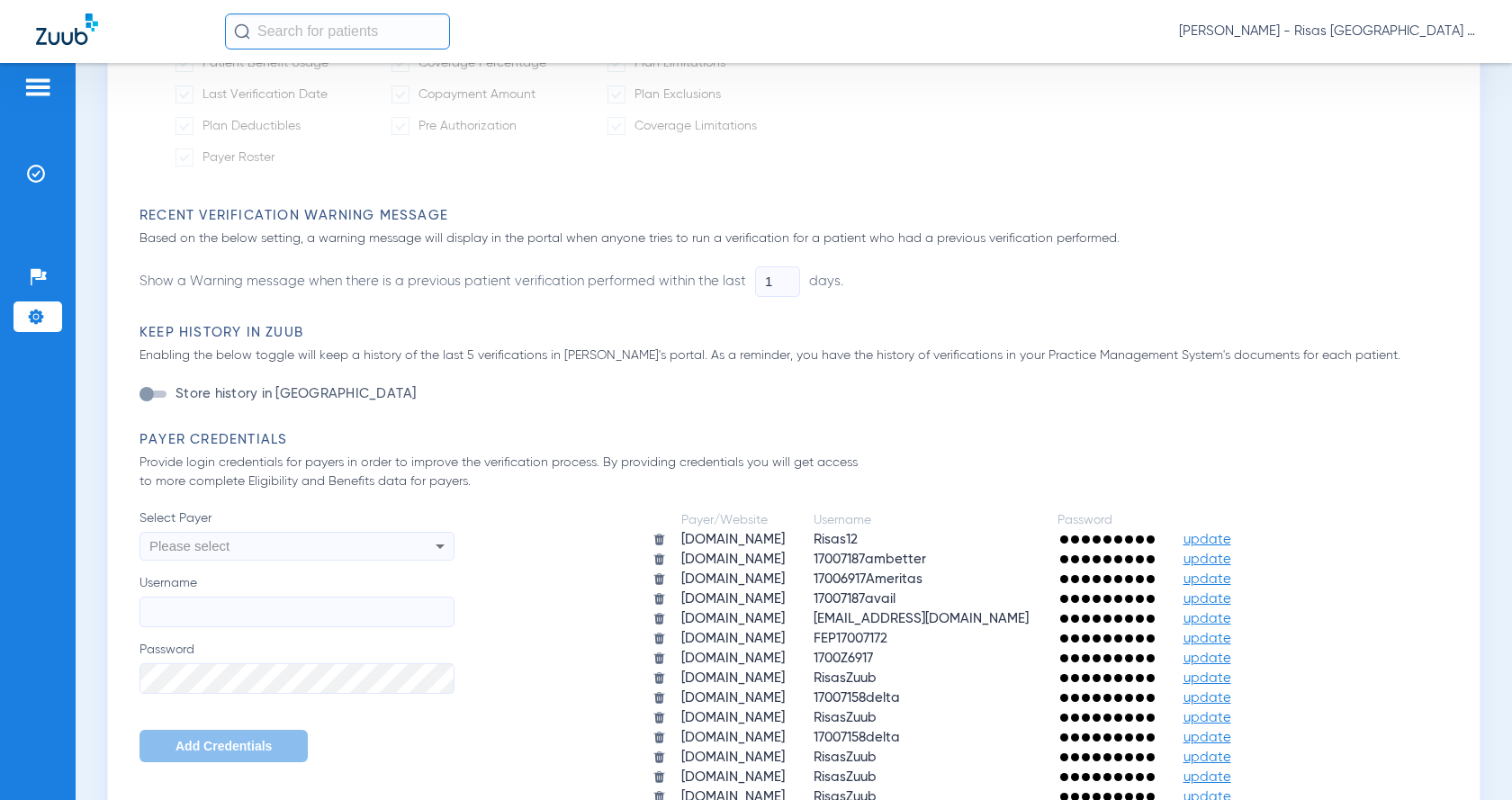
click at [274, 548] on div "Please select" at bounding box center [268, 546] width 236 height 31
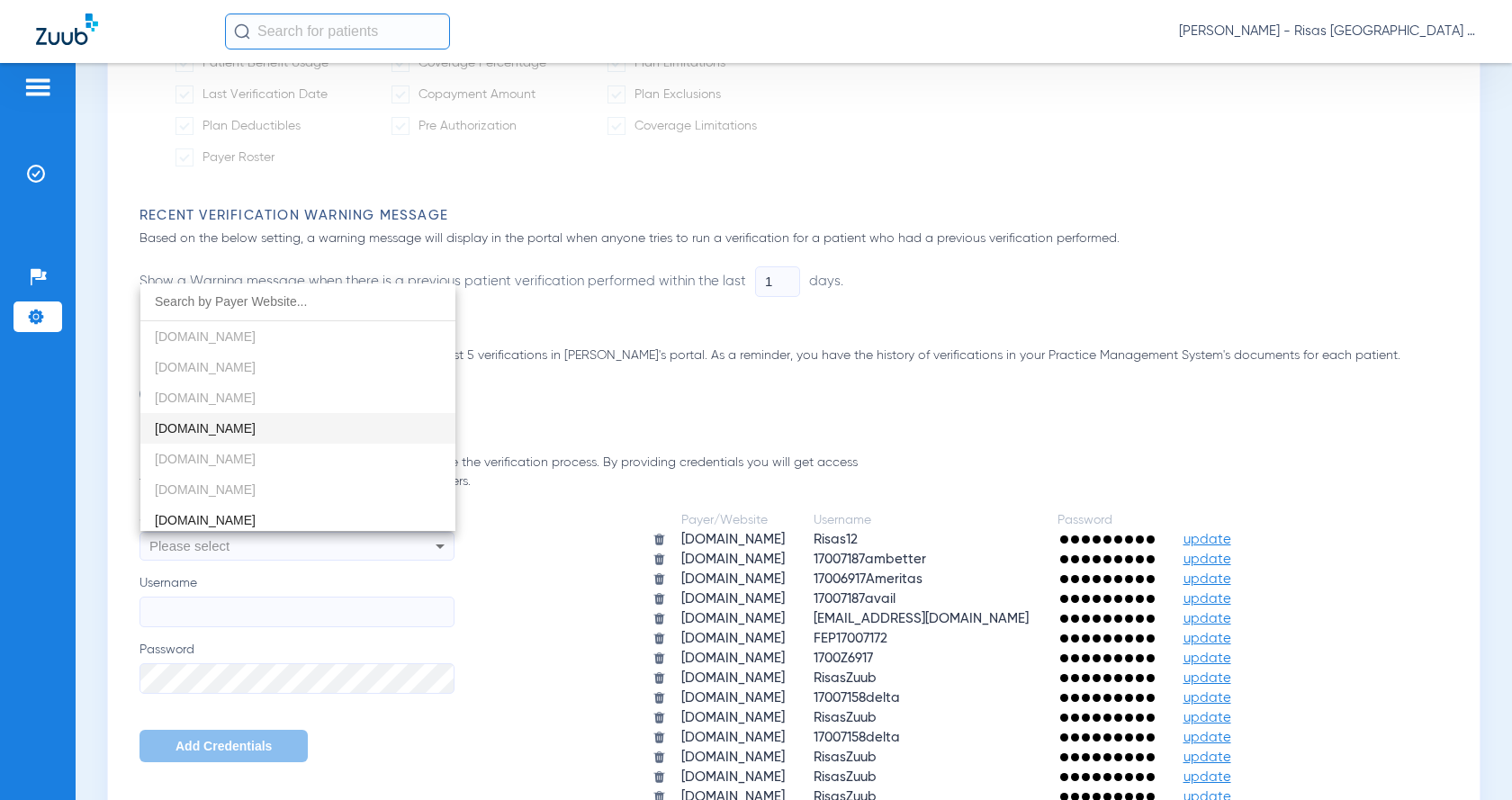
click at [929, 391] on div at bounding box center [756, 400] width 1512 height 800
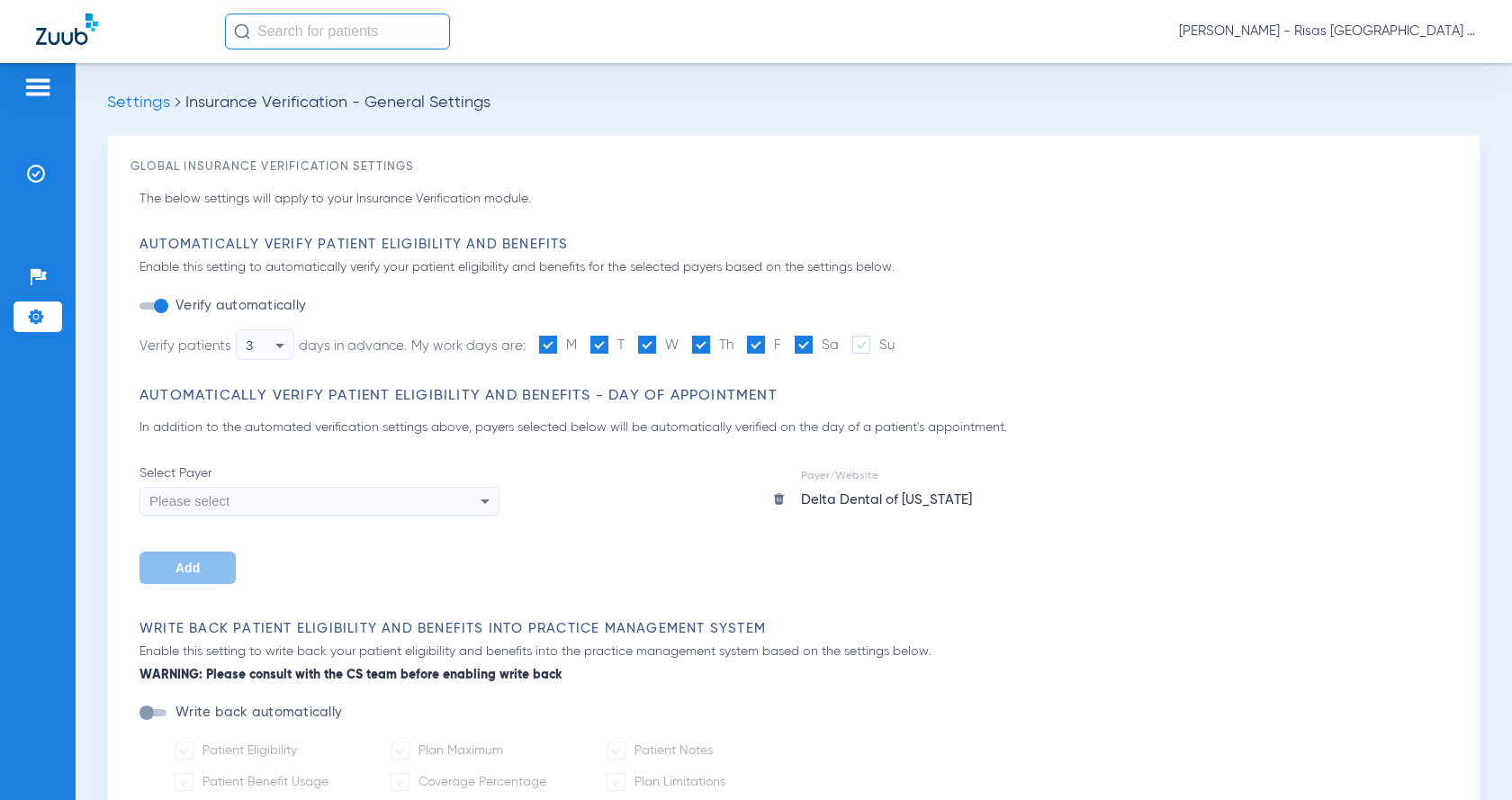
scroll to position [0, 0]
click at [151, 104] on span "Settings" at bounding box center [138, 103] width 63 height 16
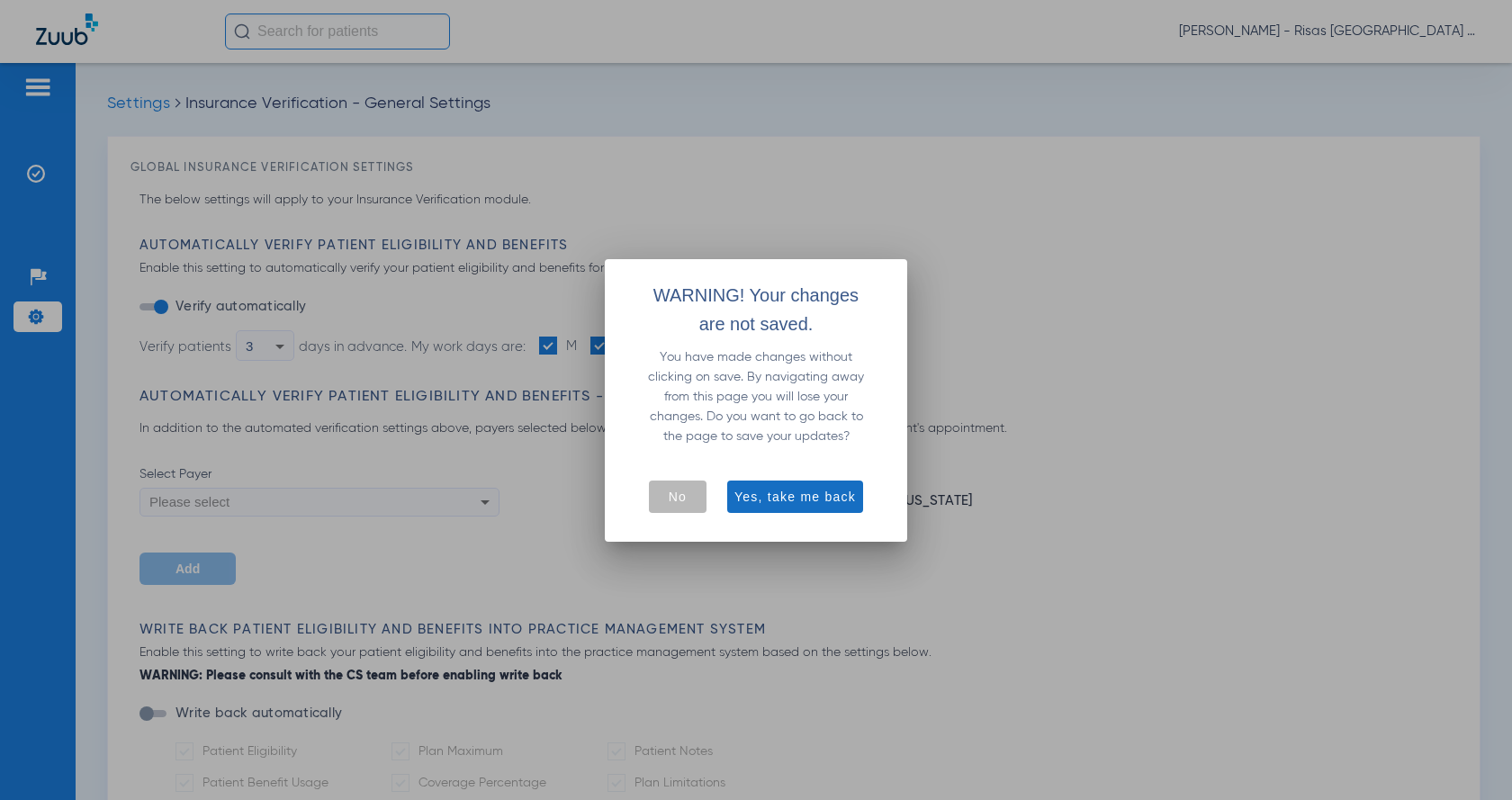
click at [763, 497] on span "Yes, take me back" at bounding box center [796, 497] width 122 height 18
